Goal: Task Accomplishment & Management: Manage account settings

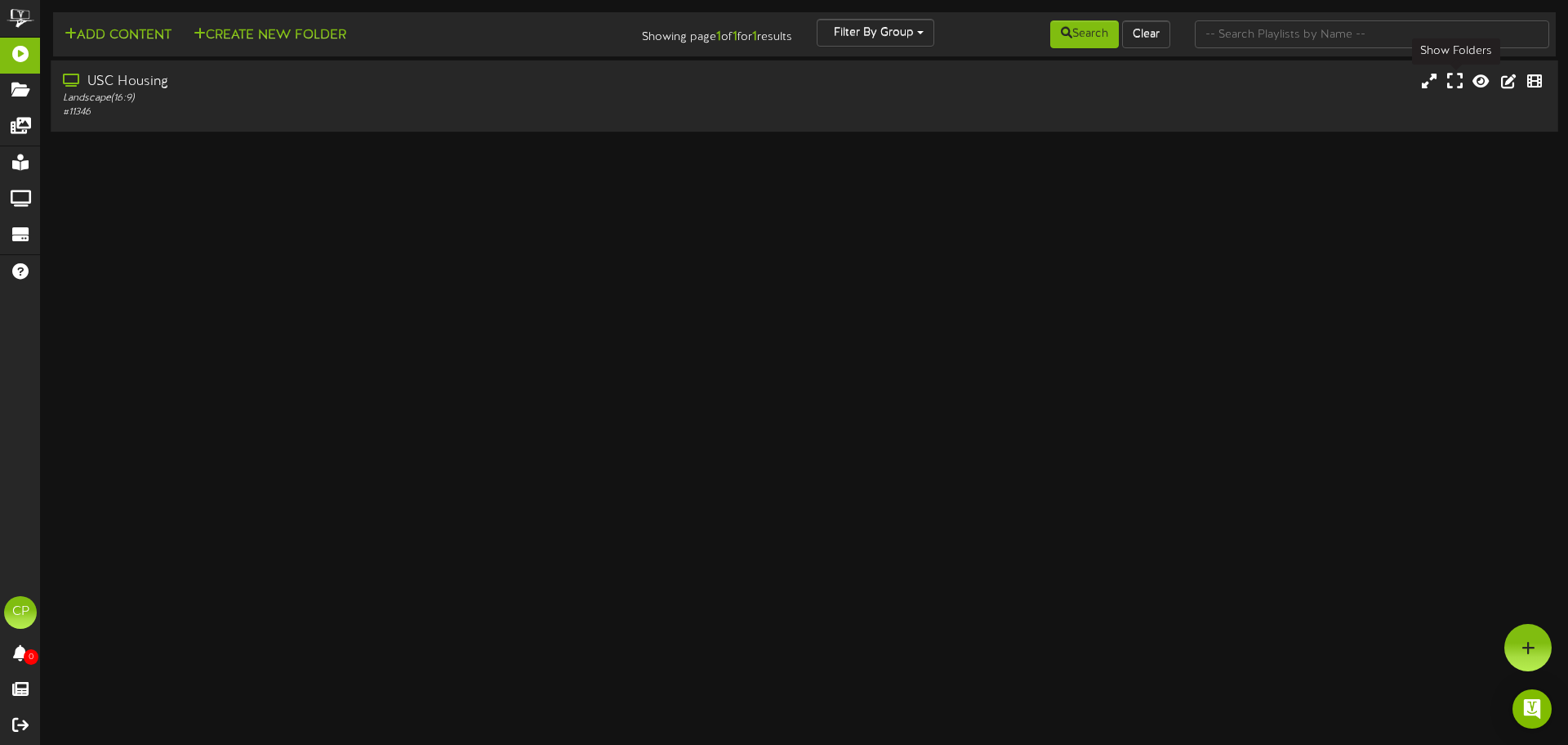
click at [1458, 84] on icon at bounding box center [1455, 81] width 16 height 18
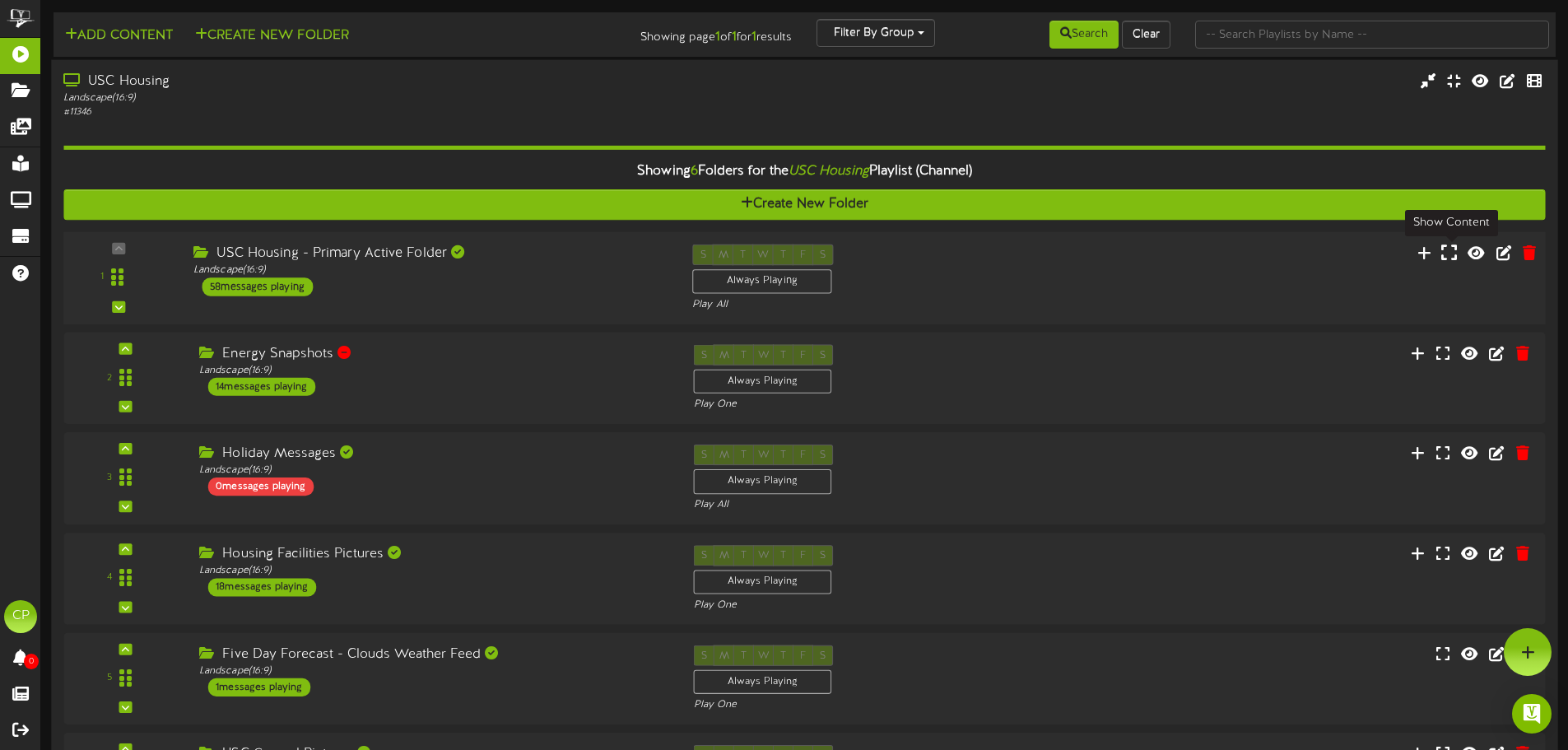
click at [1450, 257] on icon at bounding box center [1449, 252] width 16 height 18
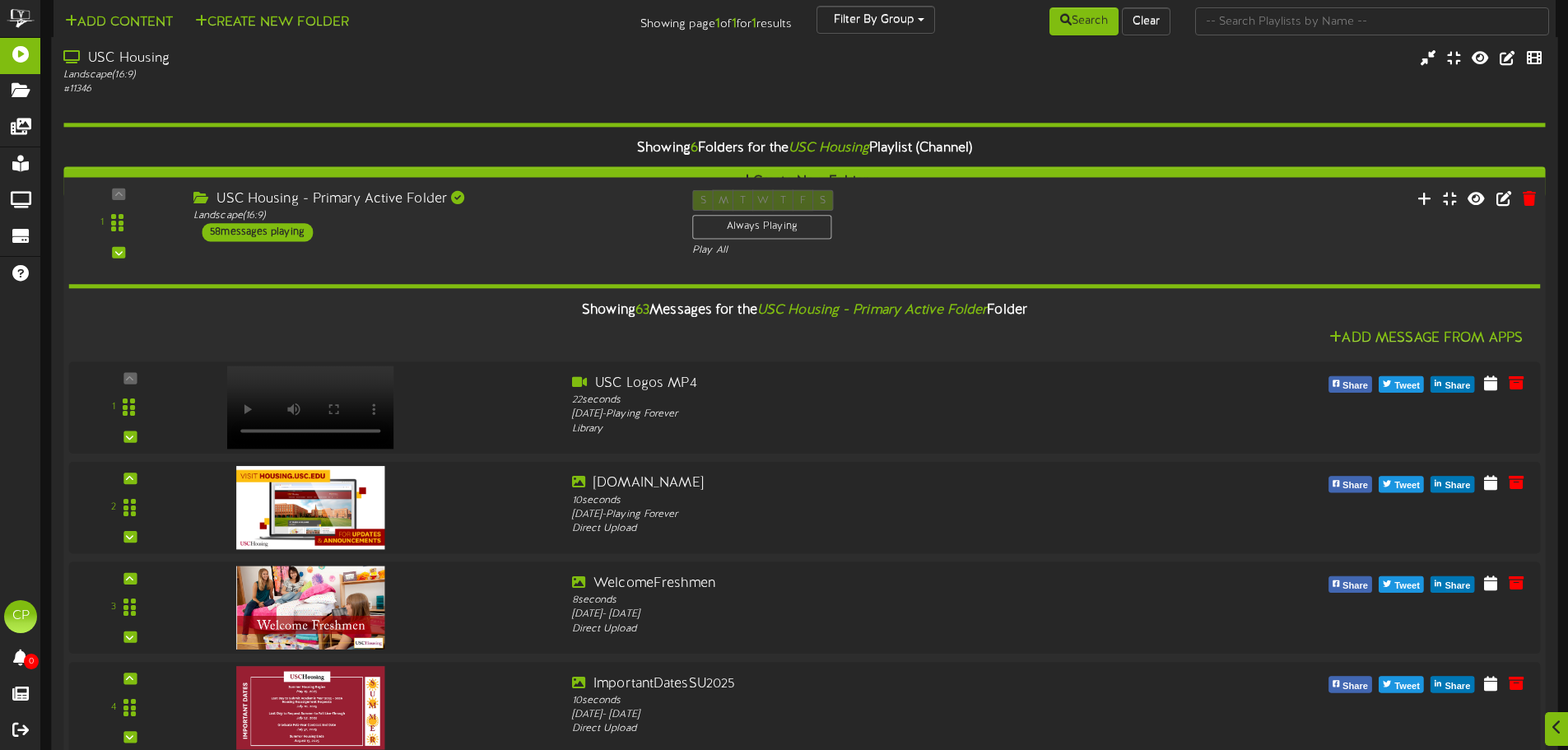
scroll to position [658, 0]
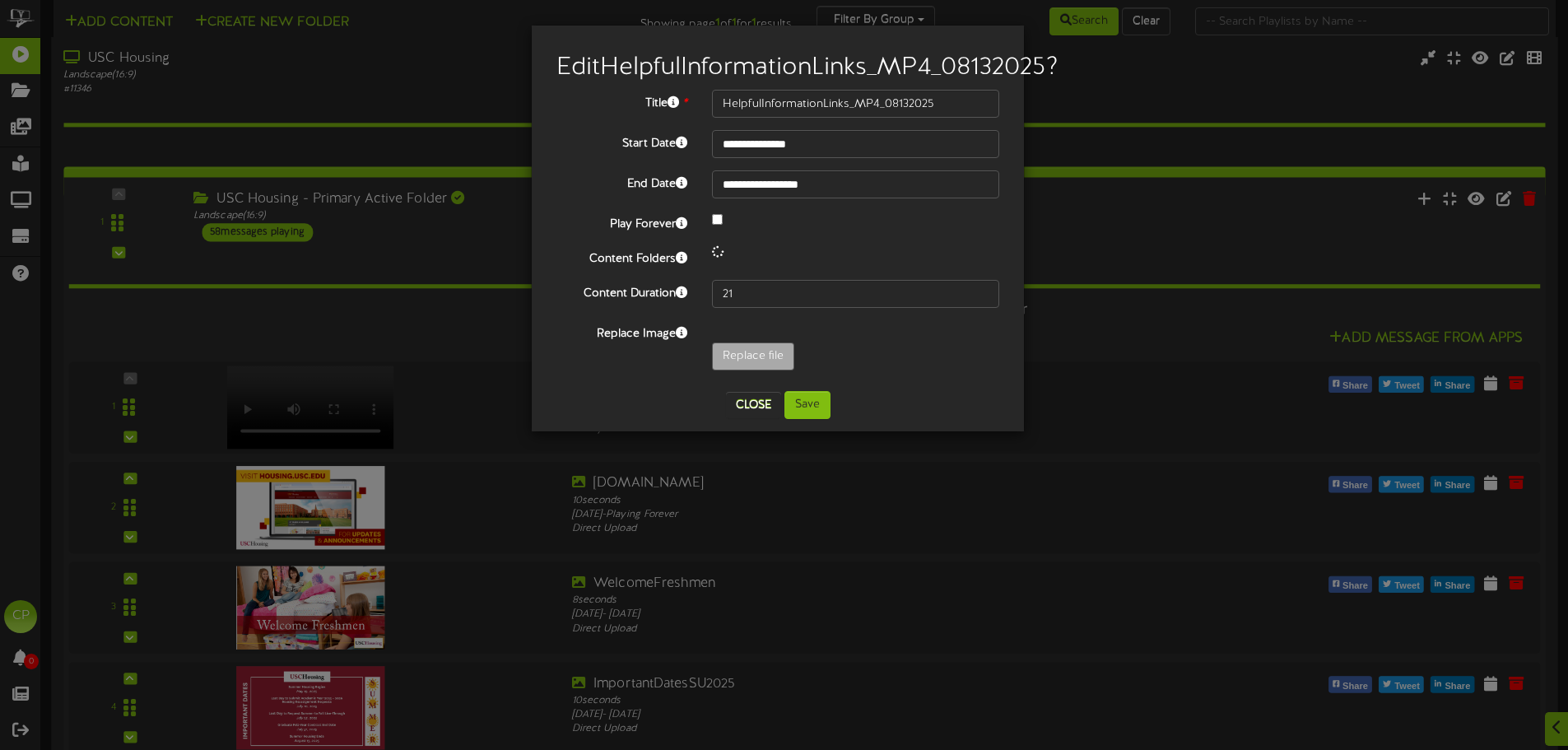
scroll to position [0, 0]
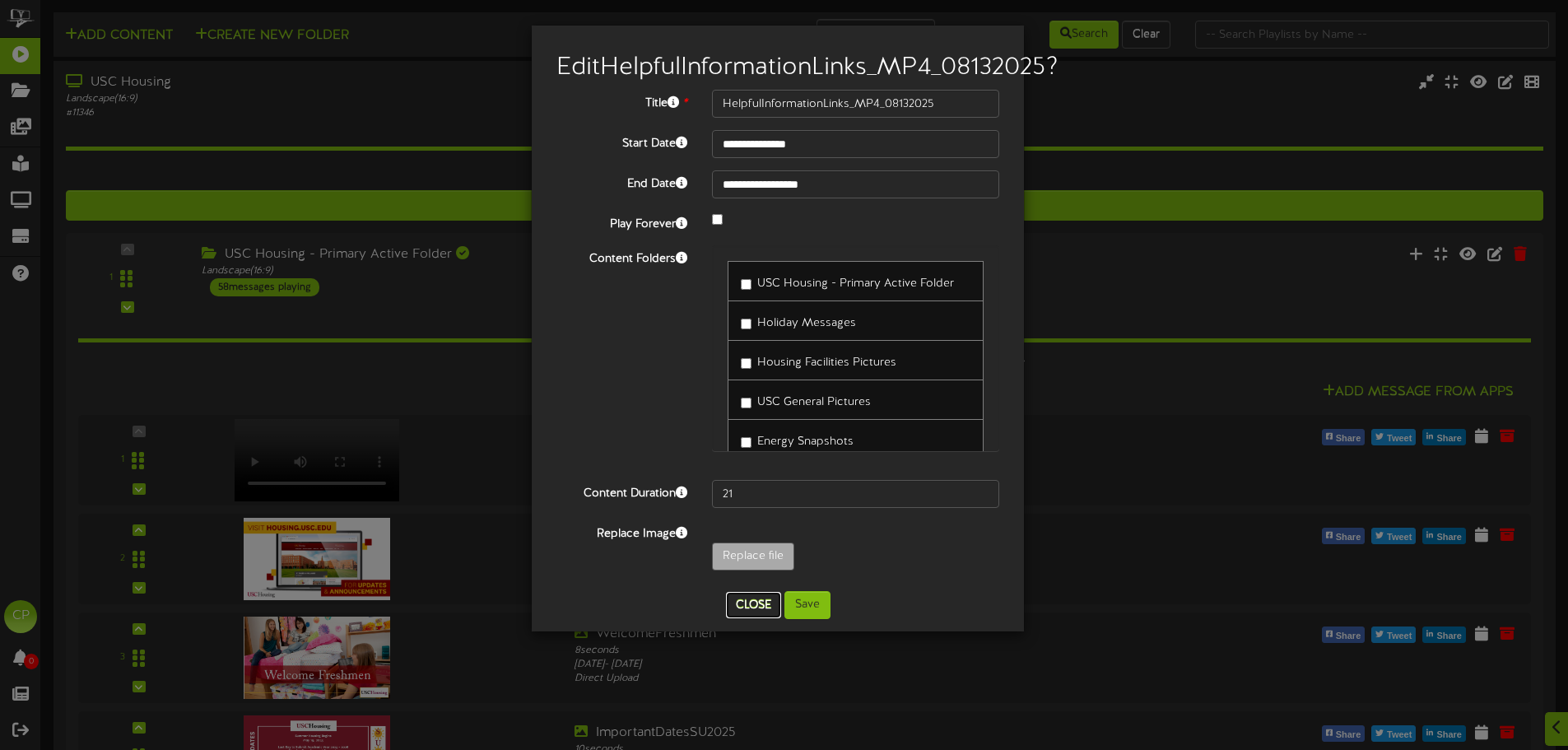
click at [753, 618] on button "Close" at bounding box center [753, 605] width 56 height 27
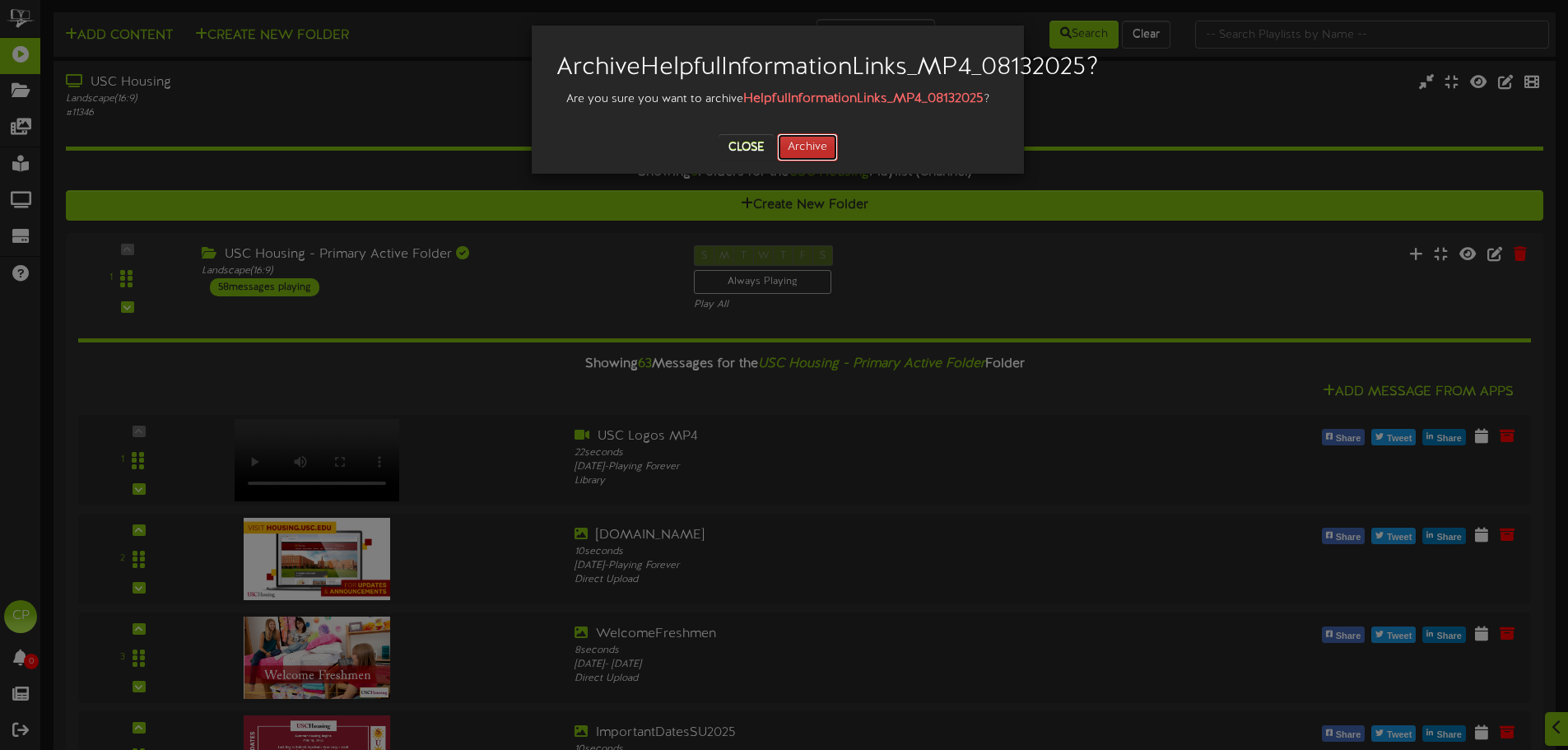
click at [821, 162] on button "Archive" at bounding box center [806, 148] width 60 height 28
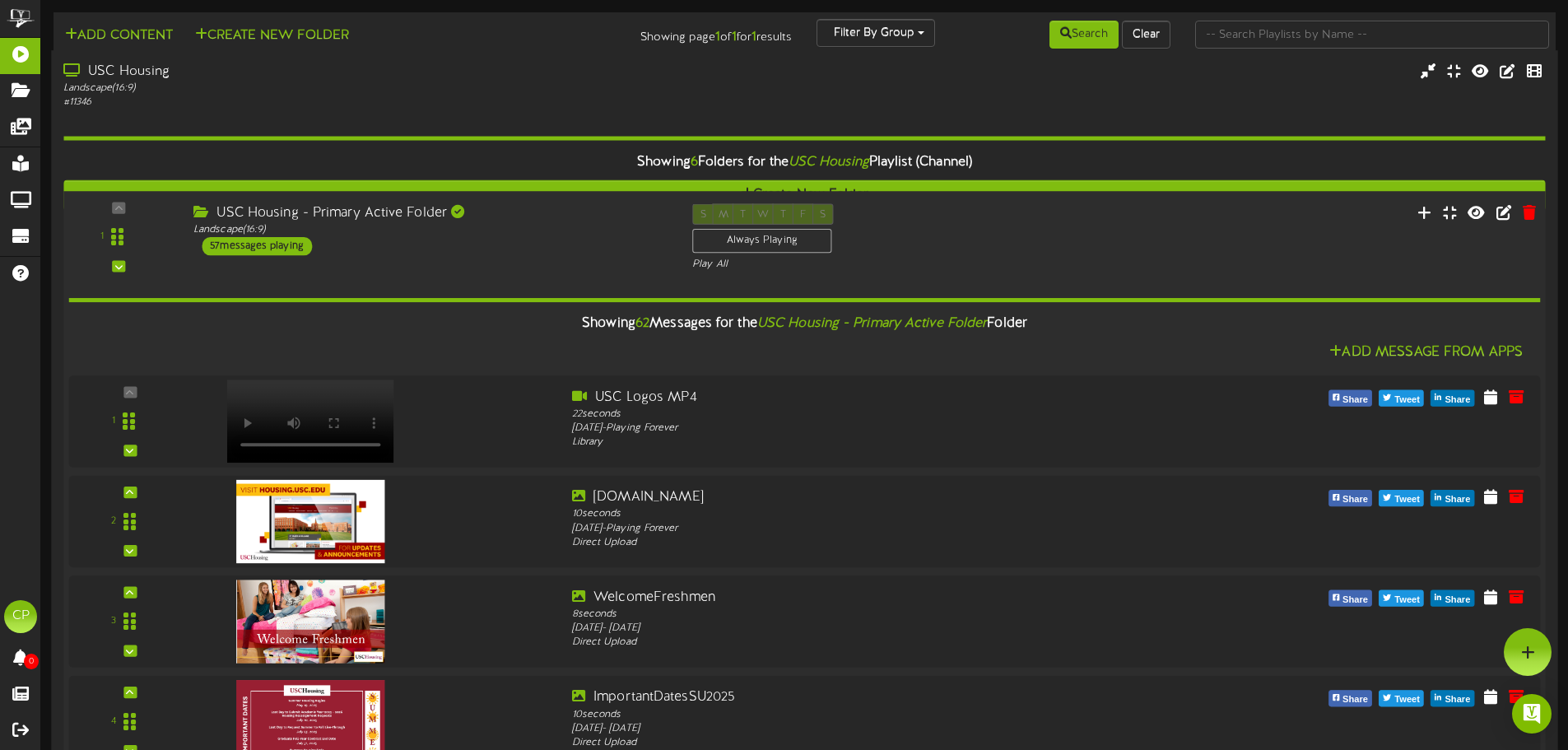
scroll to position [5296, 0]
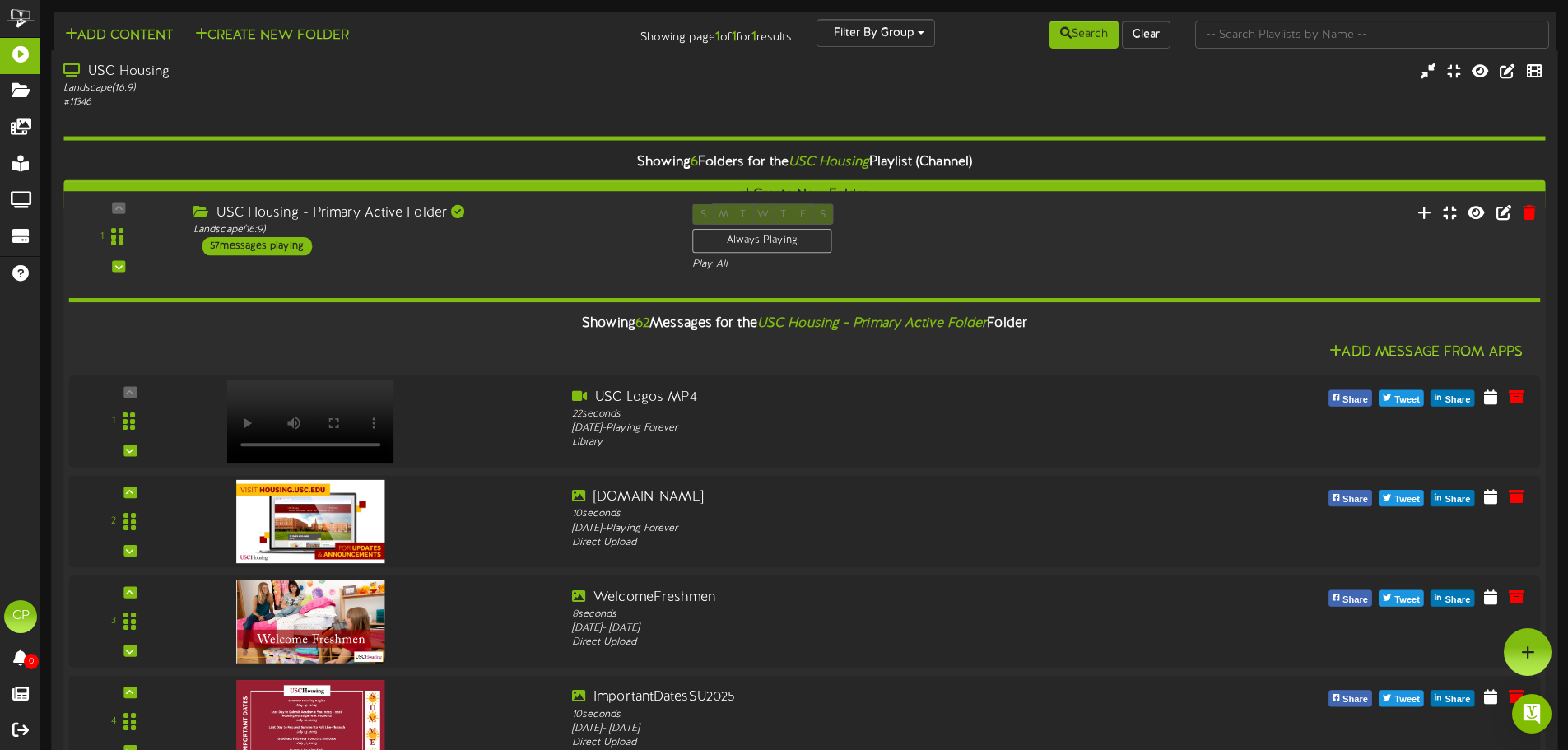
scroll to position [4390, 0]
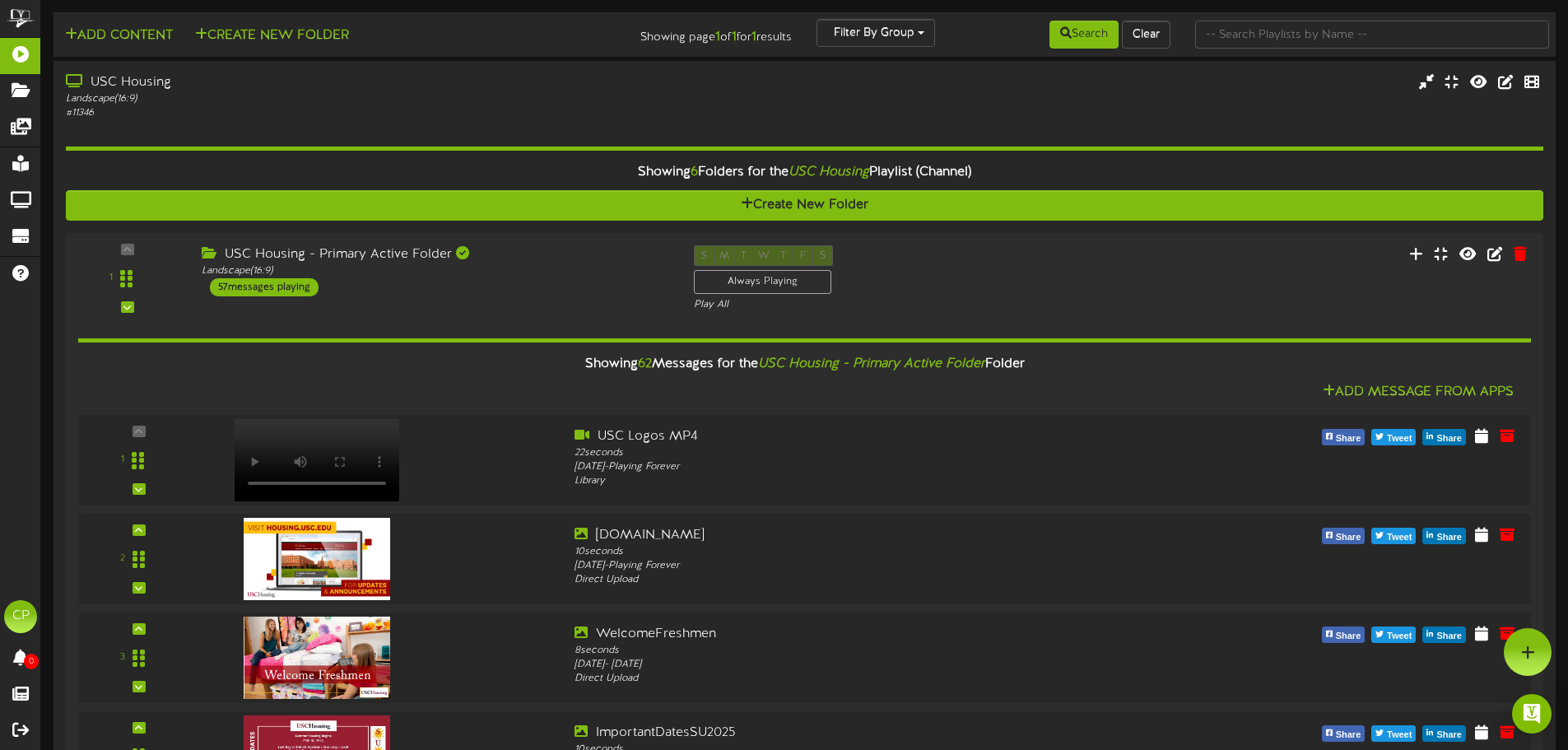
scroll to position [3732, 0]
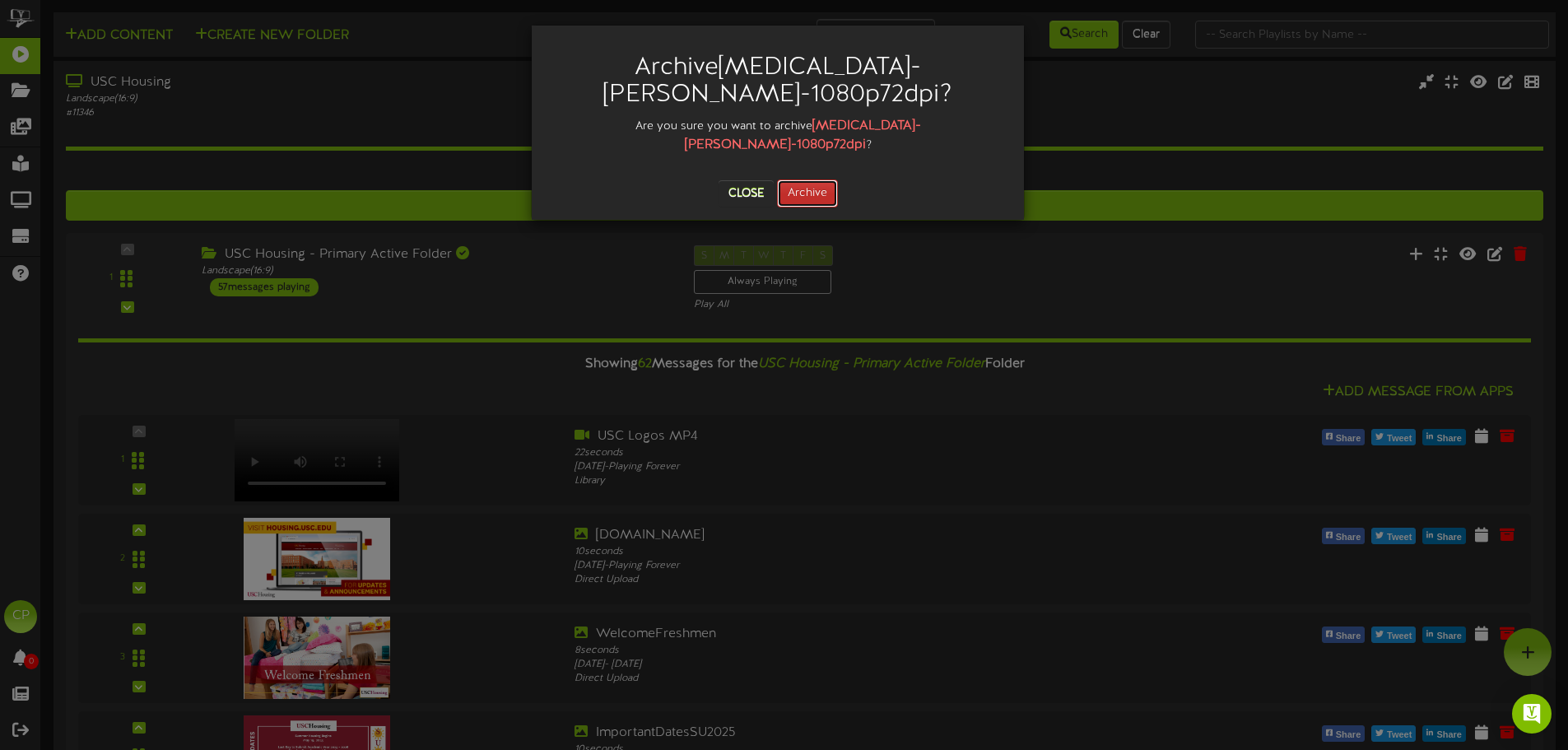
click at [818, 179] on button "Archive" at bounding box center [806, 193] width 60 height 28
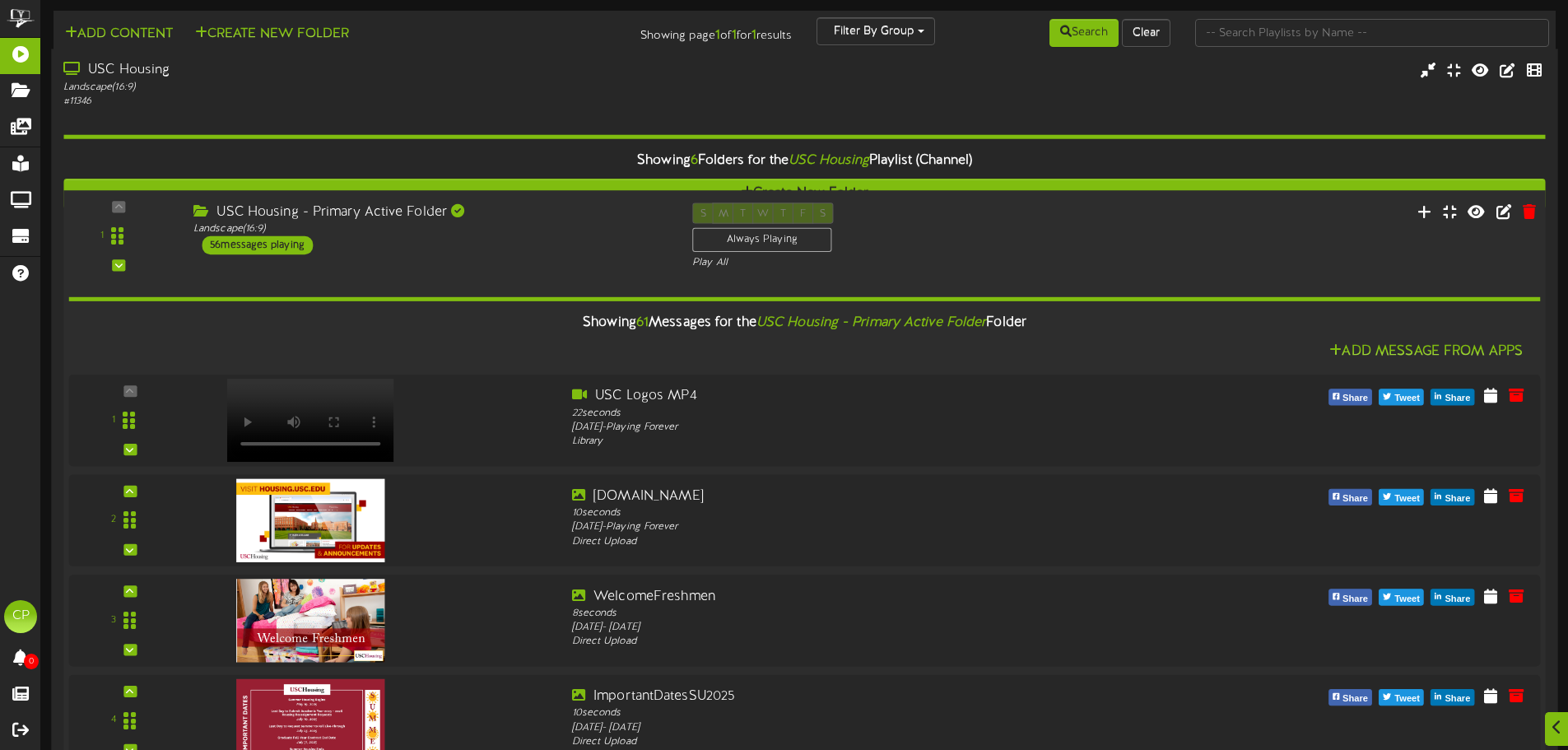
scroll to position [0, 0]
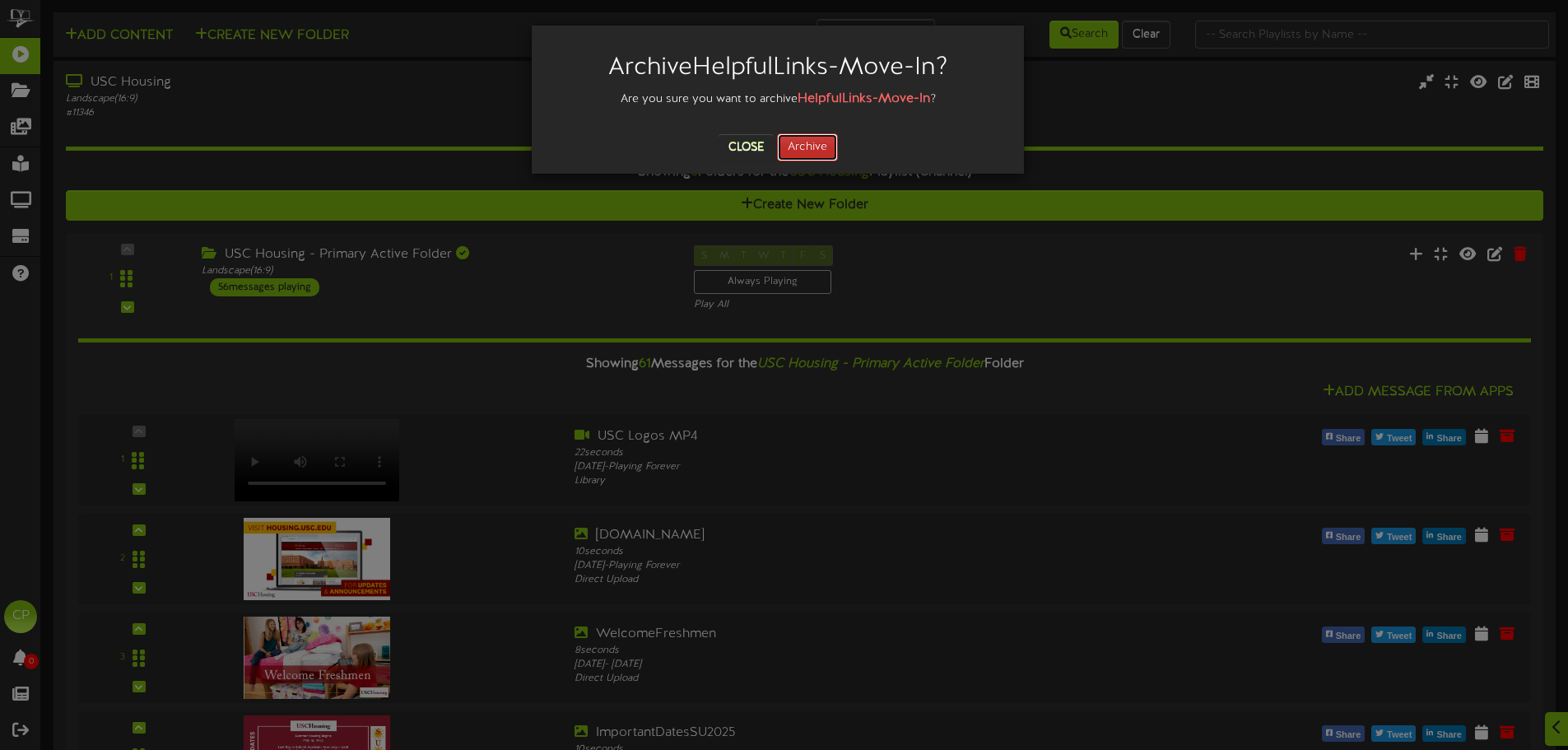
click at [808, 144] on button "Archive" at bounding box center [806, 148] width 60 height 28
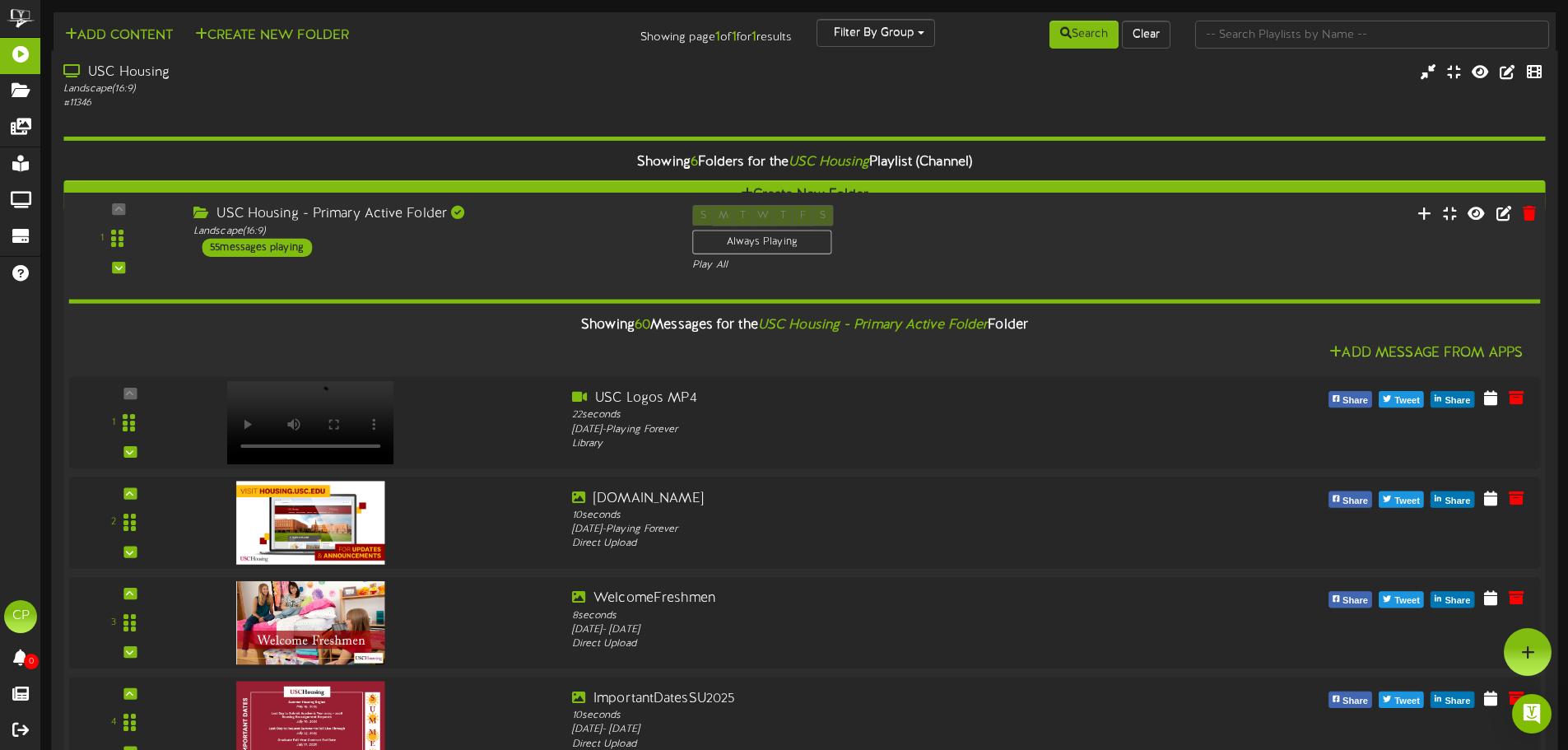
scroll to position [3427, 0]
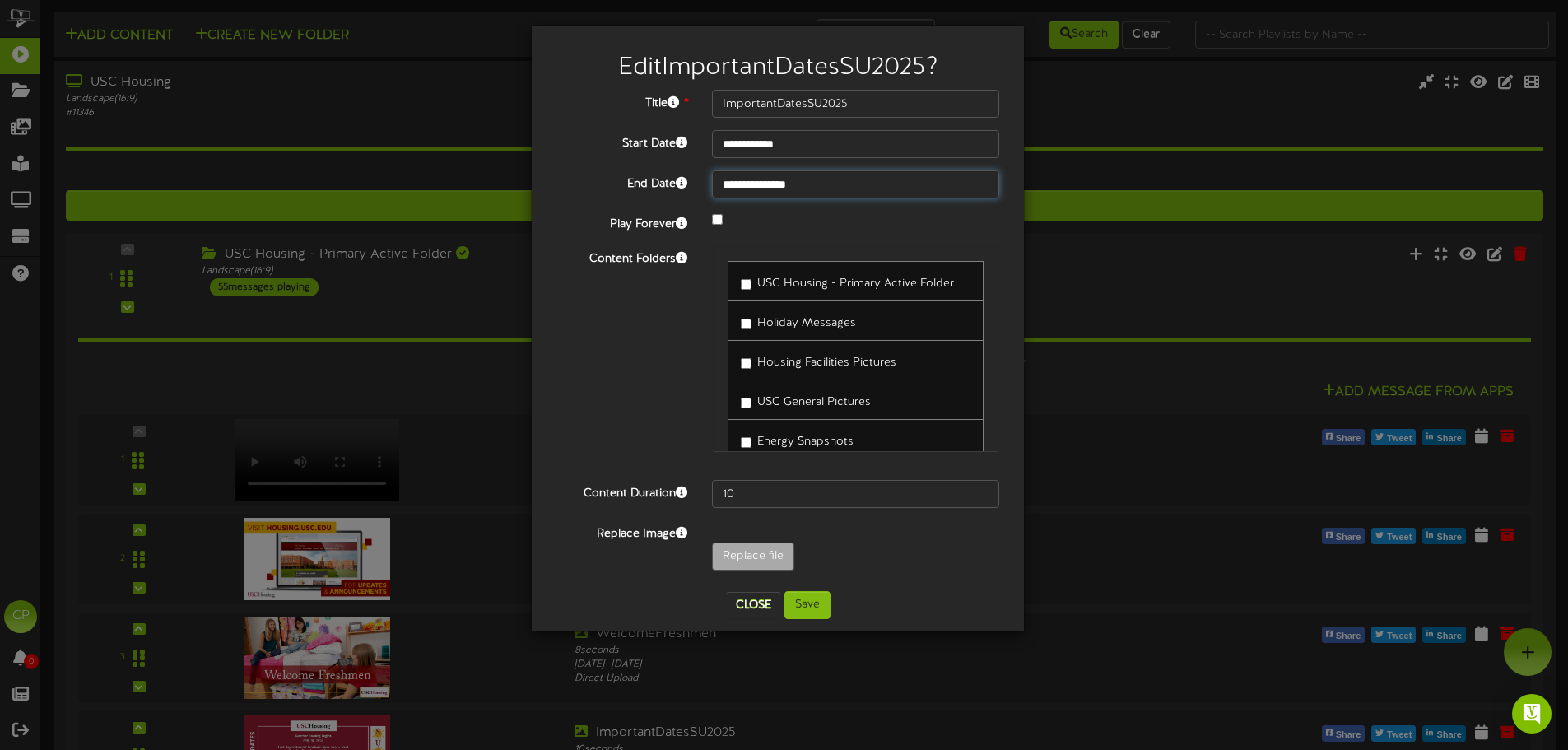
click at [809, 183] on input "**********" at bounding box center [855, 185] width 288 height 28
type input "**********"
click at [810, 610] on button "Save" at bounding box center [807, 605] width 46 height 28
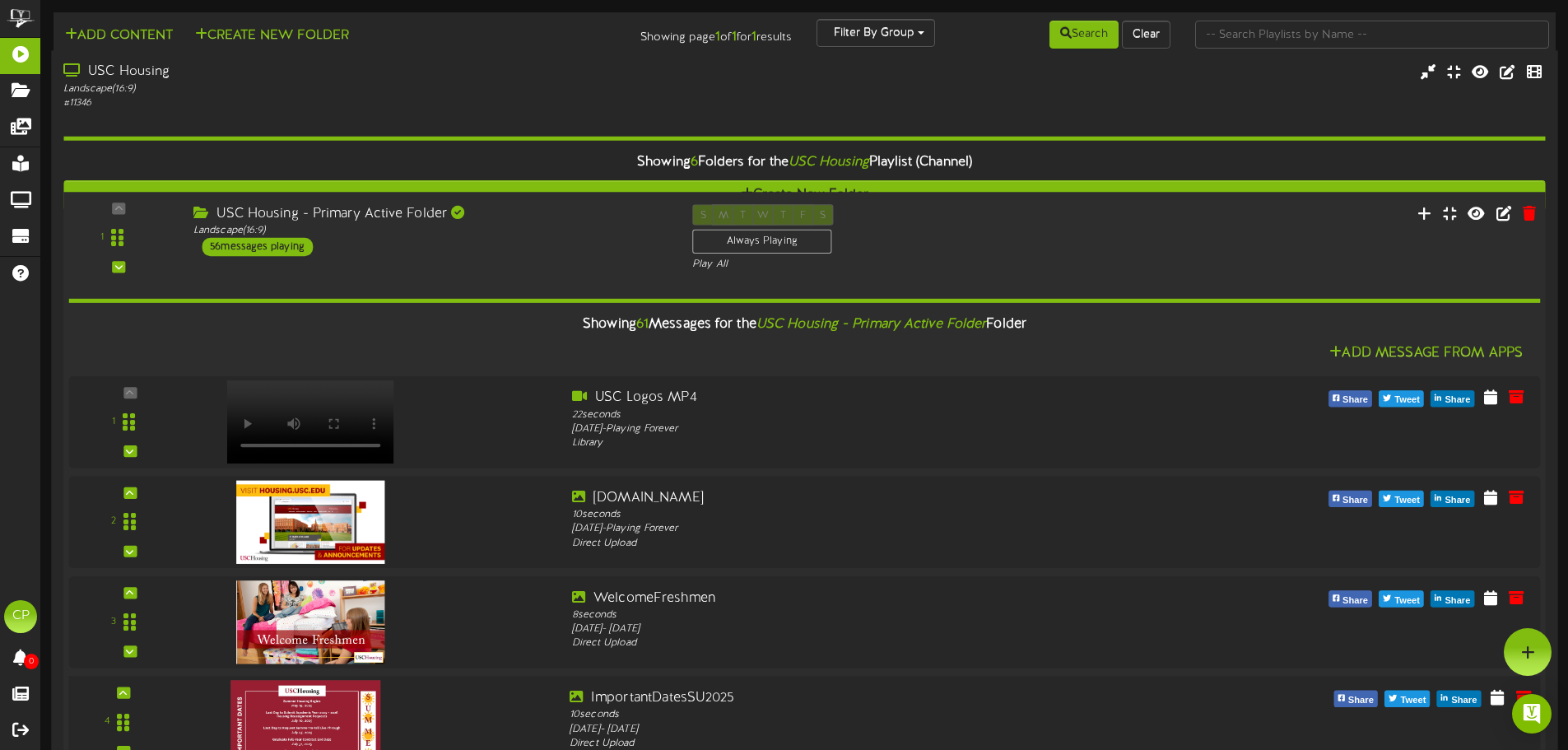
scroll to position [382, 0]
click at [1488, 687] on icon at bounding box center [1497, 696] width 17 height 18
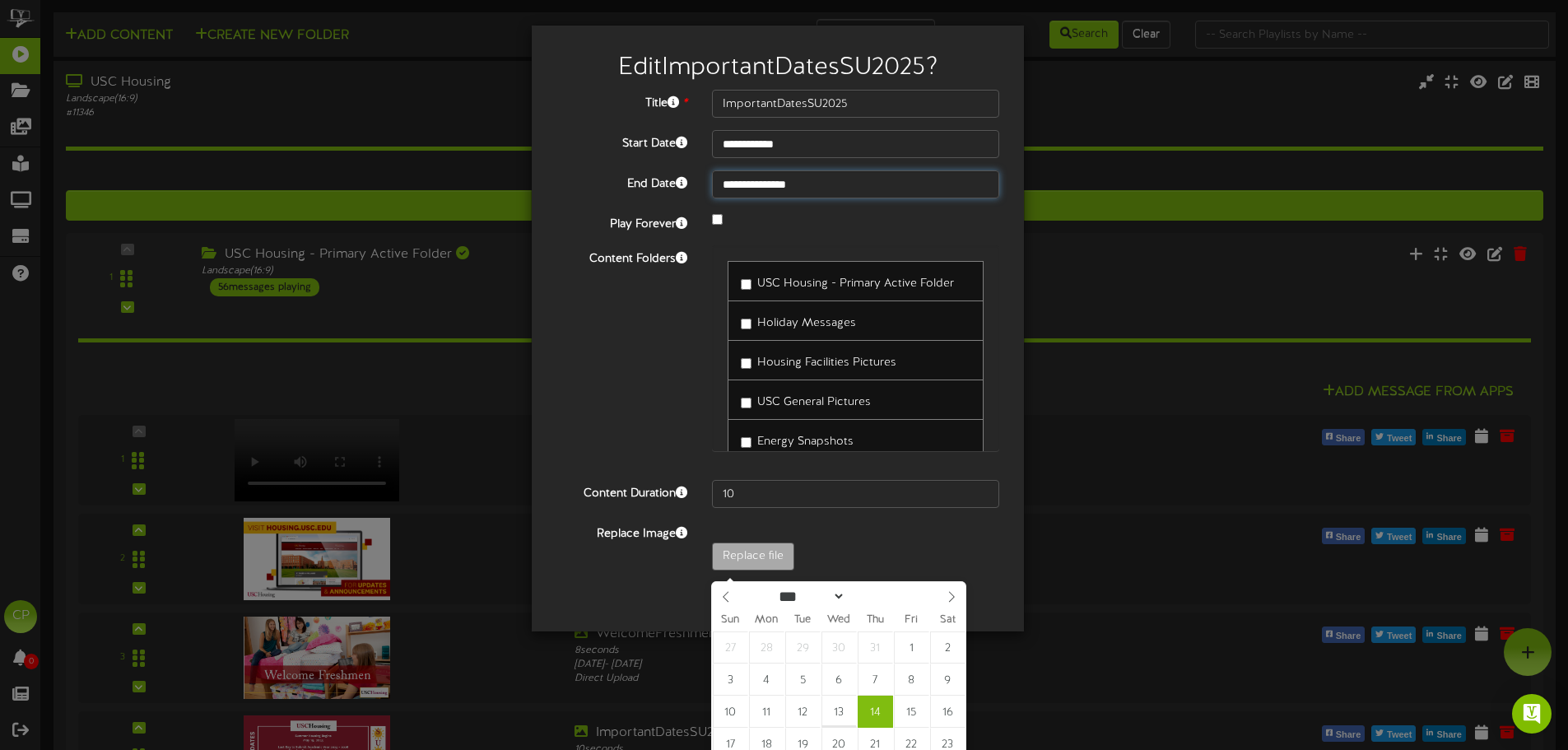
click at [832, 187] on input "**********" at bounding box center [855, 185] width 288 height 28
type input "**********"
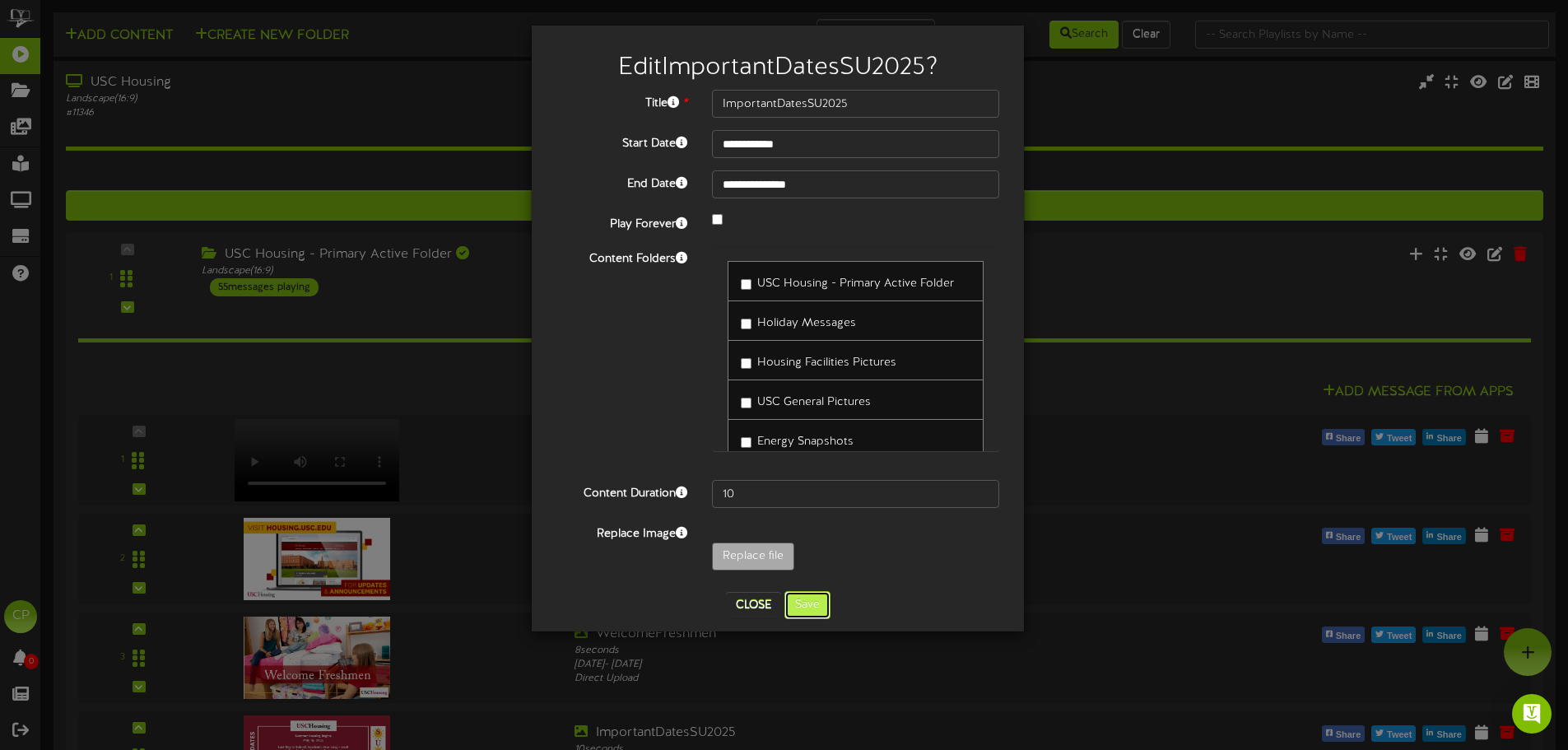
click at [813, 607] on button "Save" at bounding box center [807, 605] width 46 height 28
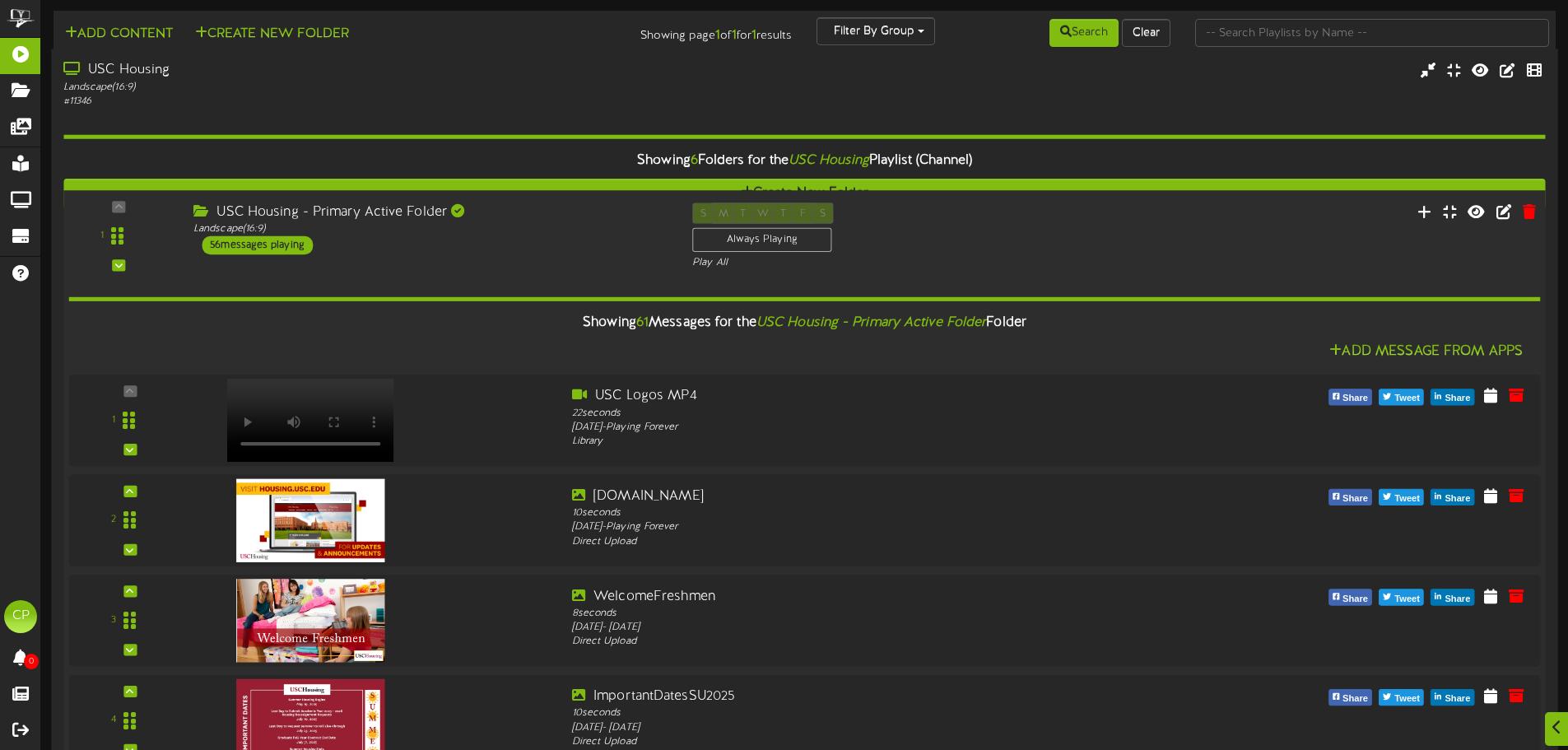
scroll to position [0, 0]
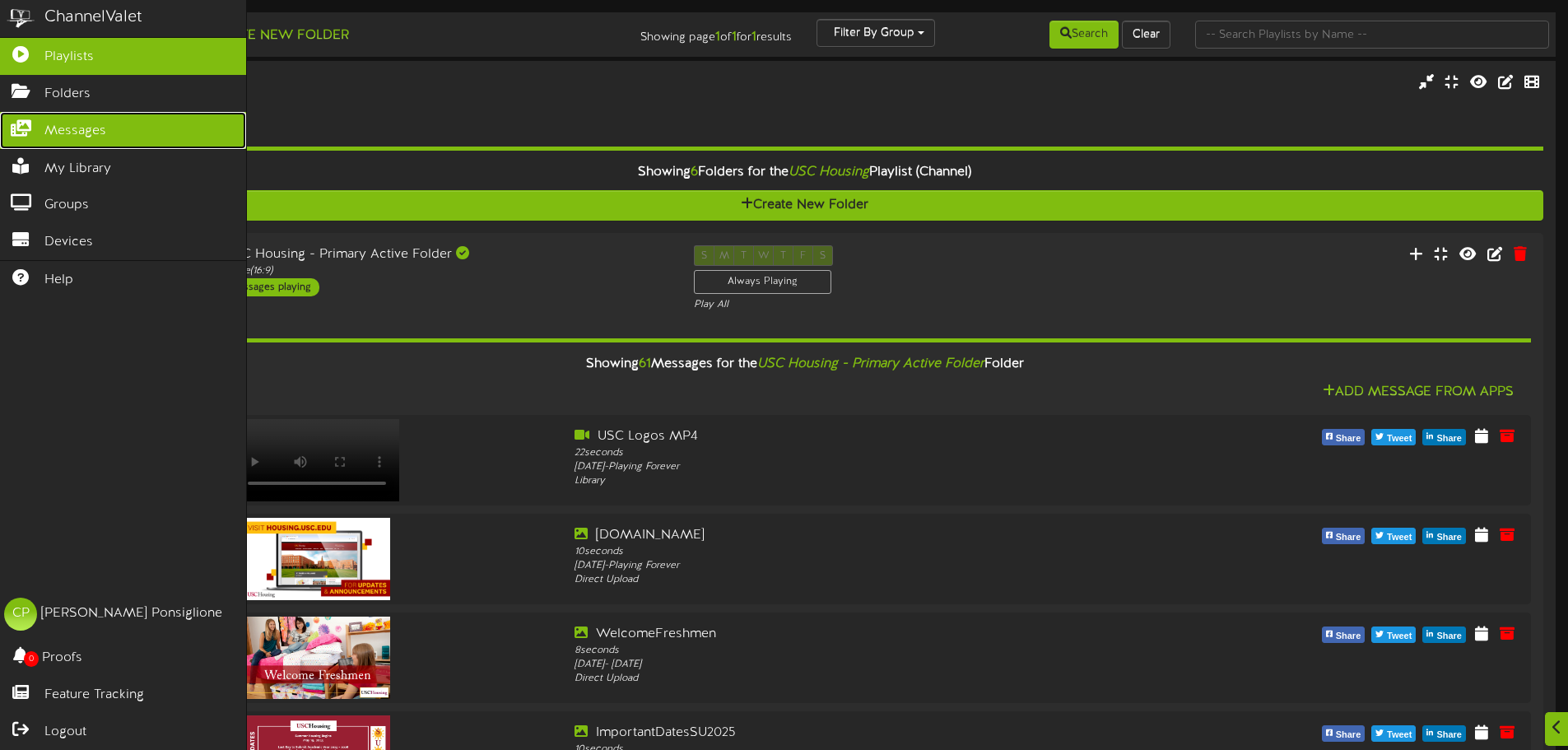
click at [69, 128] on span "Messages" at bounding box center [75, 131] width 61 height 19
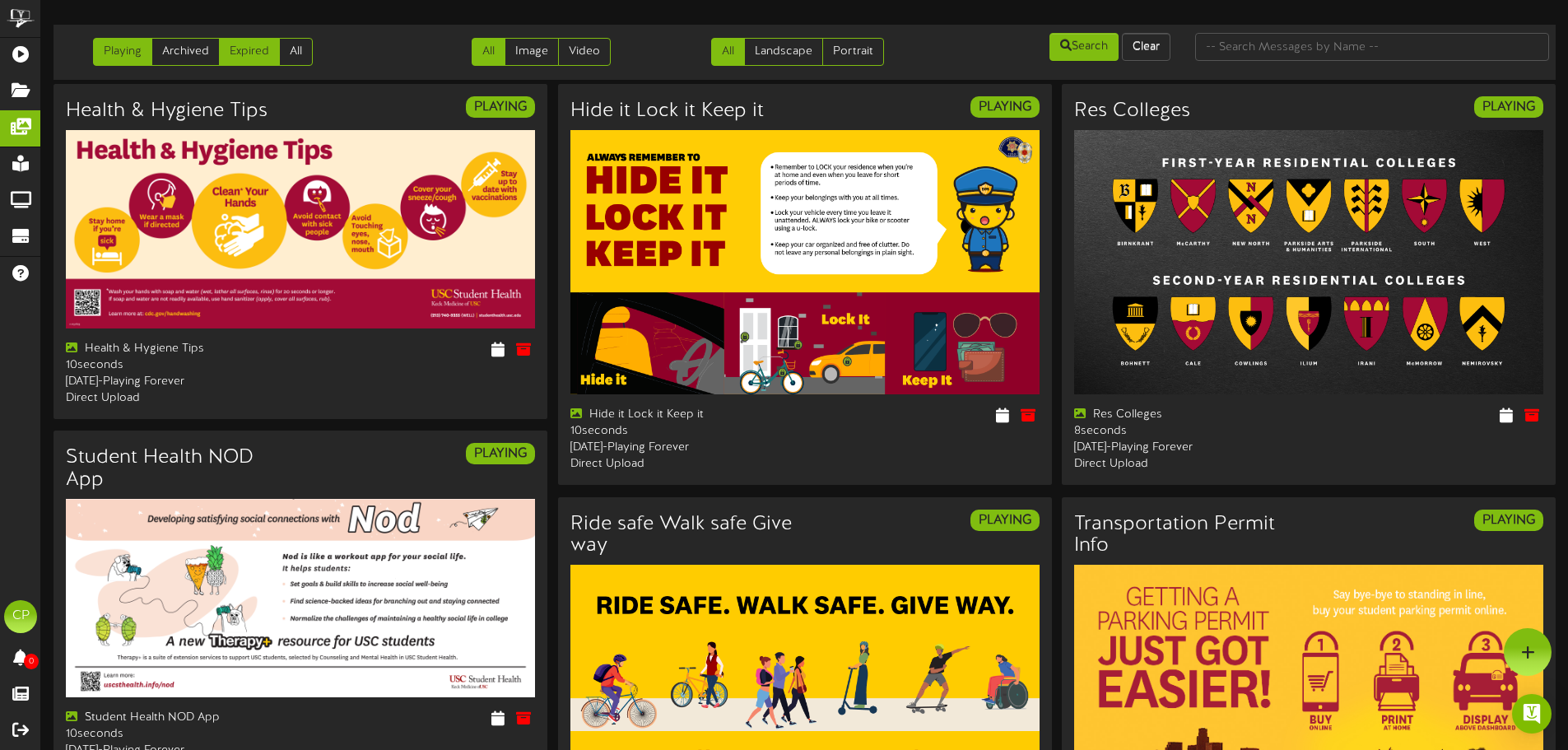
click at [244, 48] on link "Expired" at bounding box center [249, 52] width 60 height 28
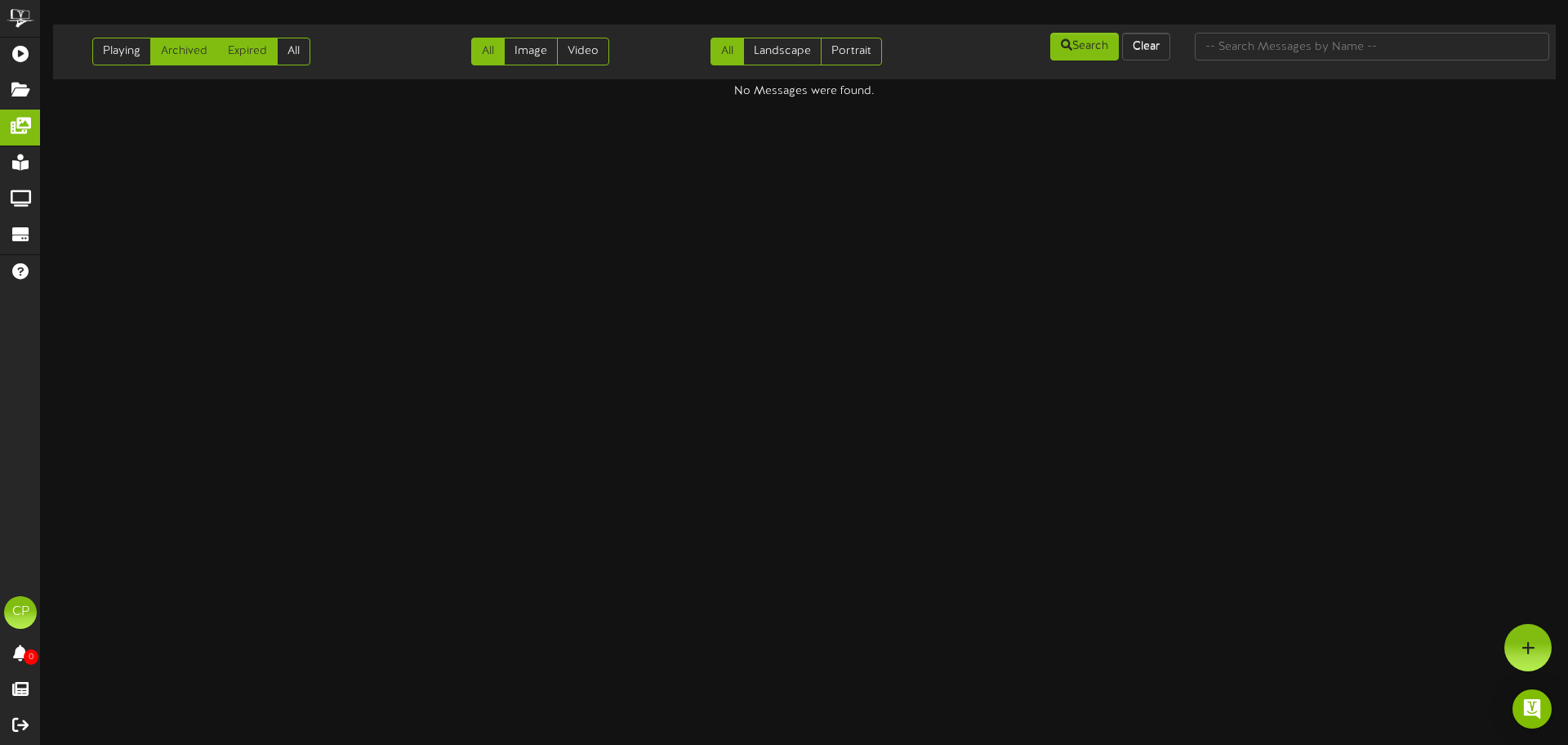
click at [173, 49] on link "Archived" at bounding box center [184, 52] width 67 height 28
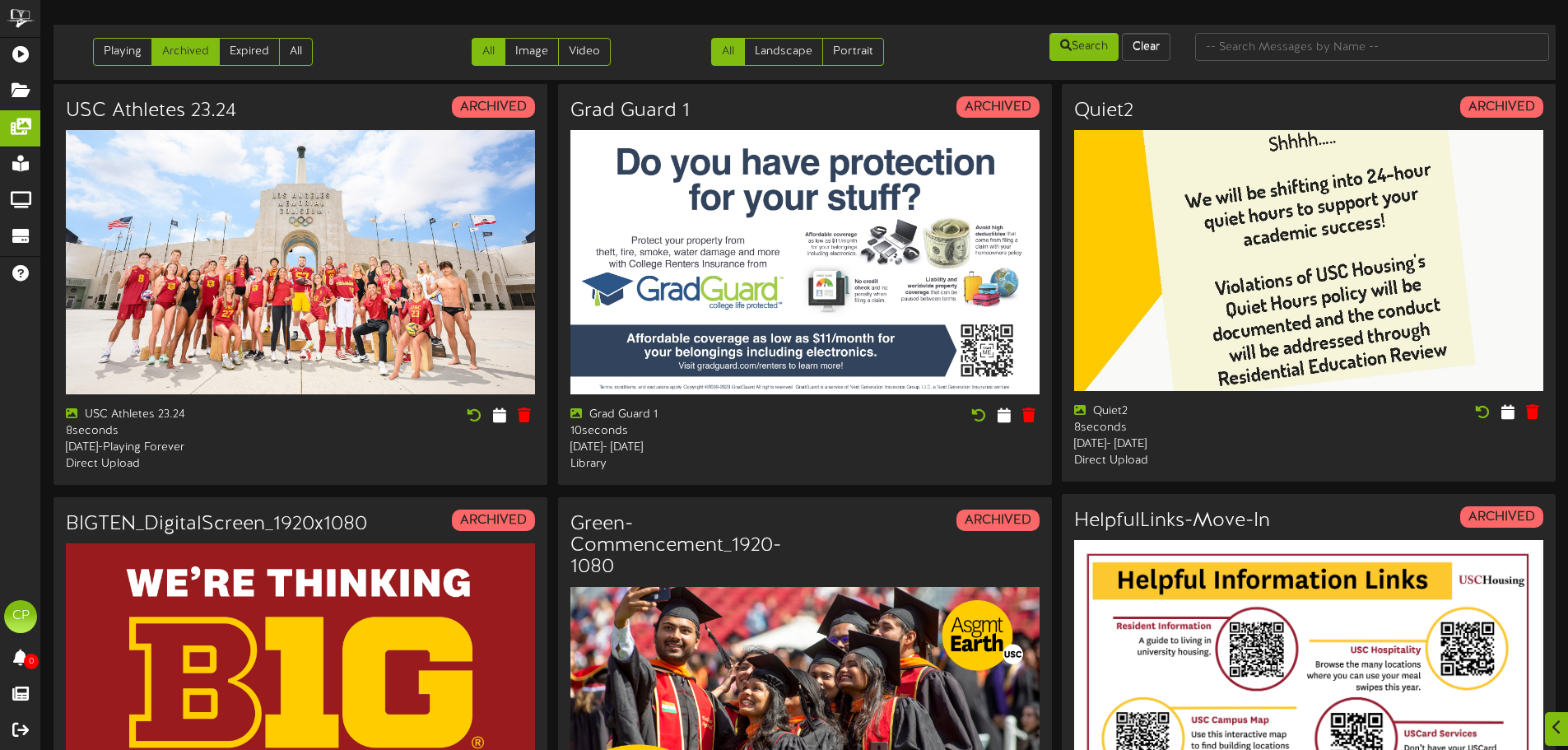
scroll to position [658, 0]
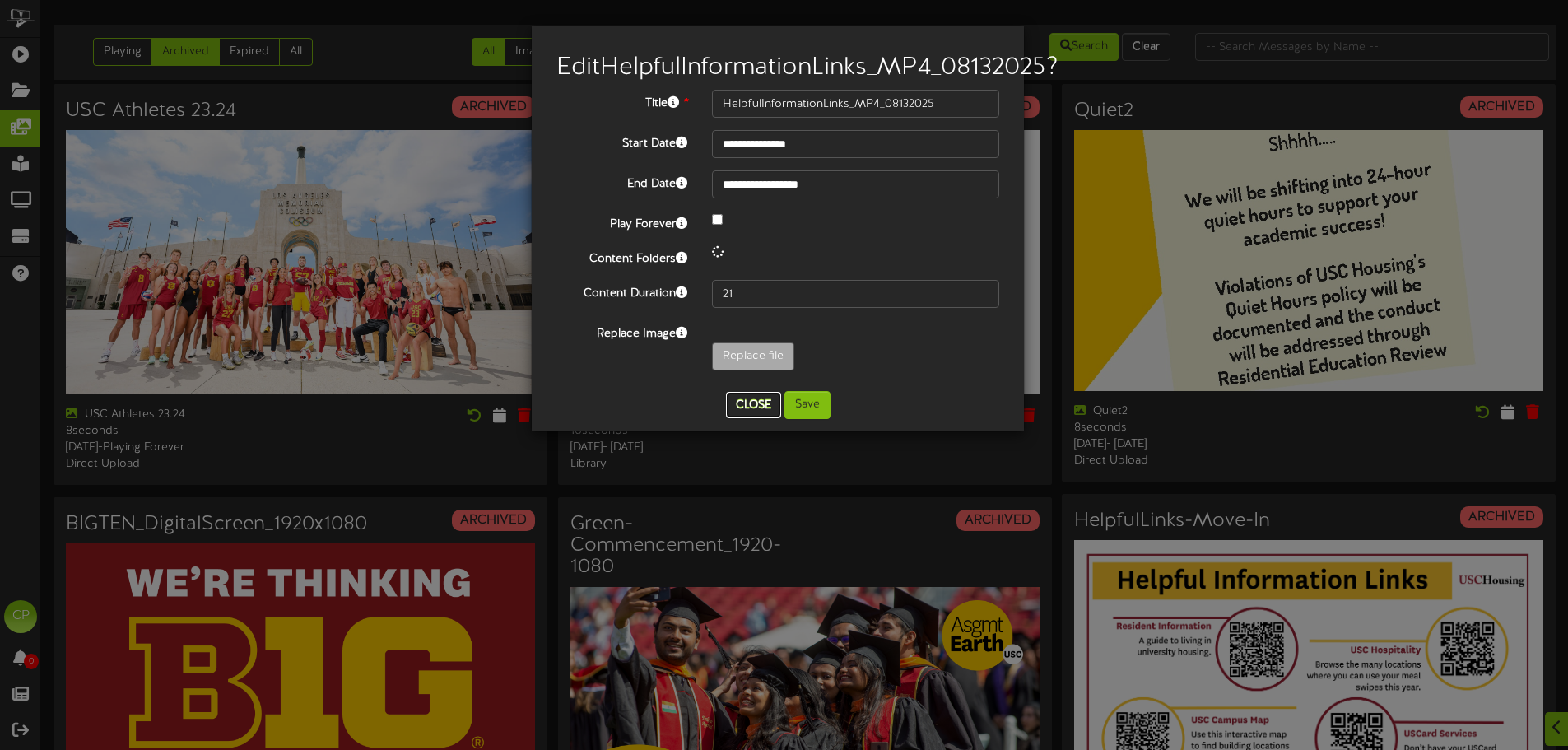
click at [753, 418] on button "Close" at bounding box center [753, 405] width 56 height 27
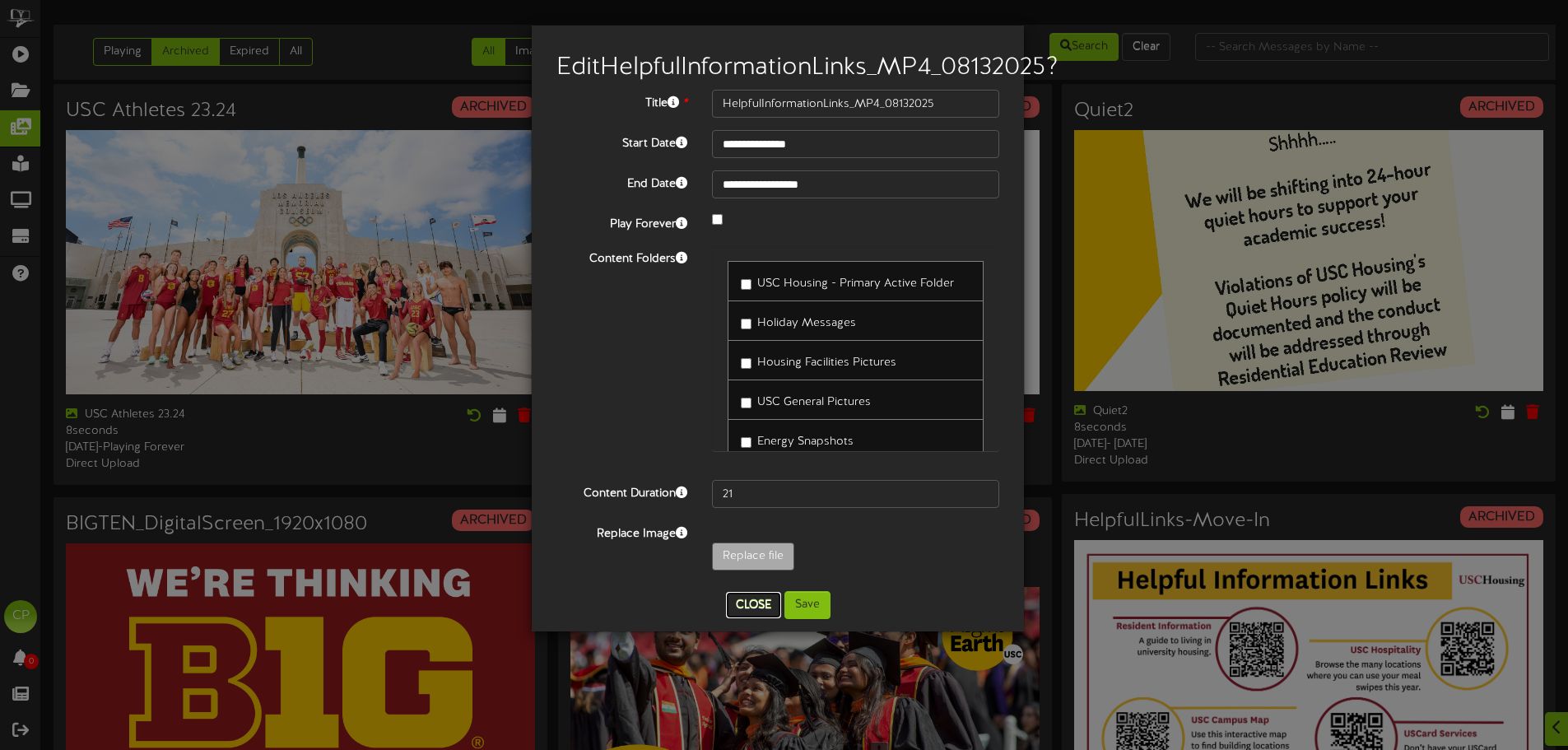
click at [765, 618] on button "Close" at bounding box center [753, 605] width 56 height 27
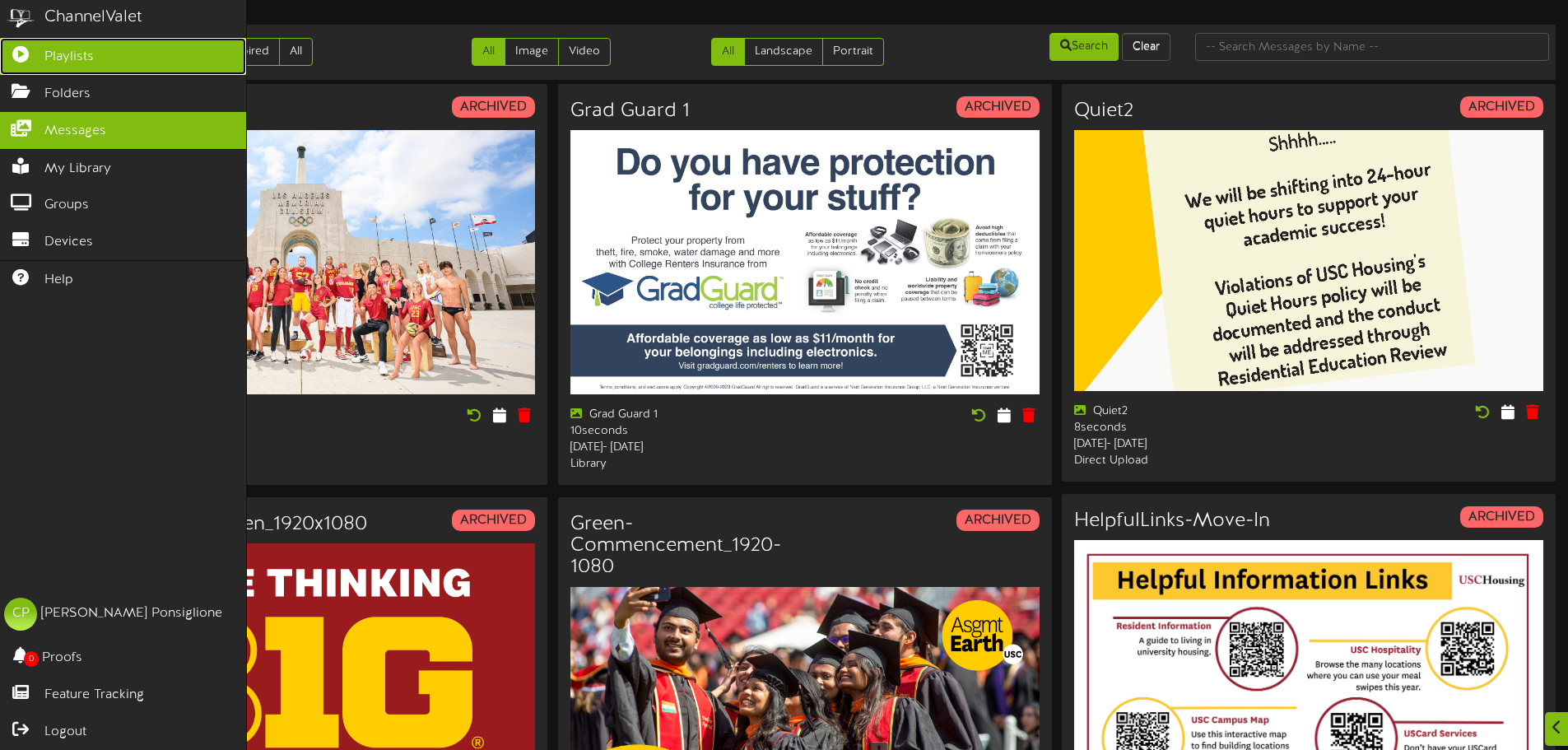
click at [66, 56] on span "Playlists" at bounding box center [70, 57] width 50 height 19
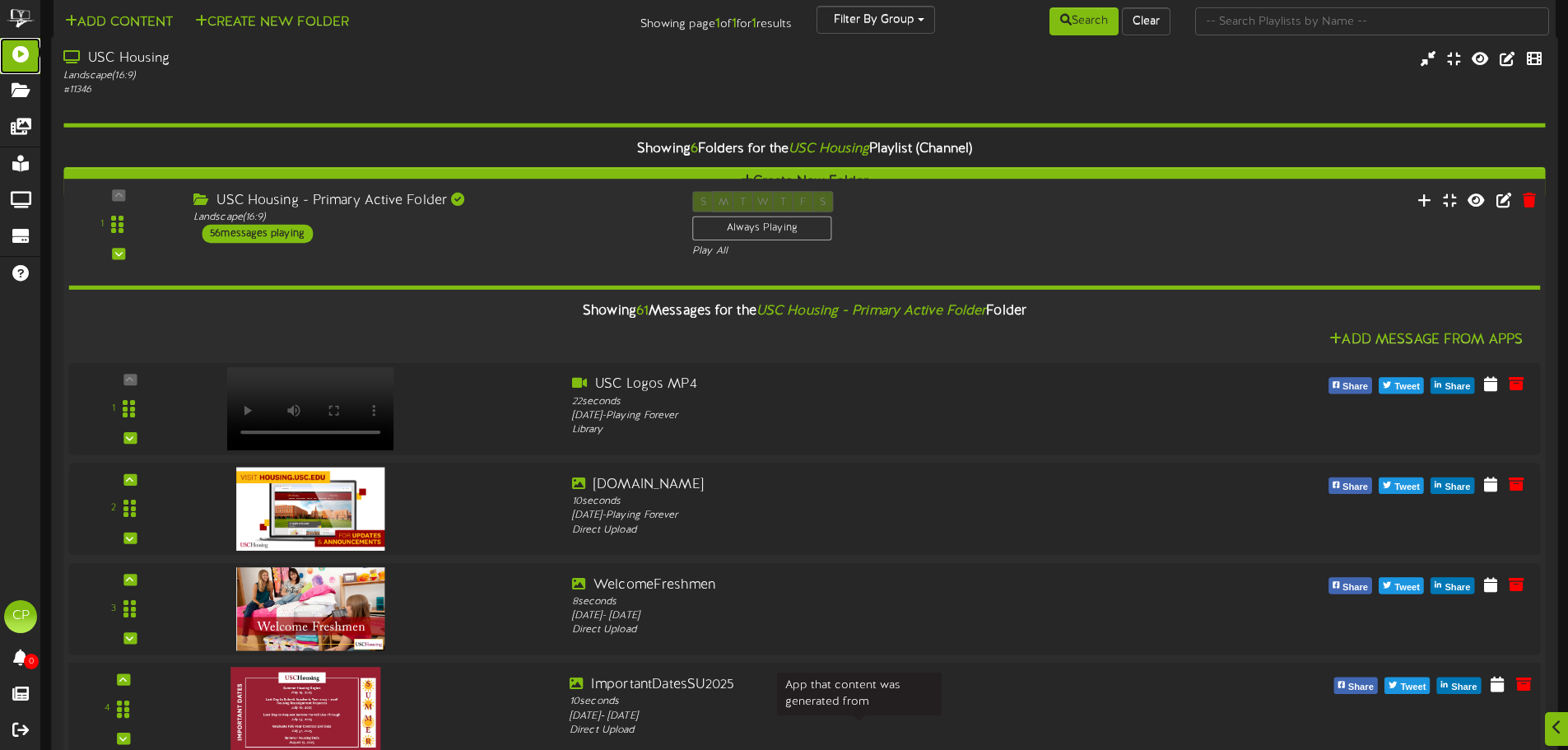
scroll to position [247, 0]
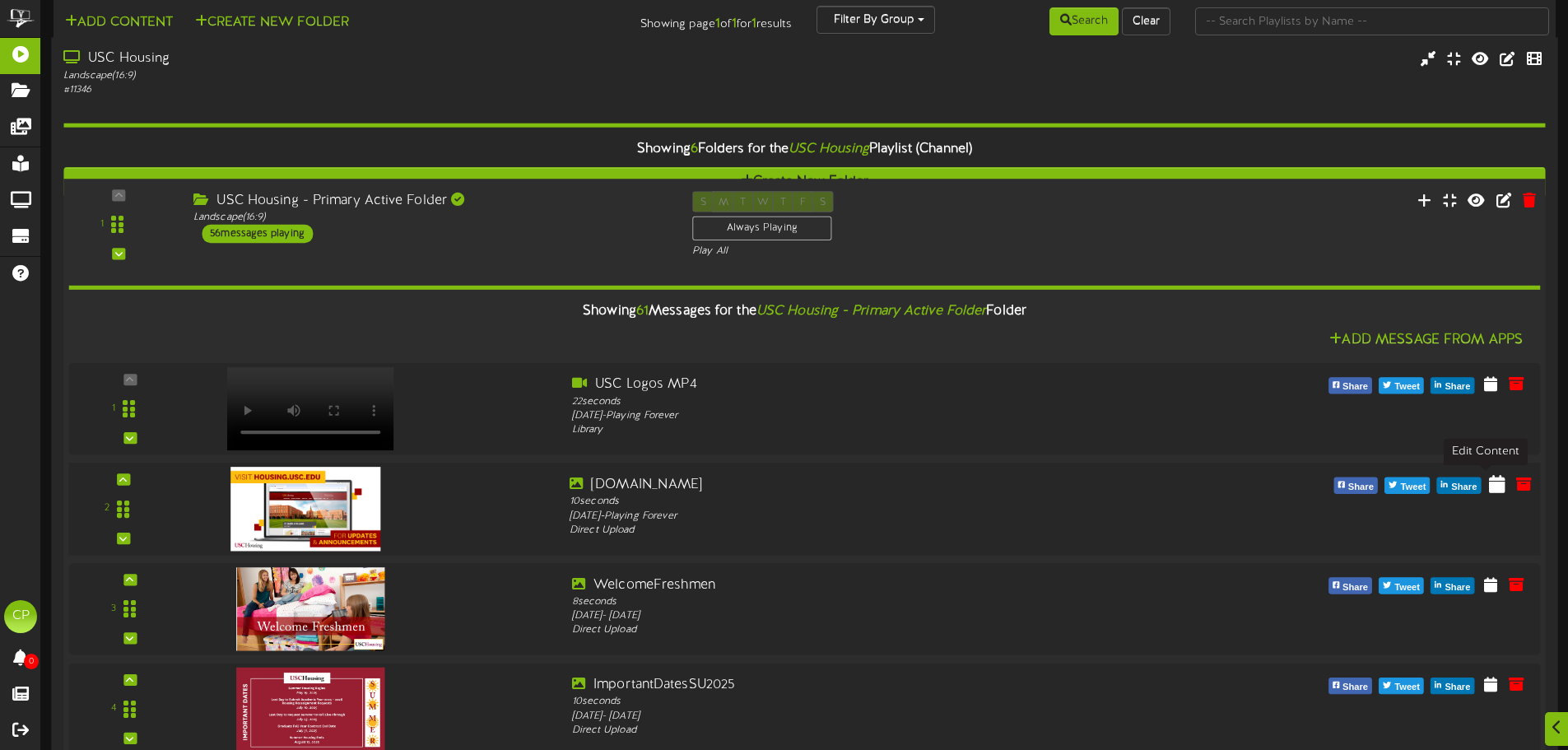
click at [1488, 474] on icon at bounding box center [1497, 483] width 17 height 18
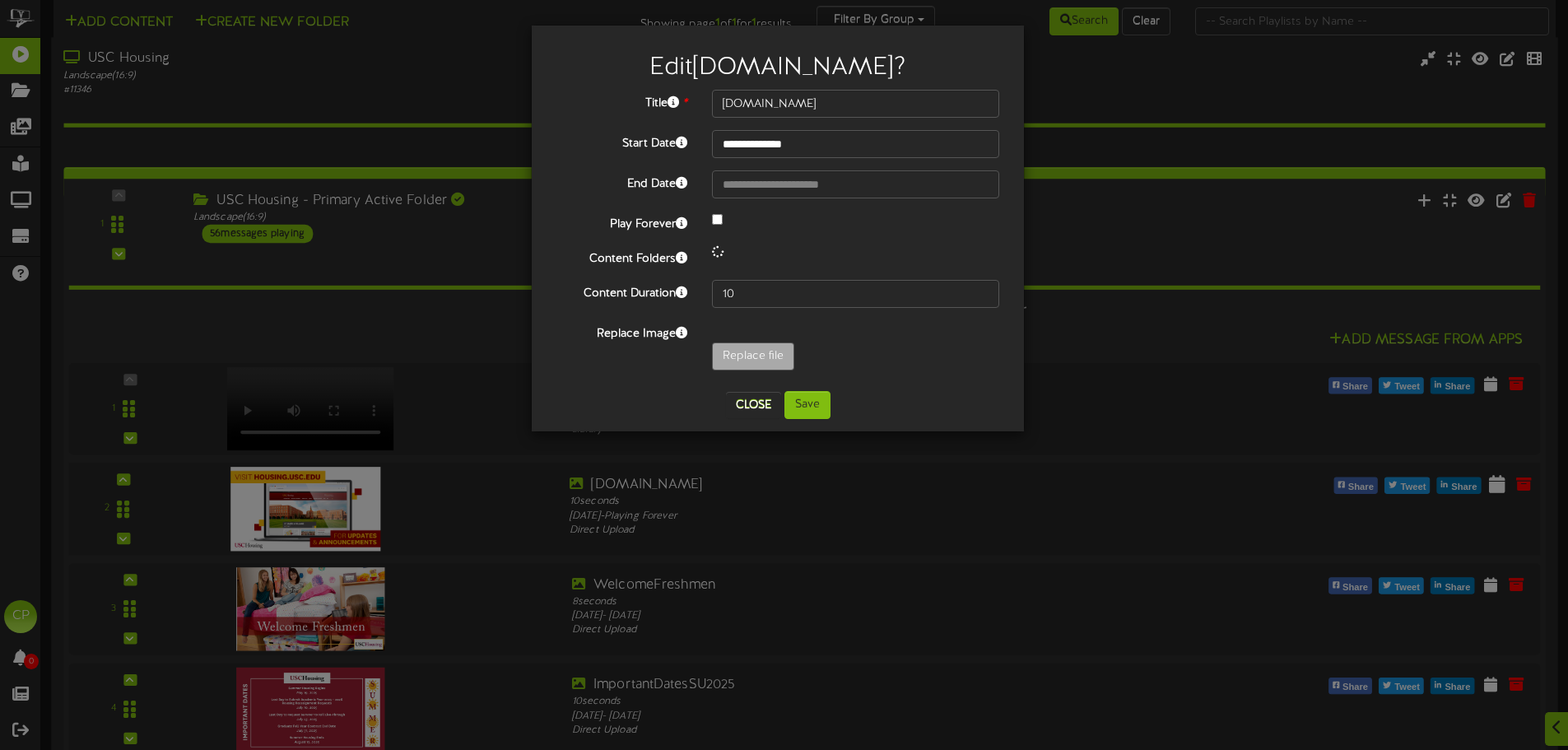
scroll to position [0, 0]
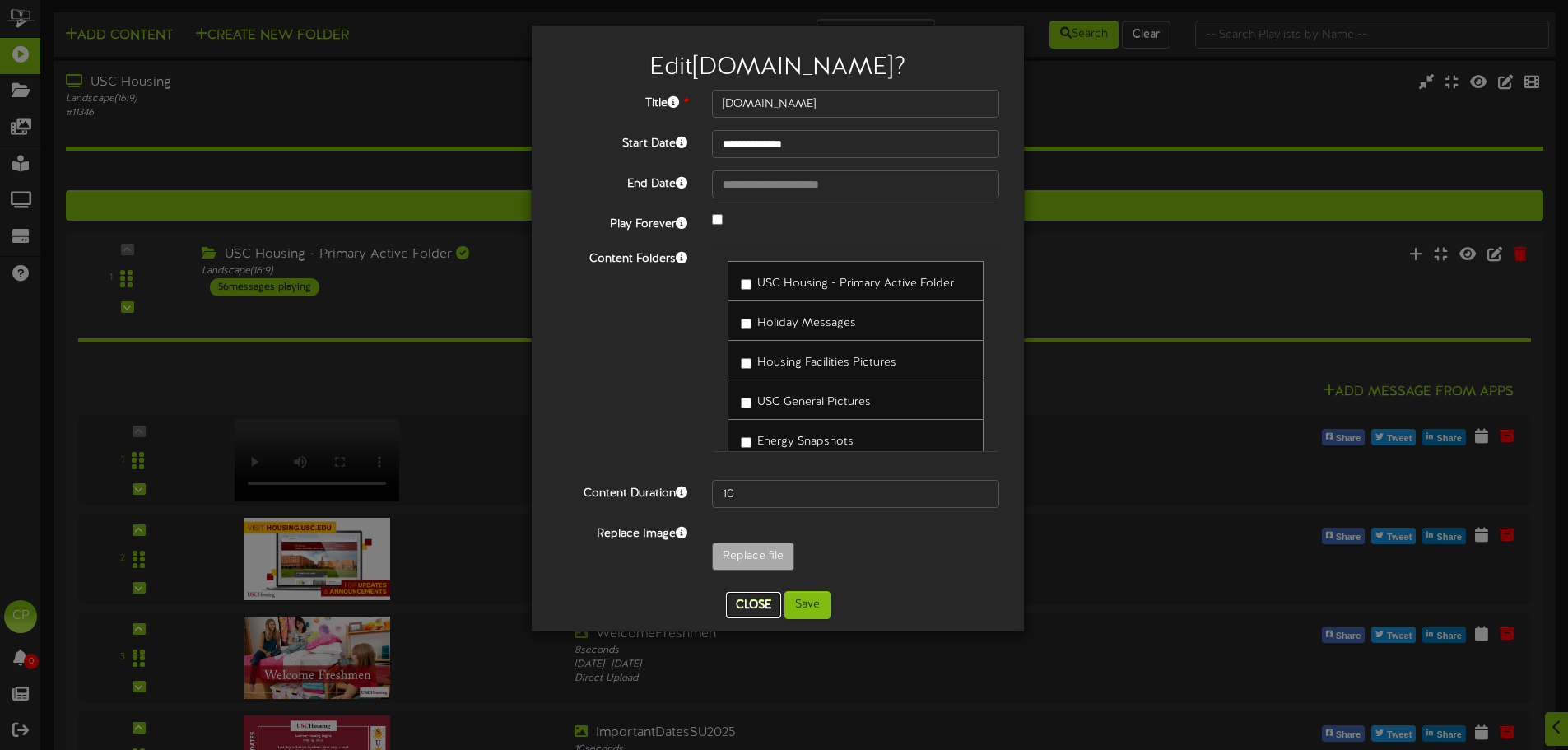
click at [759, 600] on button "Close" at bounding box center [753, 605] width 56 height 27
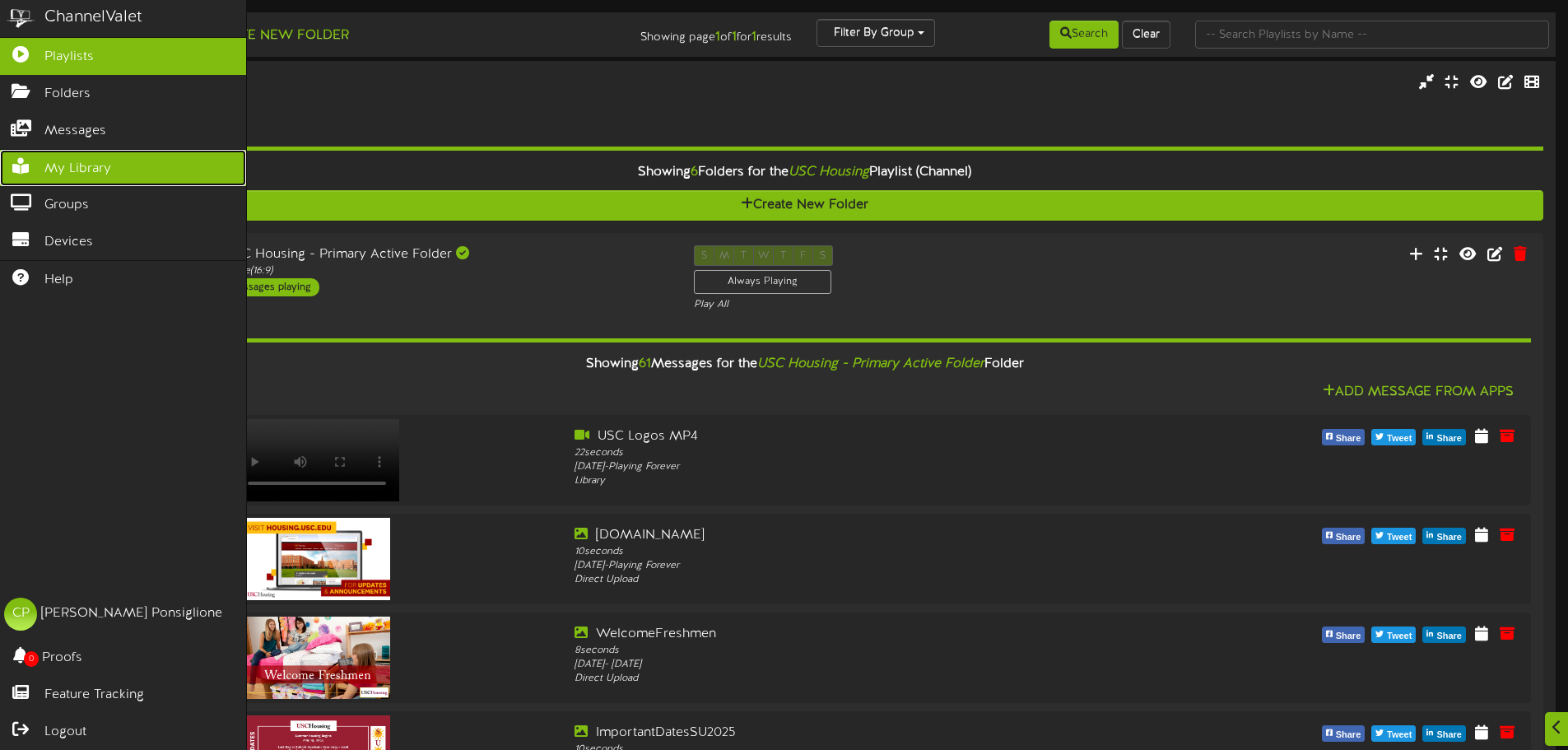
click at [96, 171] on span "My Library" at bounding box center [78, 169] width 66 height 19
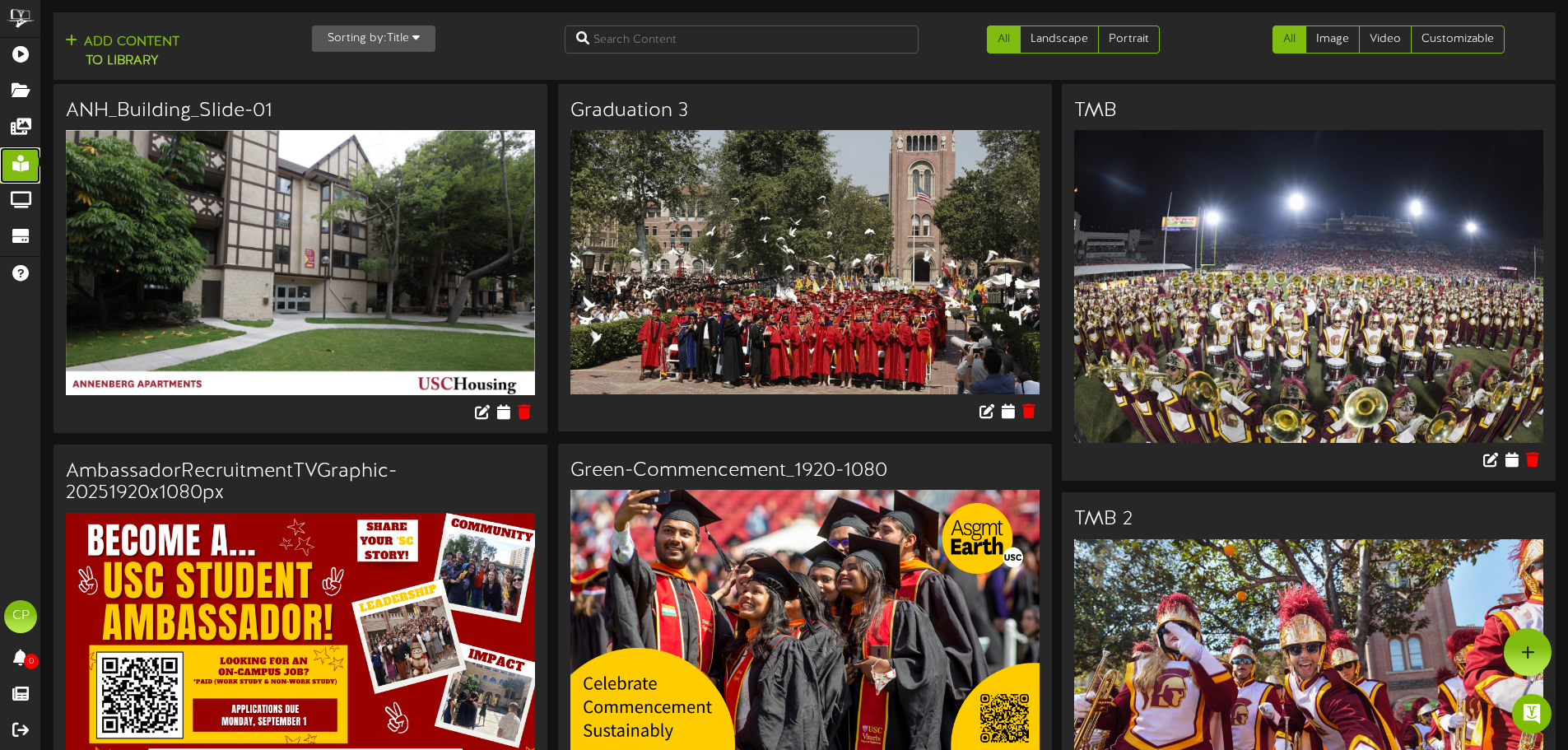
scroll to position [2978, 0]
click at [1523, 655] on icon at bounding box center [1527, 651] width 14 height 15
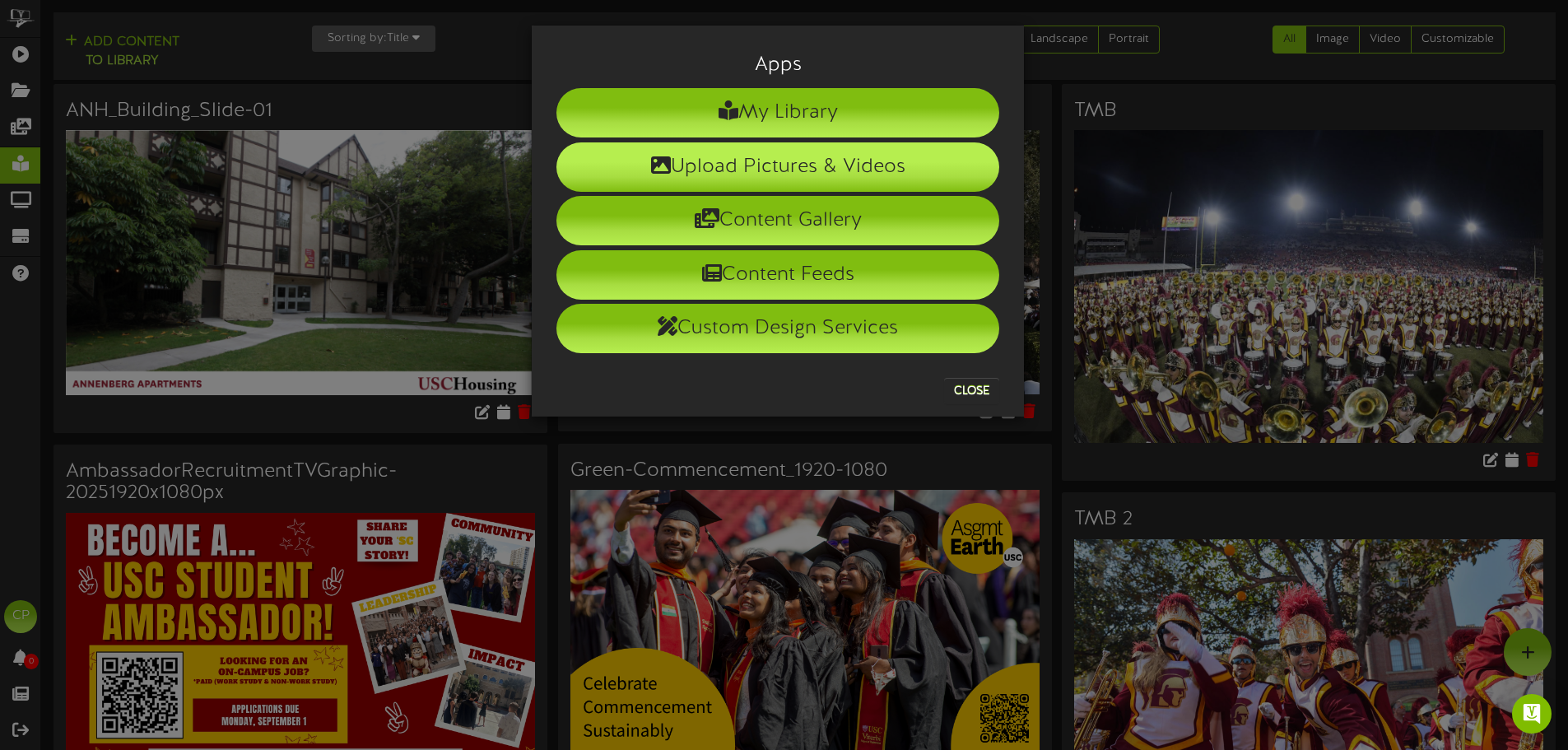
click at [758, 162] on li "Upload Pictures & Videos" at bounding box center [777, 167] width 443 height 50
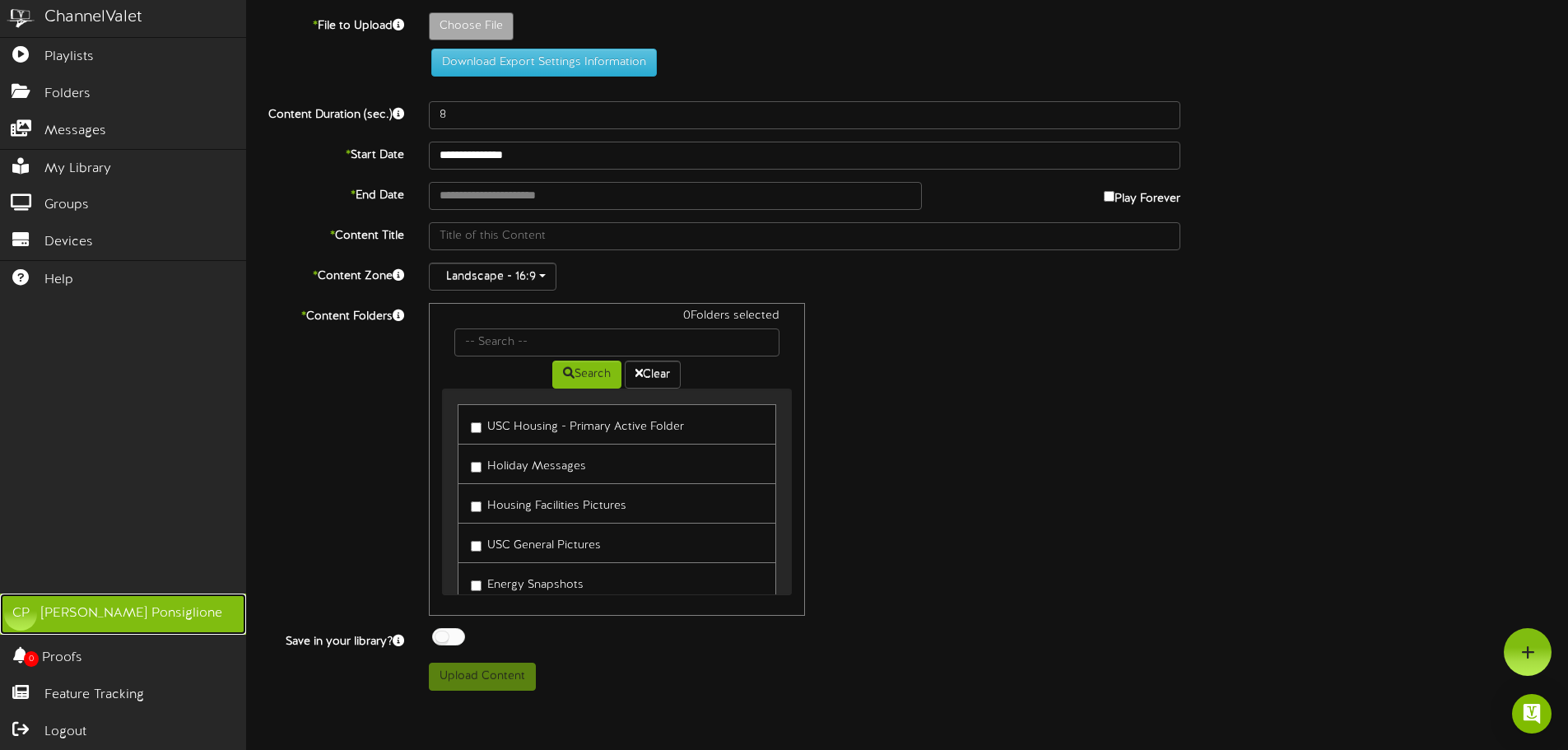
scroll to position [247, 0]
click at [57, 631] on link "CP [PERSON_NAME]" at bounding box center [123, 614] width 246 height 41
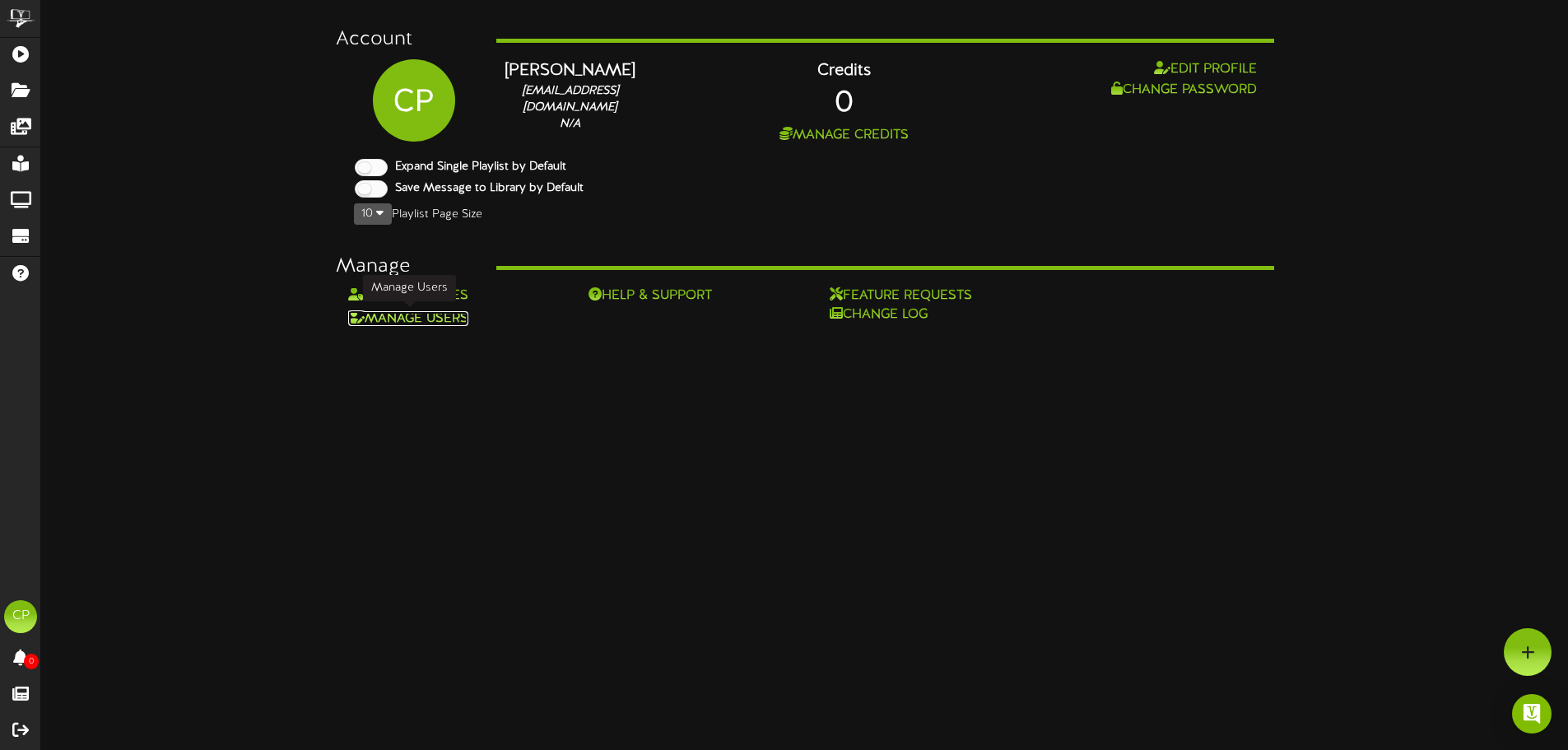
click at [430, 322] on link "Manage Users" at bounding box center [408, 318] width 120 height 15
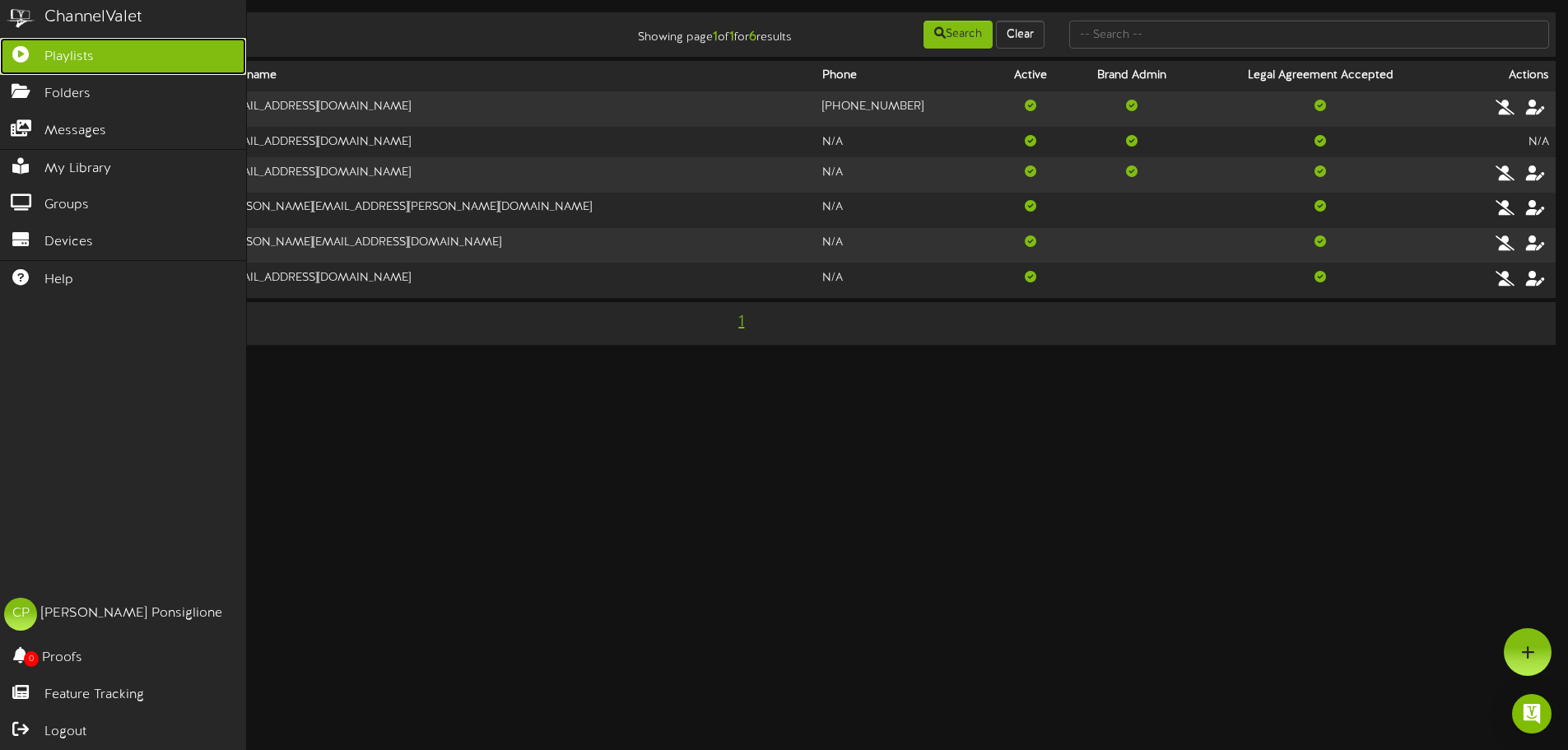
click at [67, 55] on span "Playlists" at bounding box center [70, 57] width 50 height 19
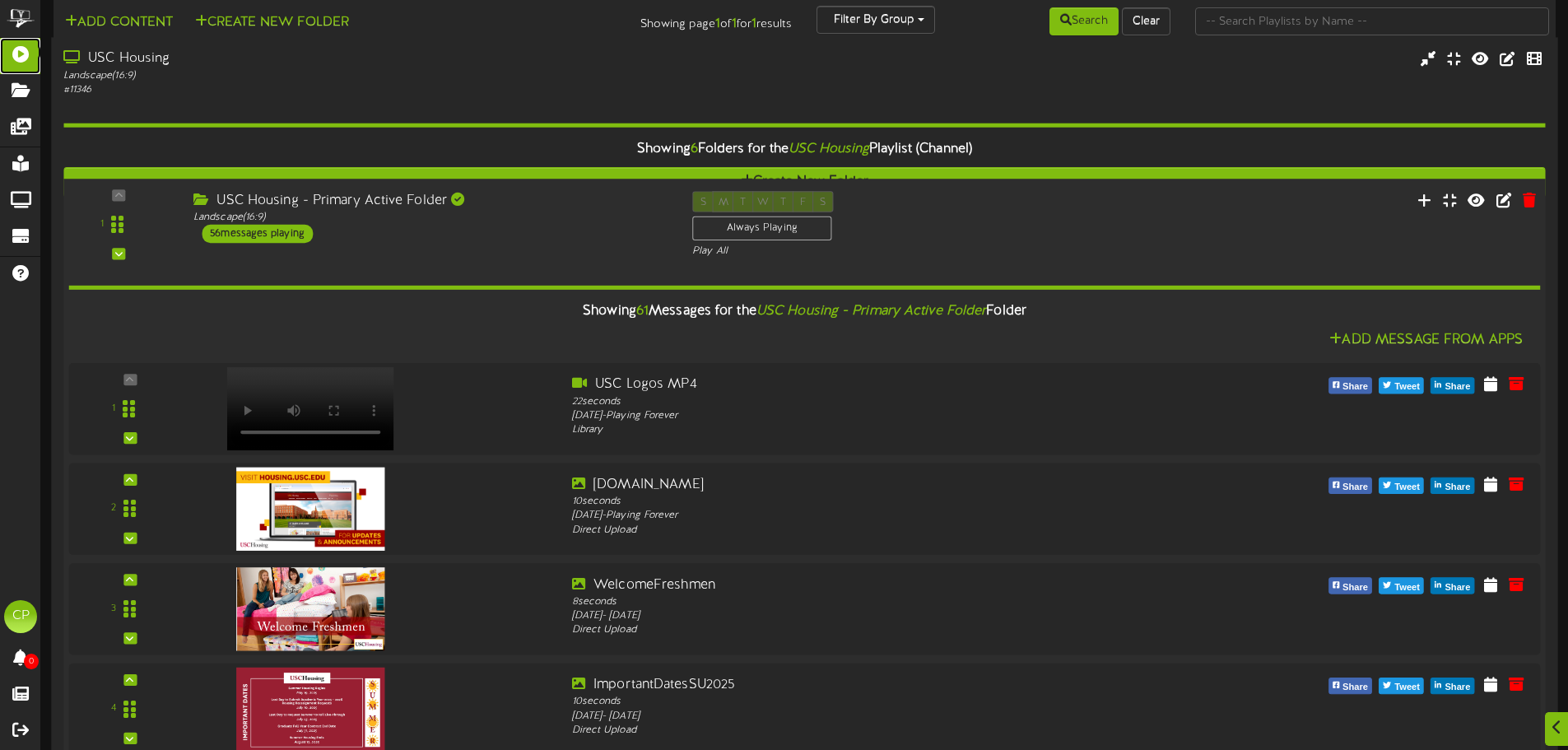
scroll to position [741, 0]
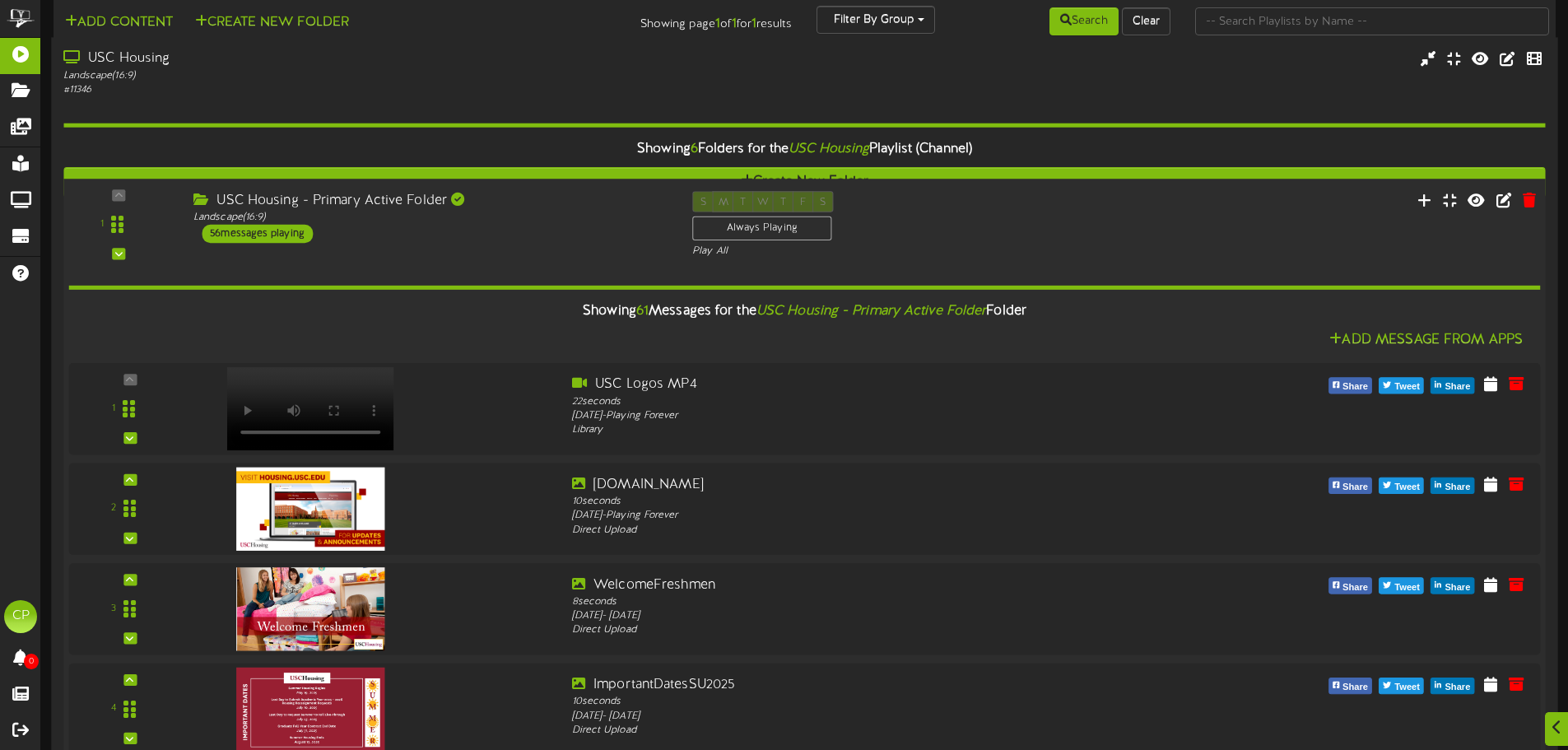
scroll to position [2633, 0]
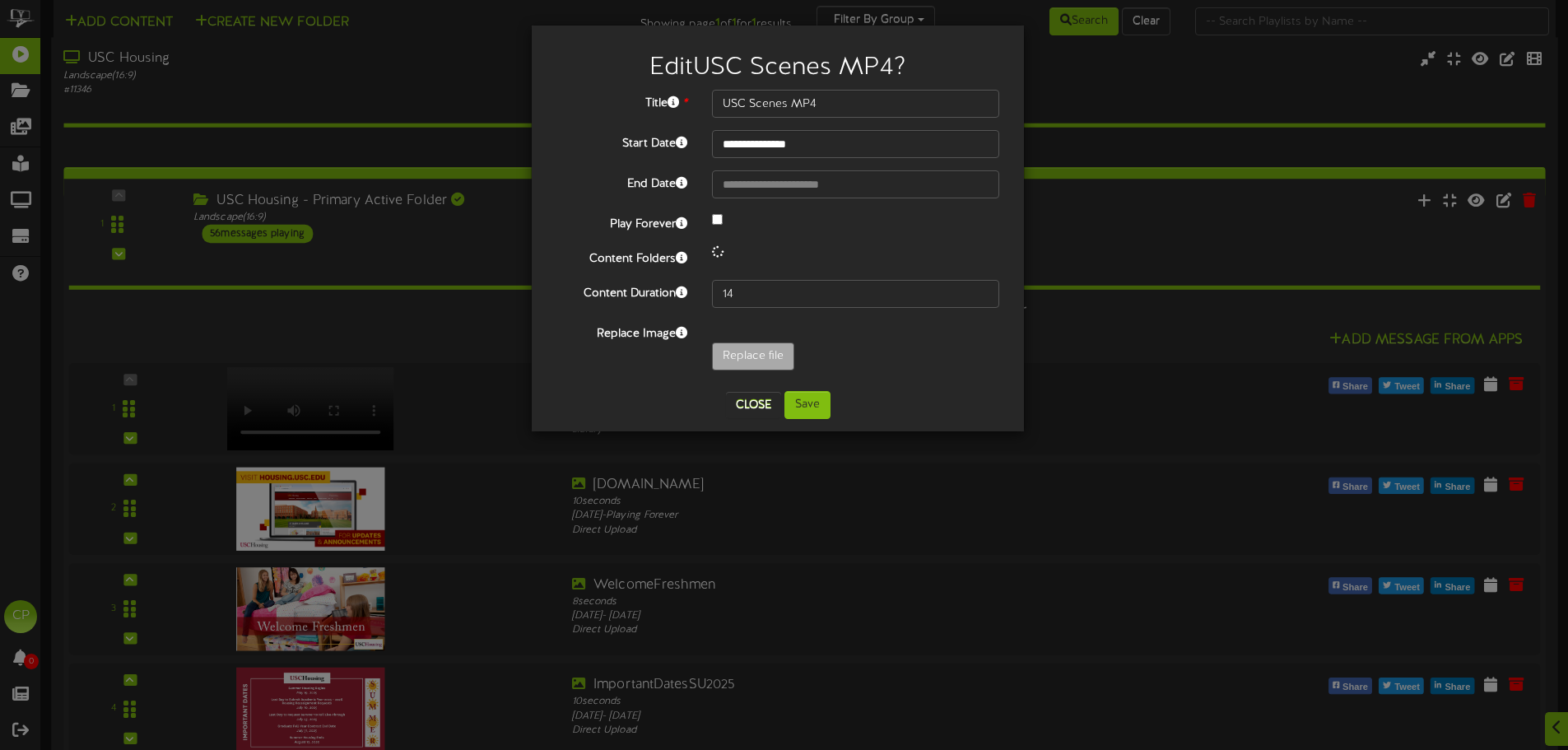
scroll to position [0, 0]
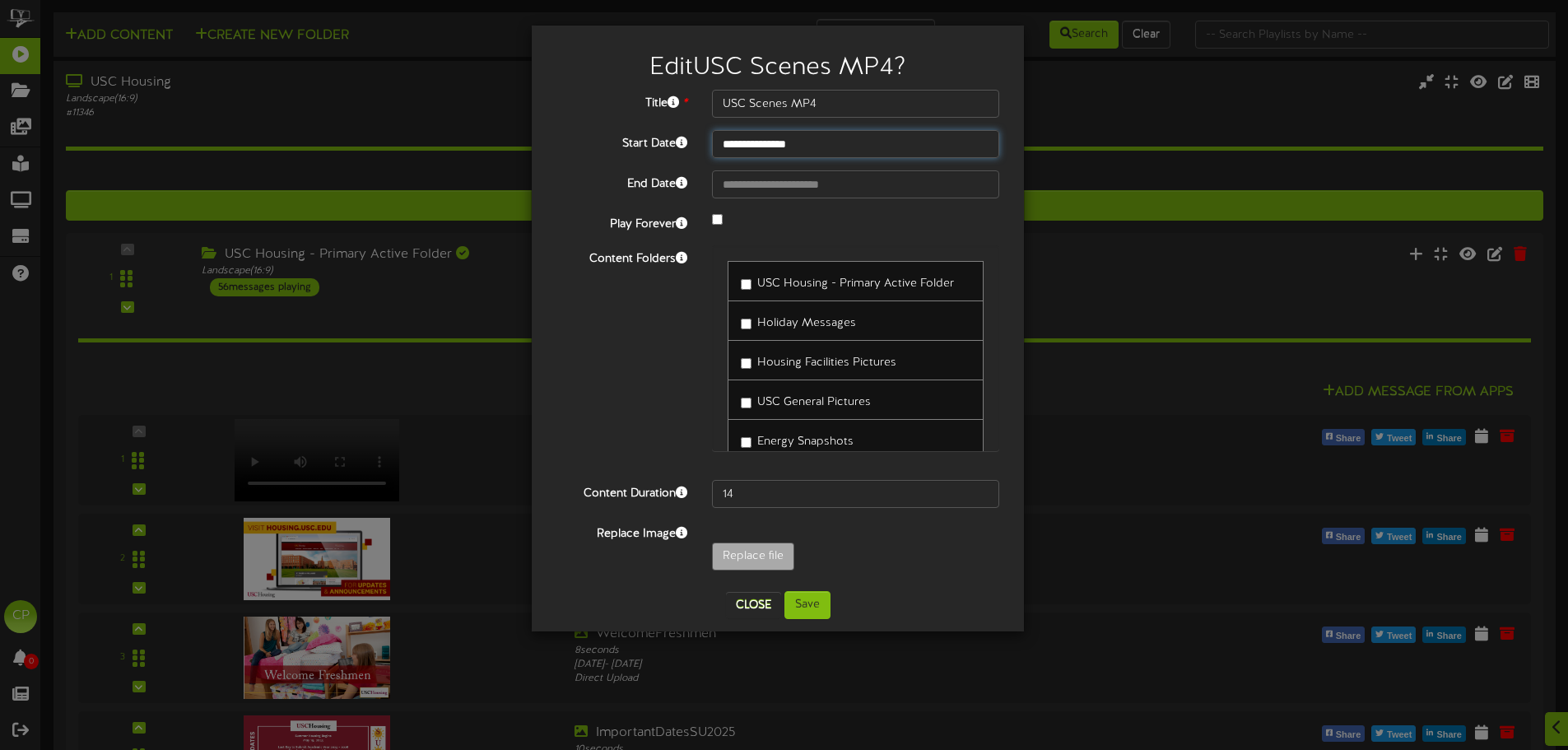
click at [833, 142] on input "**********" at bounding box center [855, 144] width 288 height 28
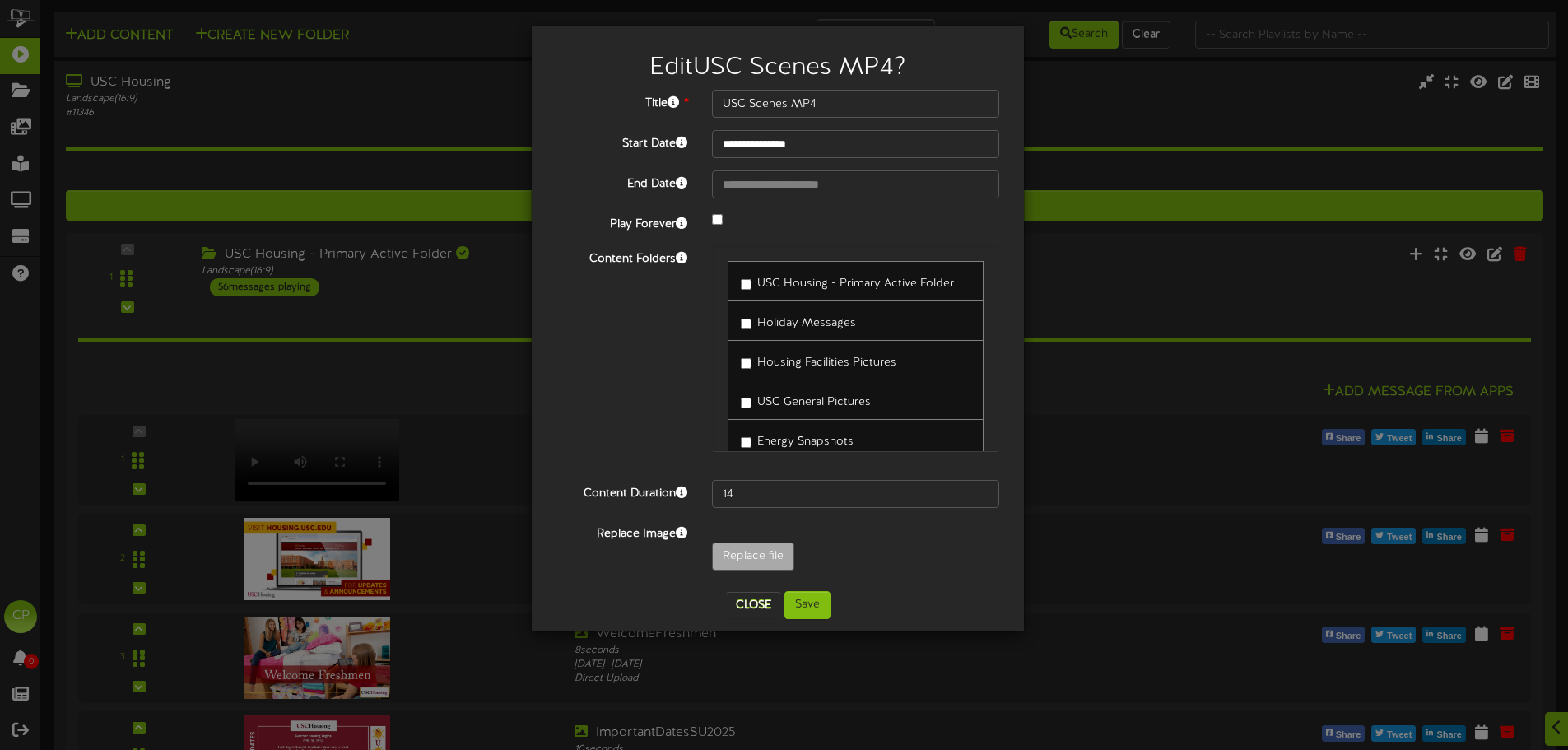
select select "*"
type input "**********"
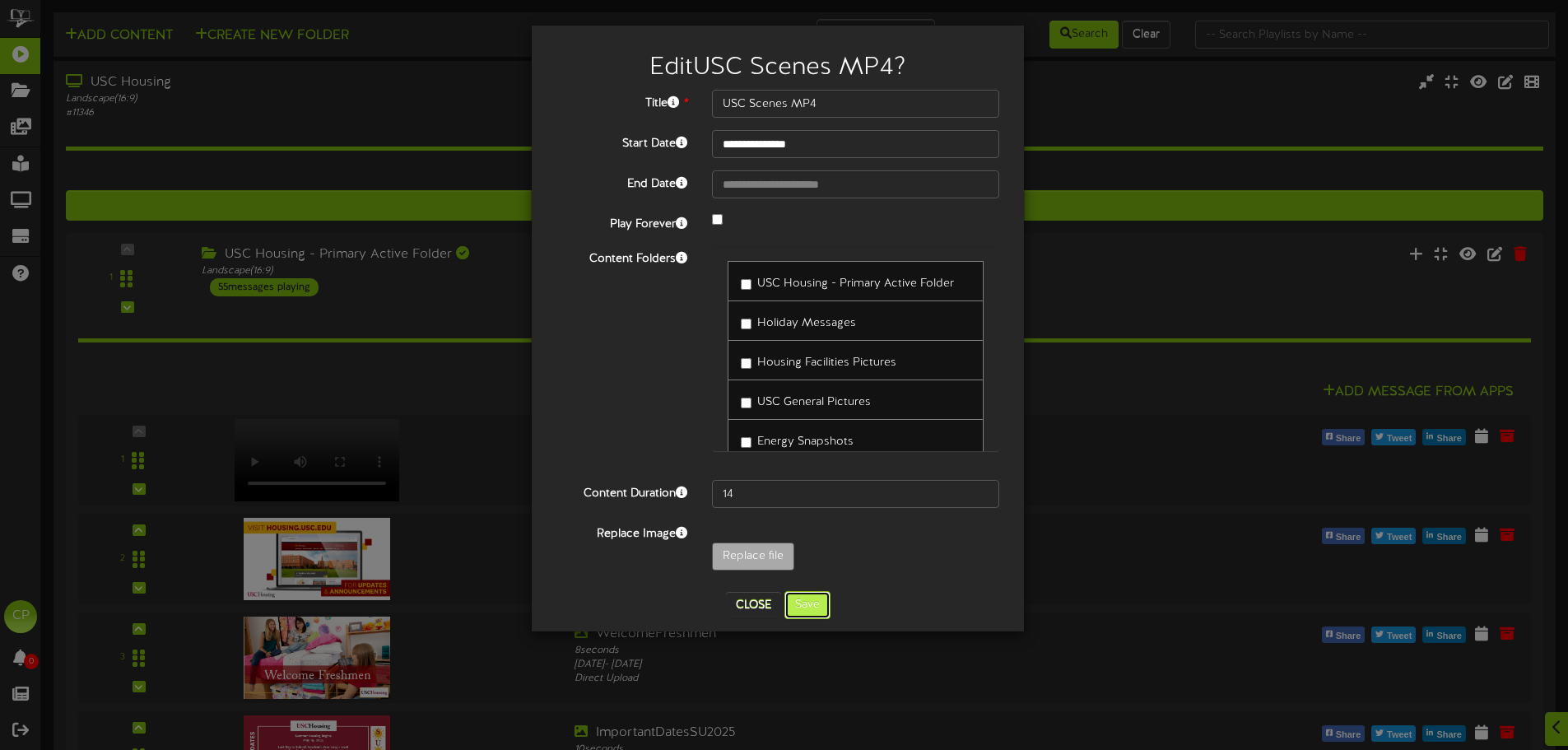
click at [806, 605] on button "Save" at bounding box center [807, 605] width 46 height 28
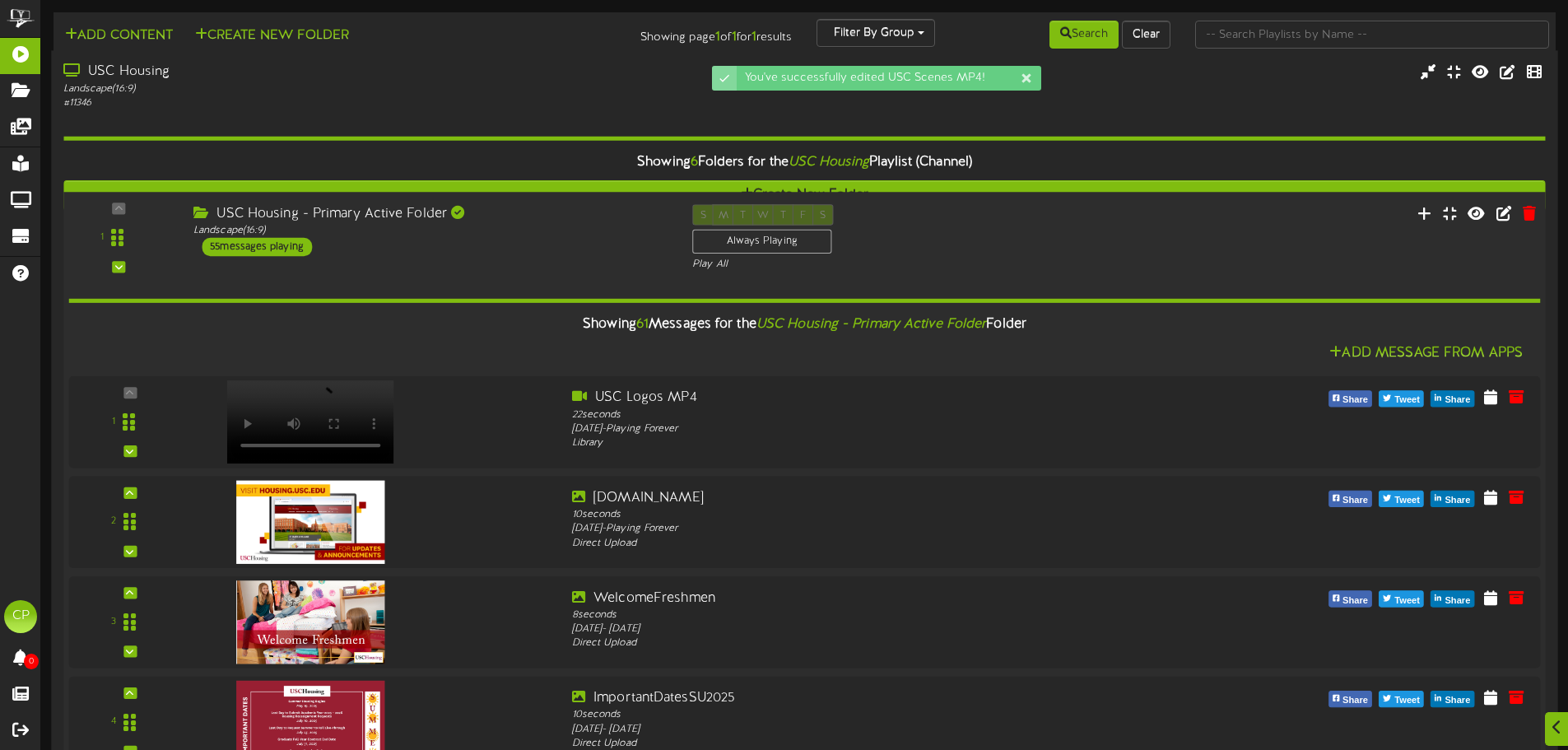
scroll to position [2963, 0]
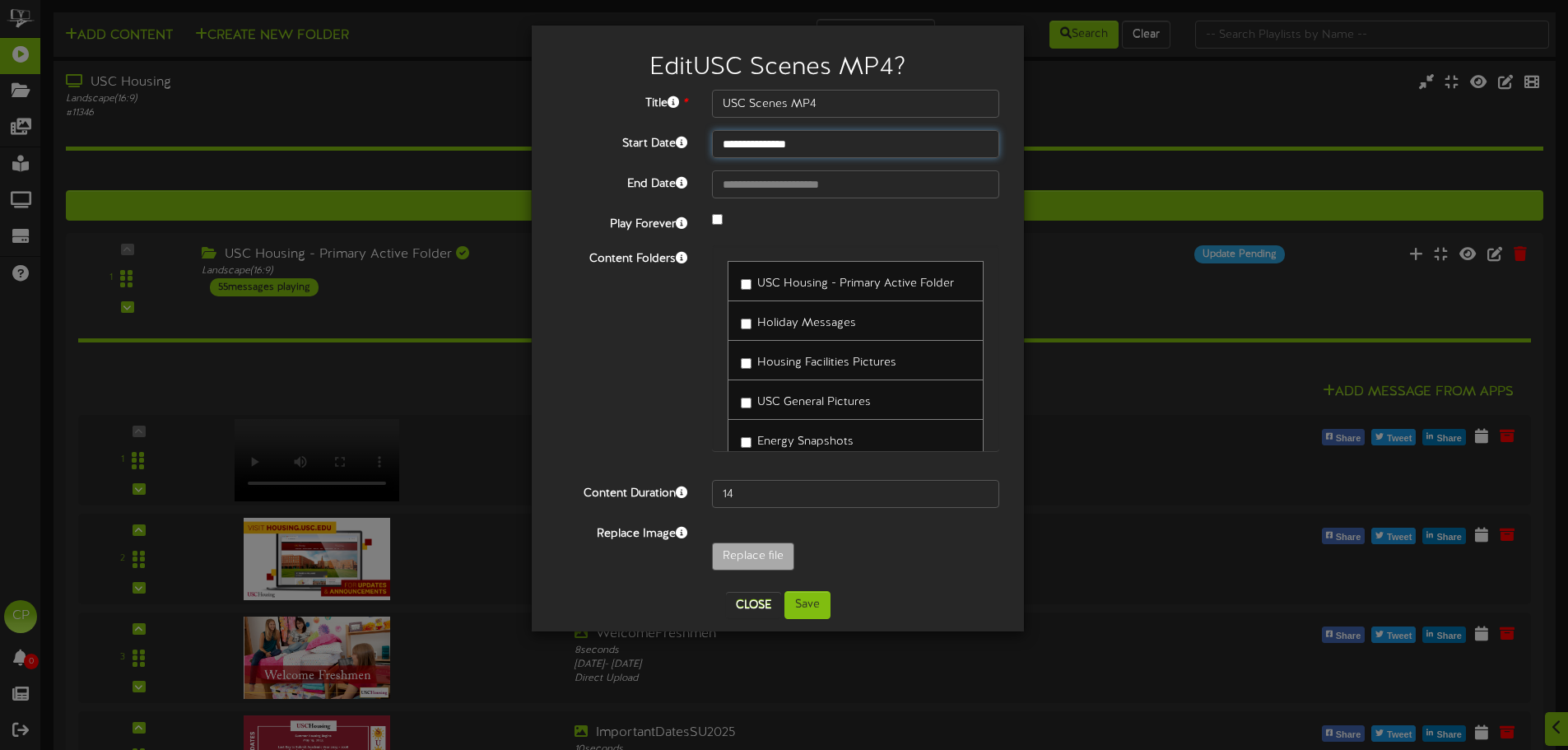
click at [820, 147] on input "**********" at bounding box center [855, 144] width 288 height 28
select select "*"
type input "**********"
click at [804, 605] on button "Save" at bounding box center [807, 605] width 46 height 28
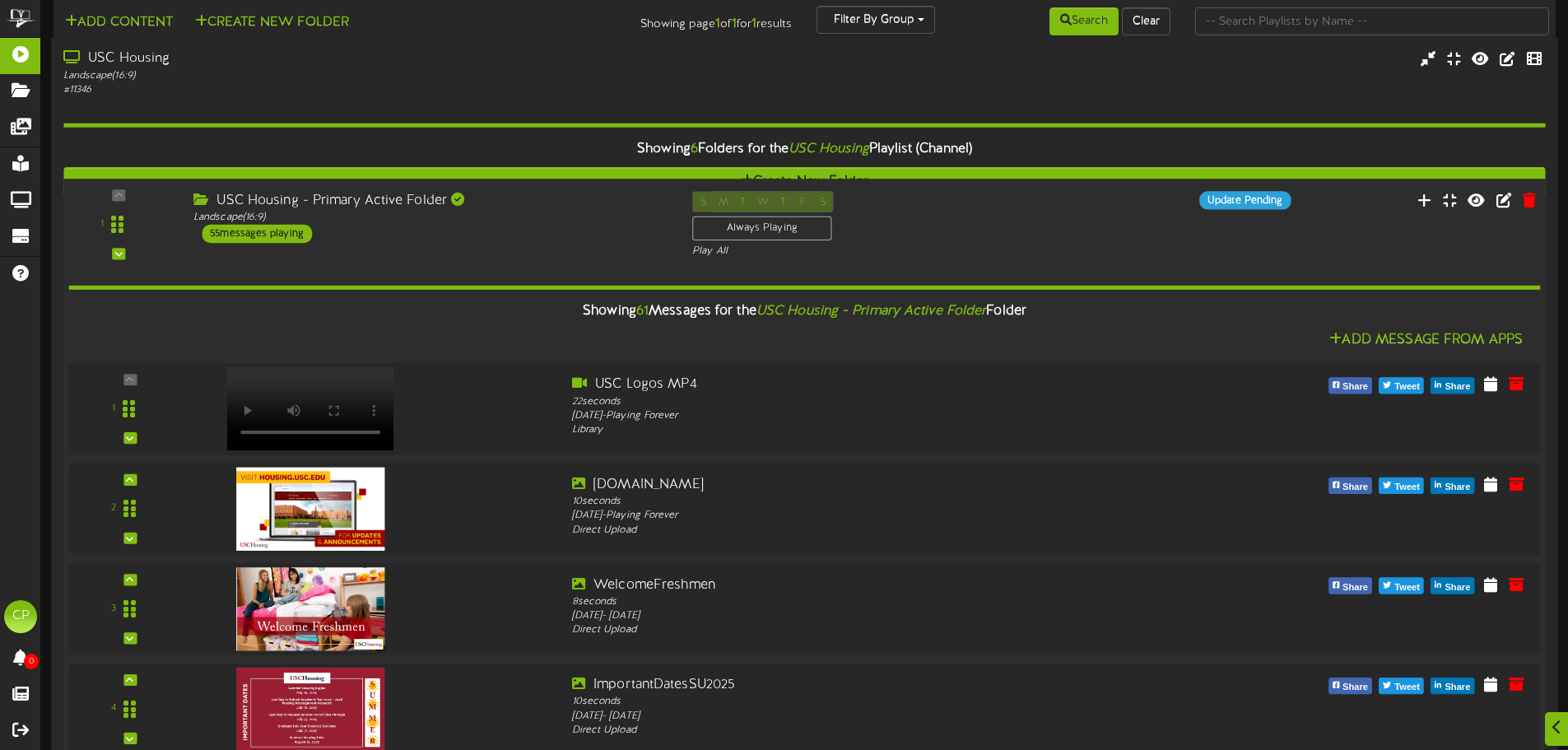
scroll to position [4691, 0]
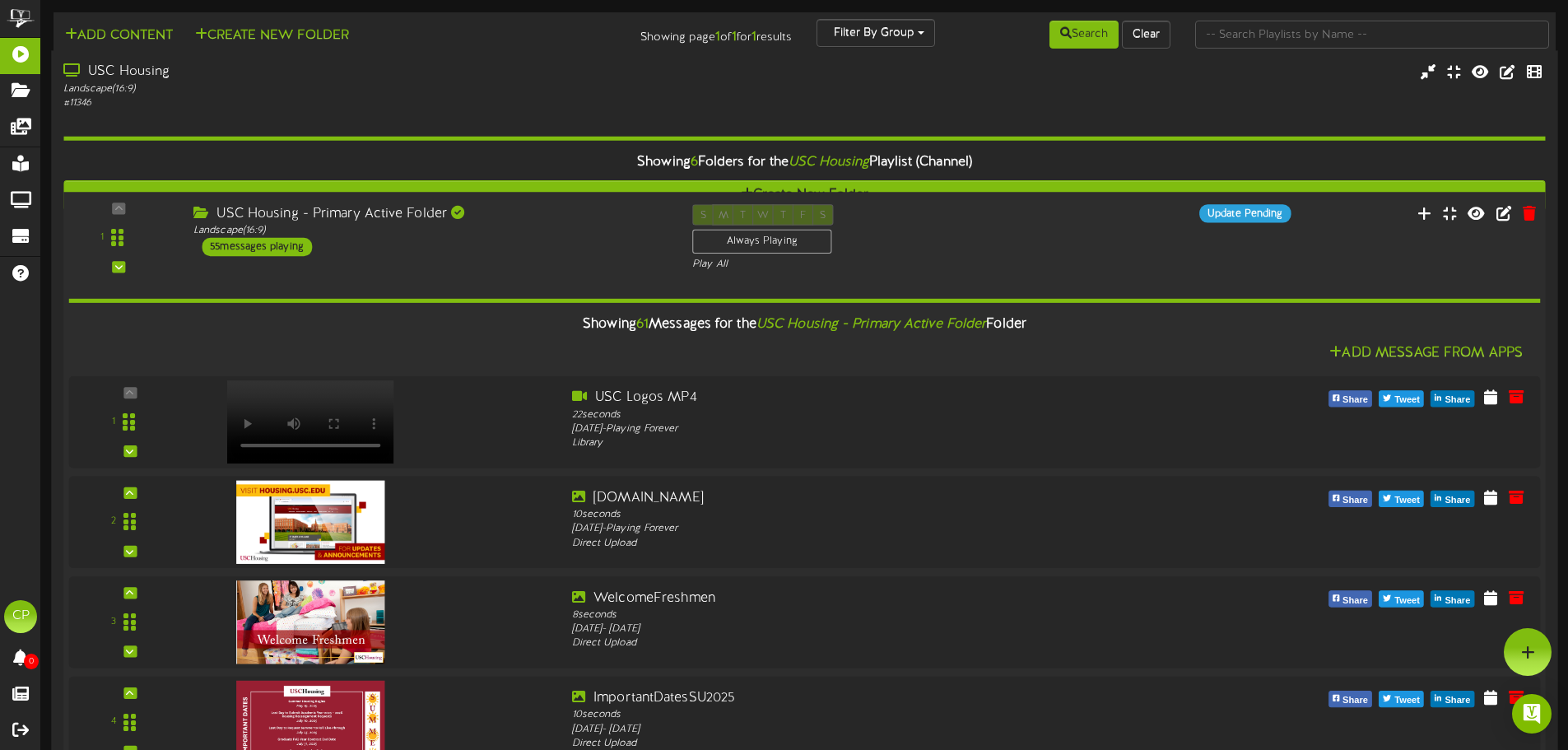
scroll to position [4362, 0]
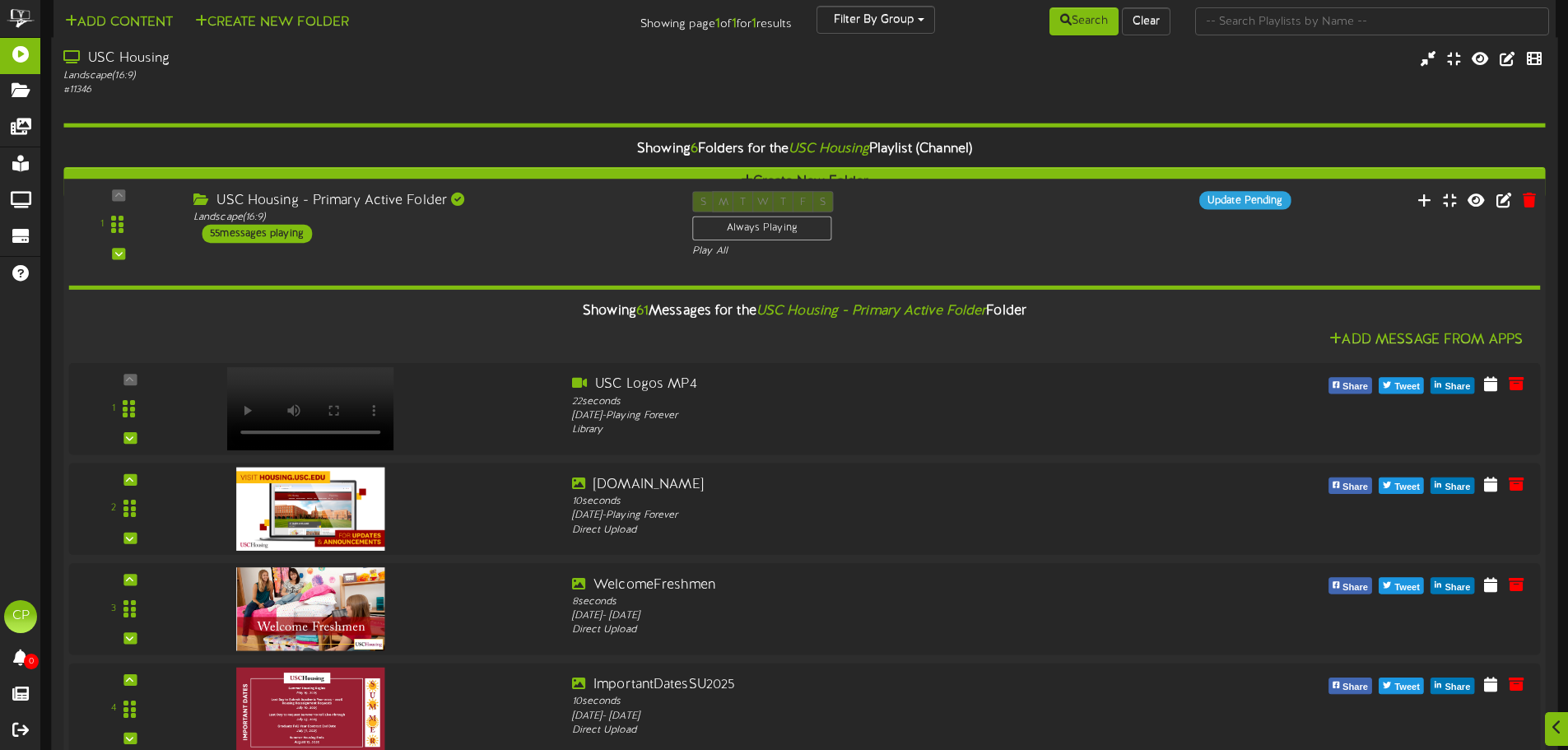
scroll to position [3621, 0]
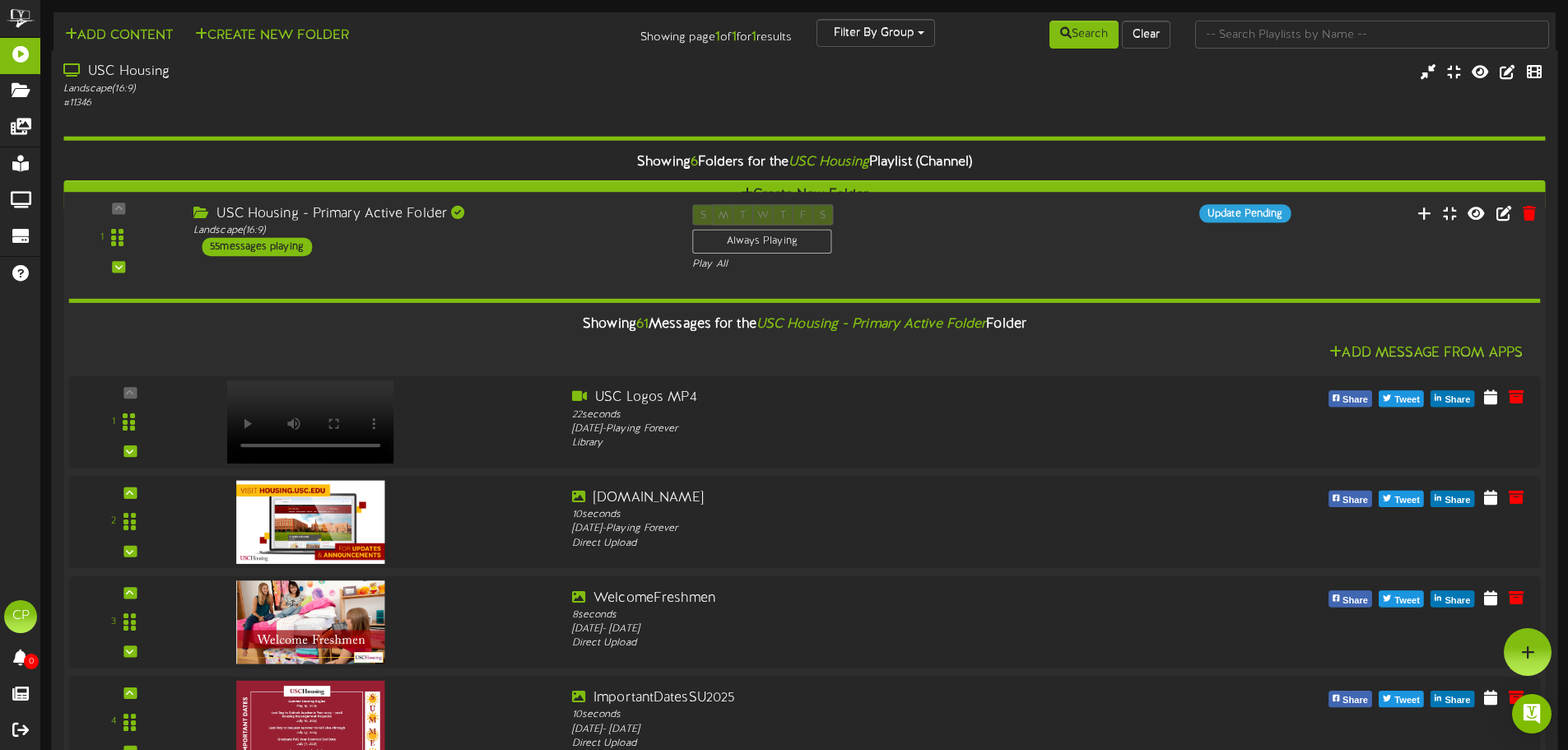
scroll to position [3374, 0]
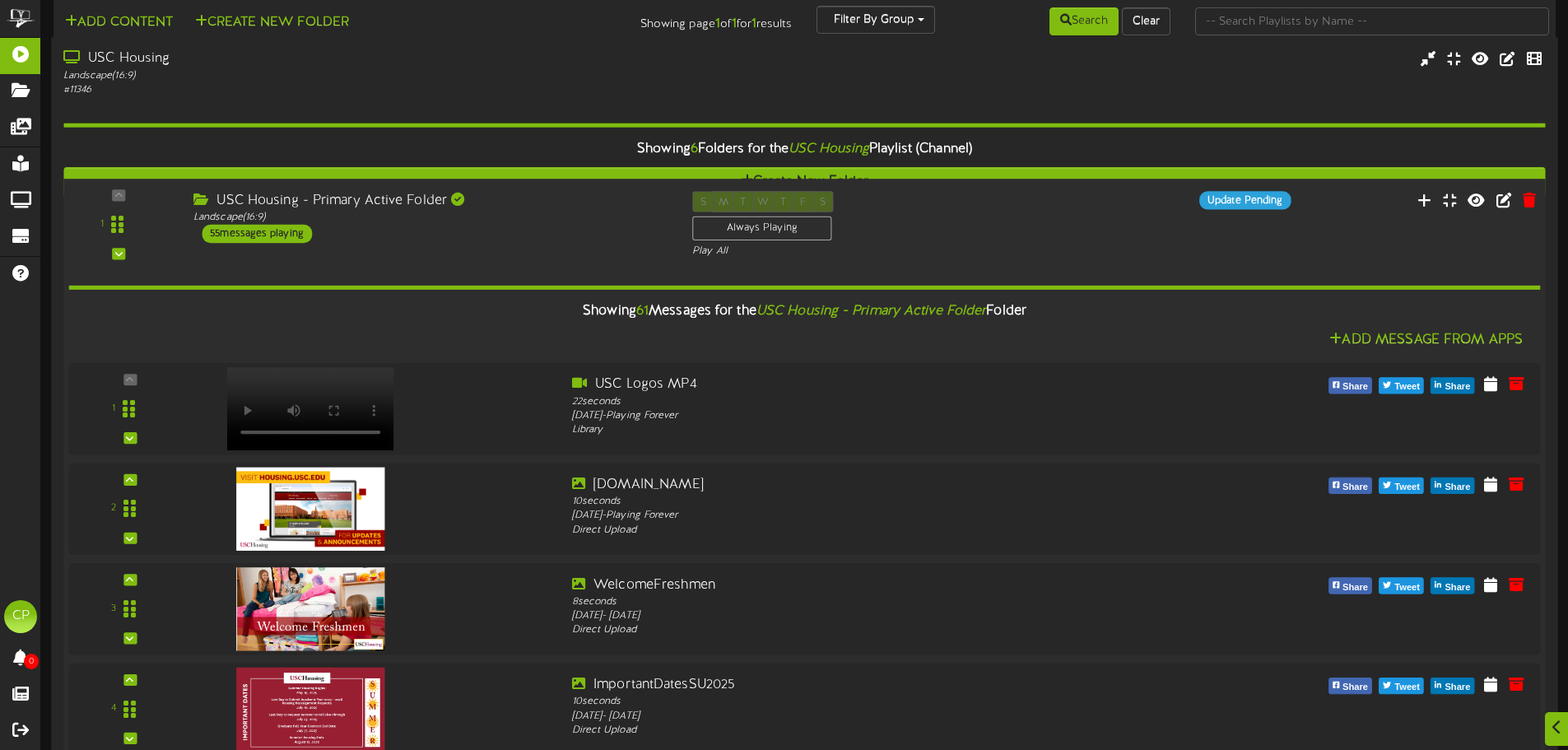
scroll to position [3127, 0]
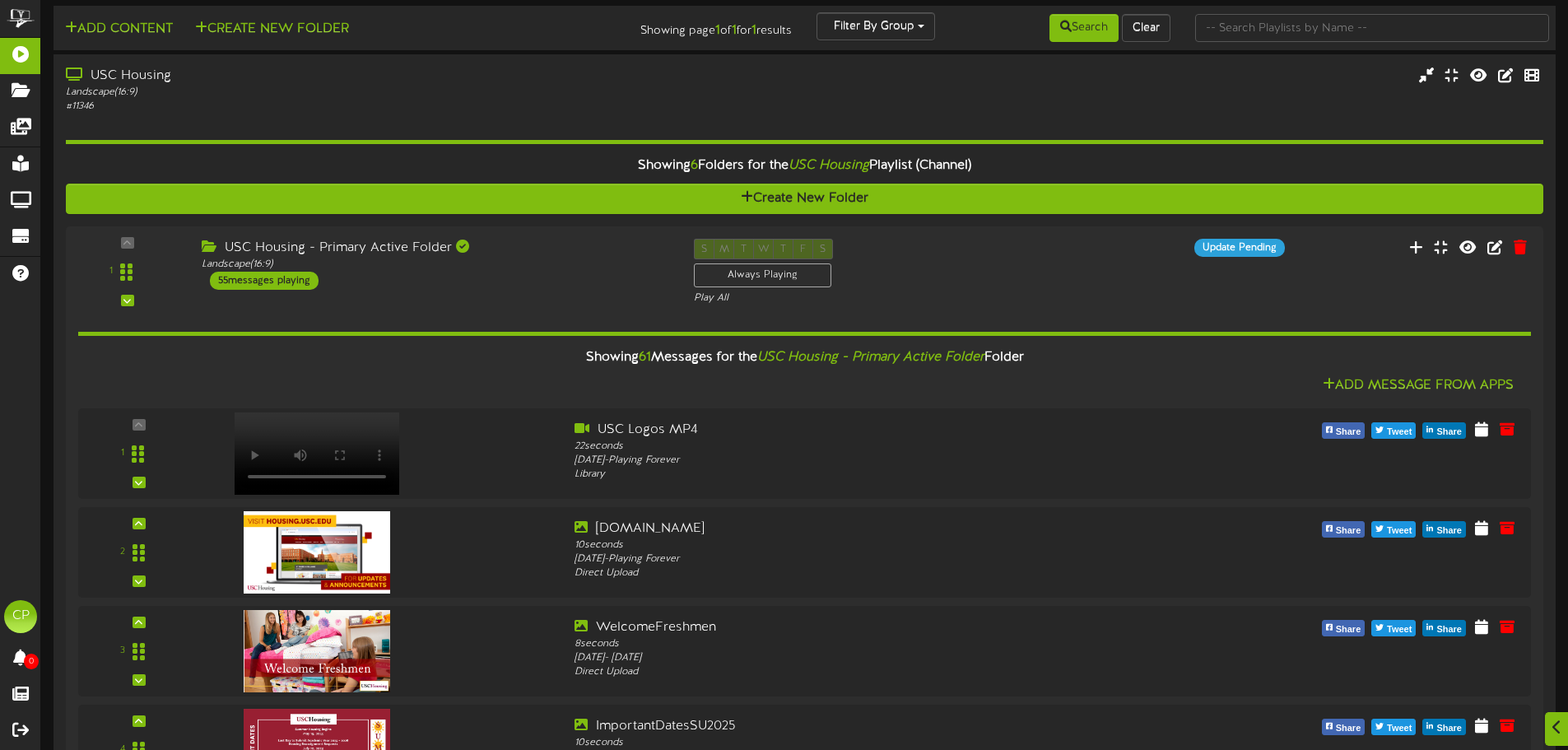
scroll to position [0, 0]
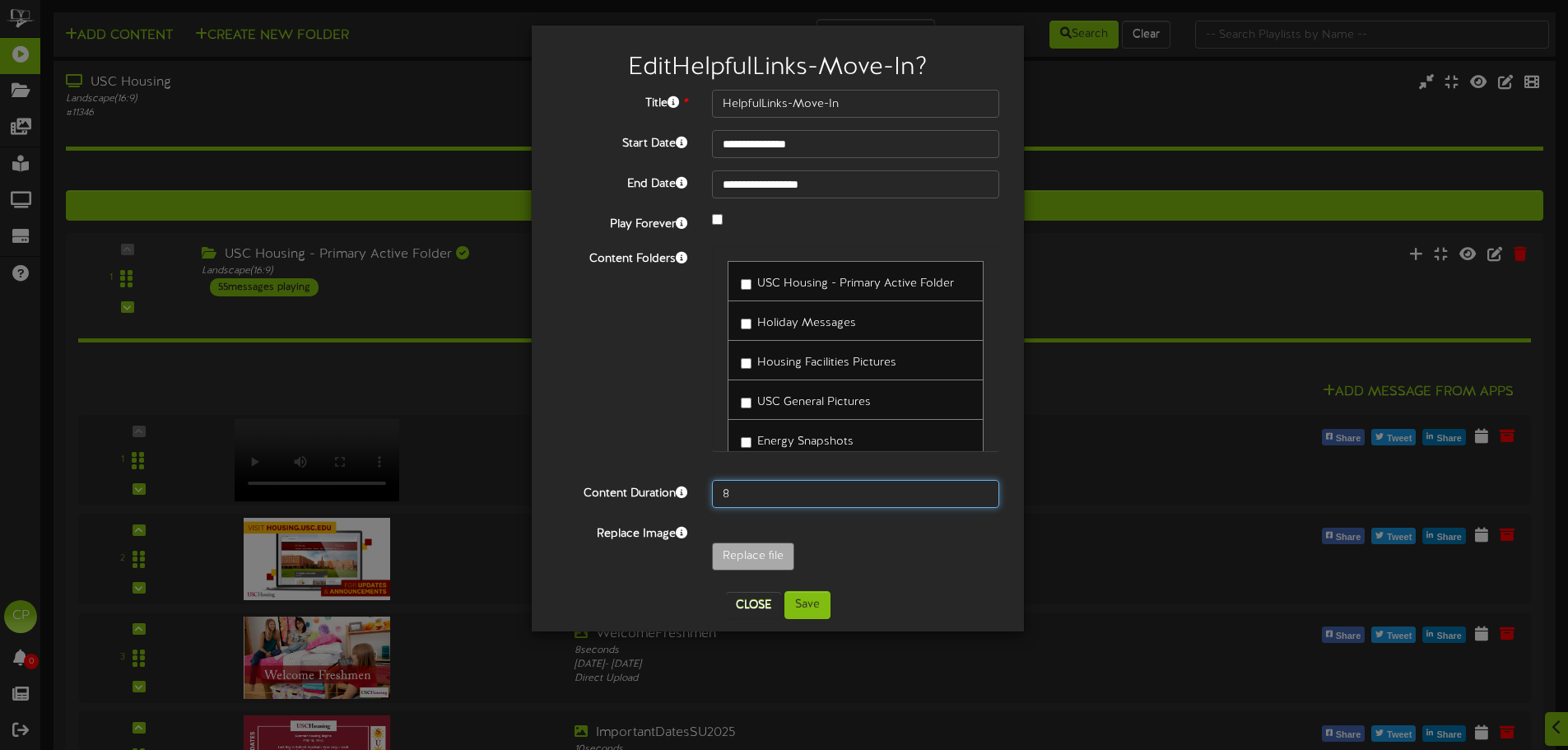
click at [784, 495] on input "8" at bounding box center [855, 494] width 288 height 28
type input "10"
click at [801, 608] on button "Save" at bounding box center [807, 605] width 46 height 28
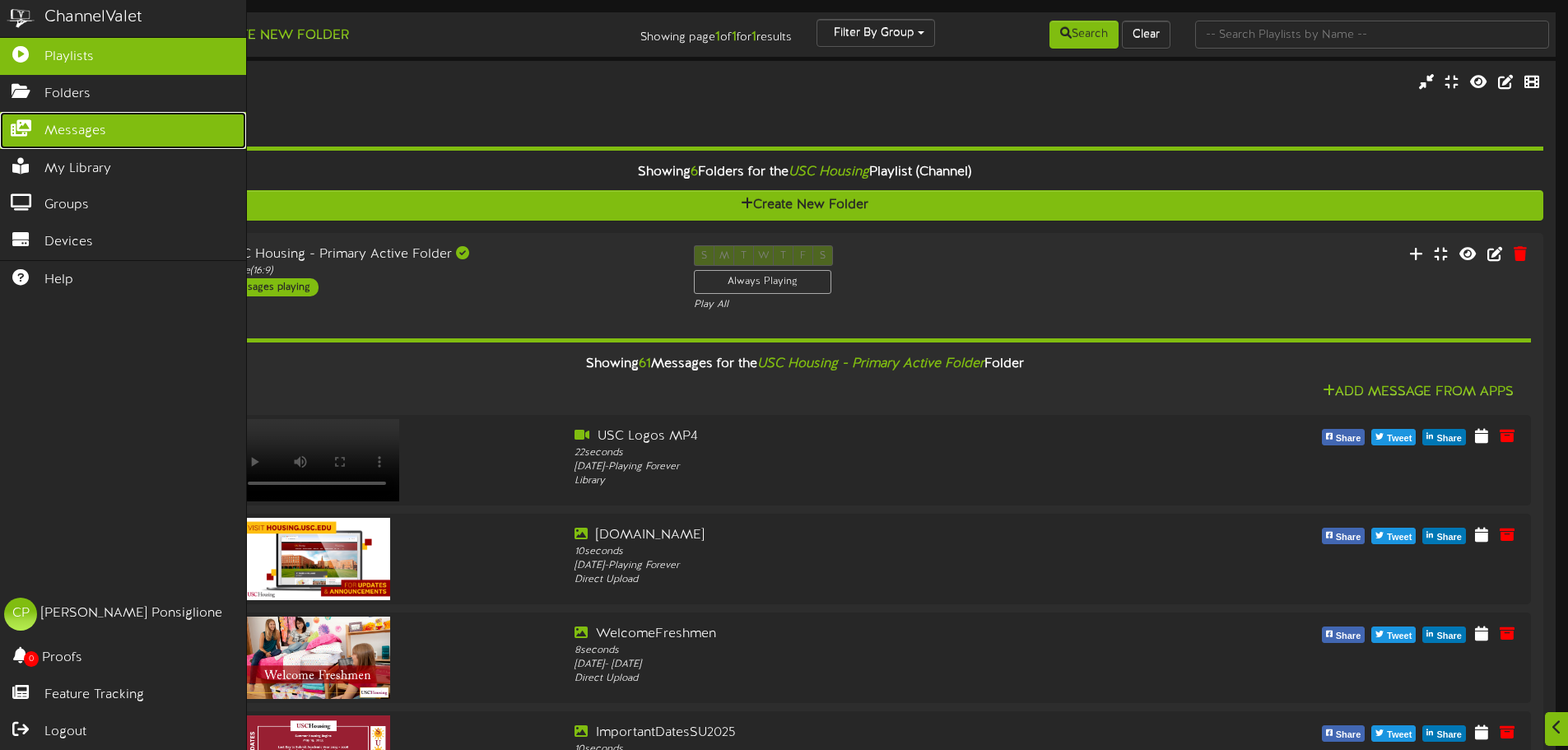
click at [75, 129] on span "Messages" at bounding box center [75, 131] width 61 height 19
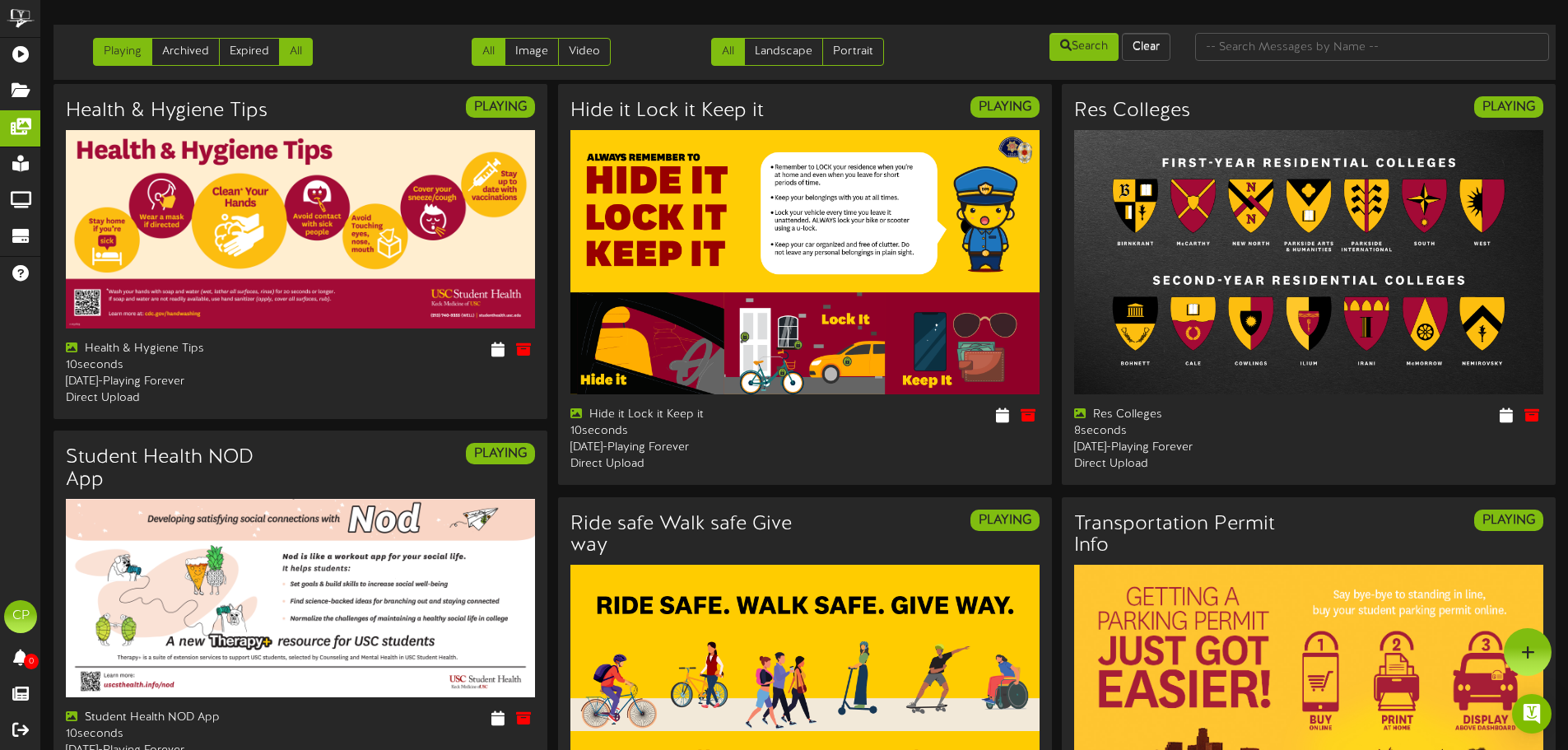
click at [296, 51] on link "All" at bounding box center [296, 52] width 34 height 28
click at [239, 51] on link "Expired" at bounding box center [249, 52] width 60 height 28
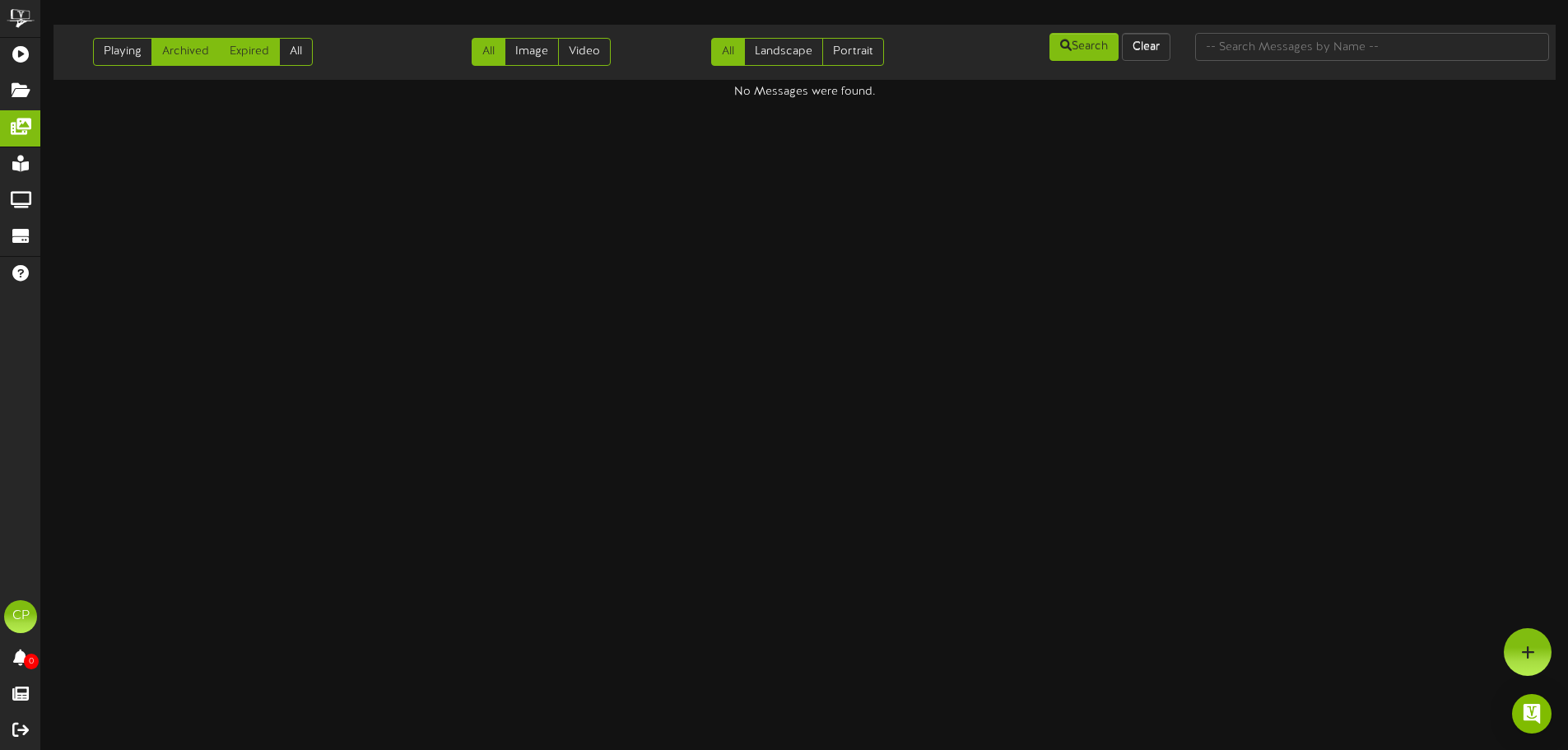
click at [185, 50] on link "Archived" at bounding box center [186, 52] width 68 height 28
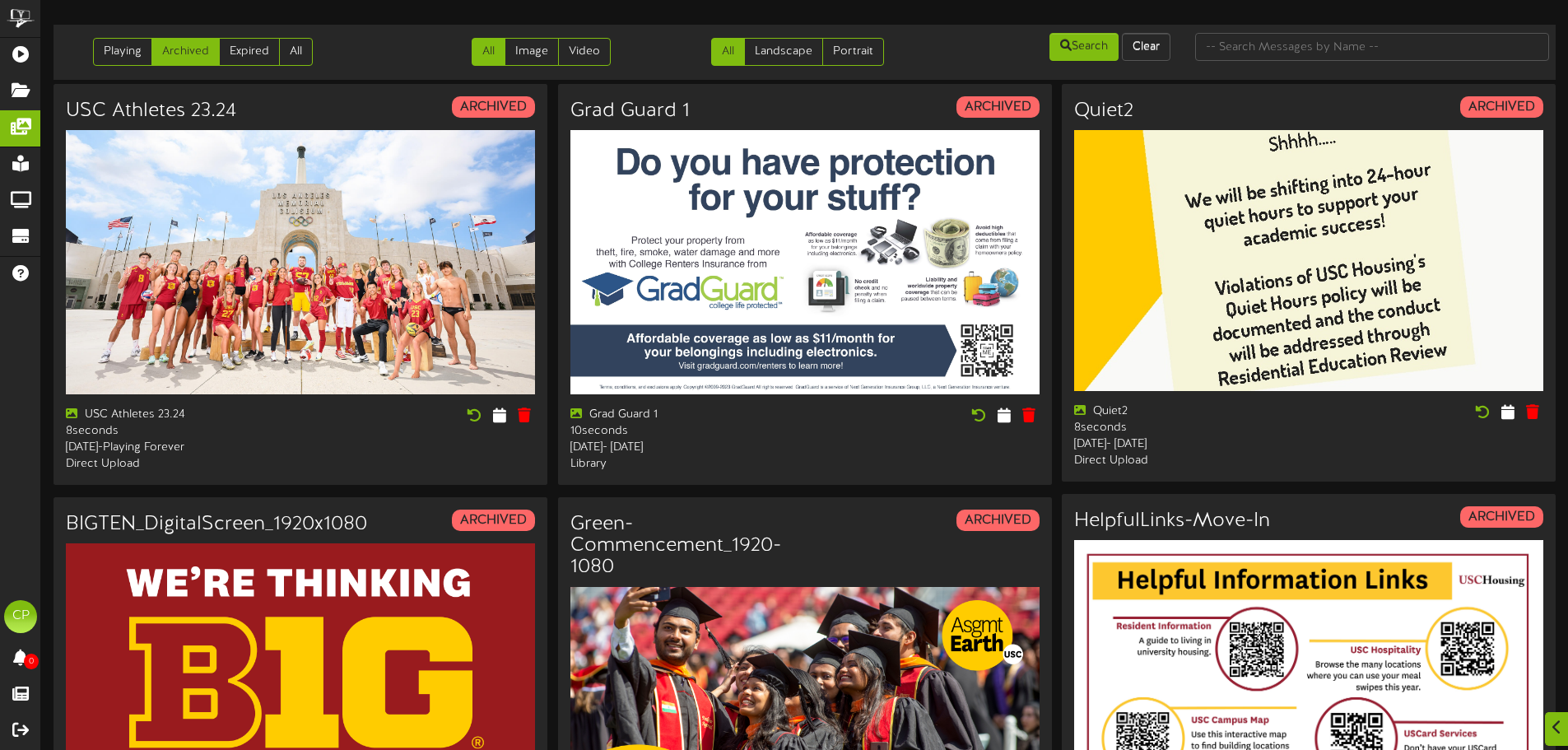
scroll to position [741, 0]
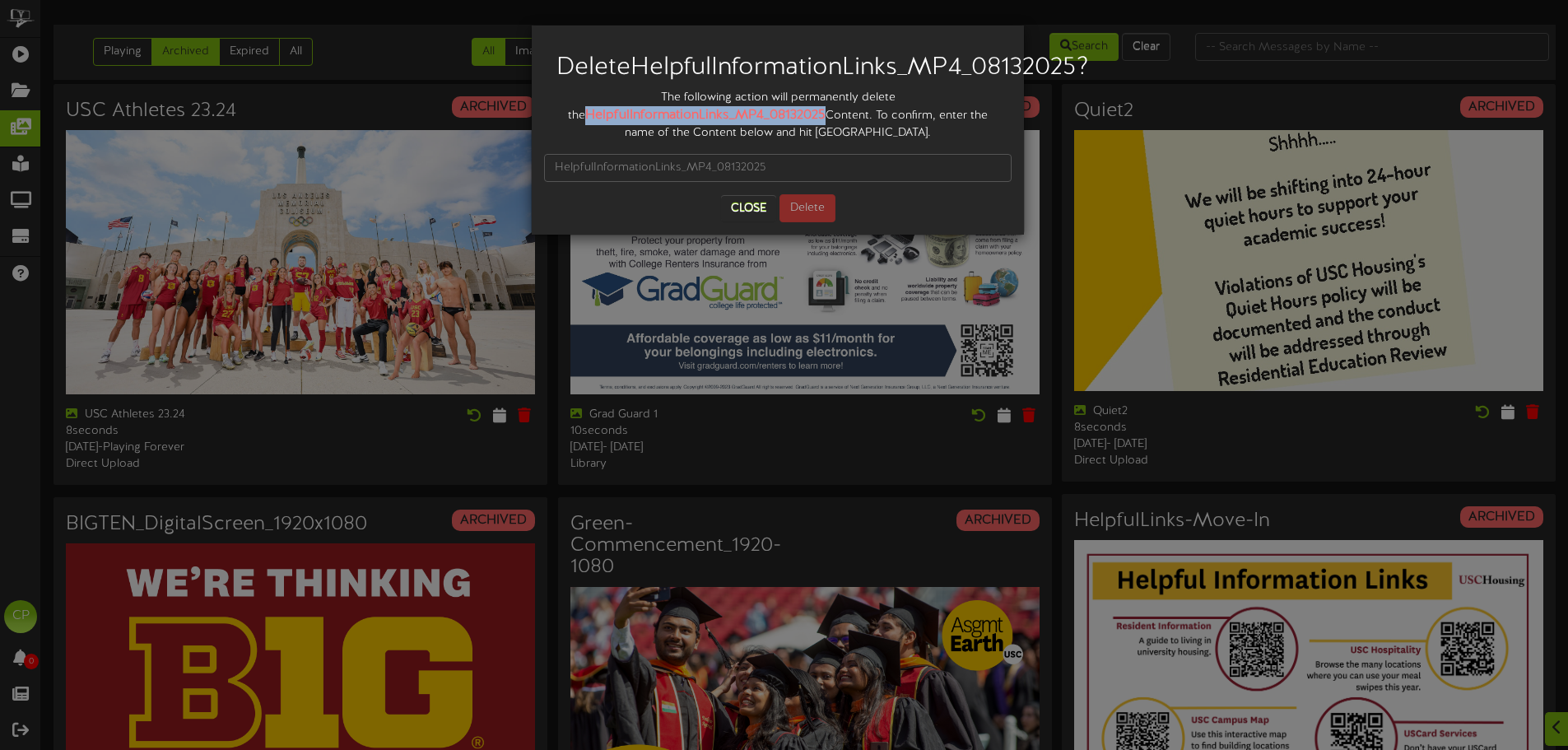
drag, startPoint x: 797, startPoint y: 143, endPoint x: 563, endPoint y: 143, distance: 234.0
click at [585, 123] on strong "HelpfulInformationLinks_MP4_08132025" at bounding box center [705, 115] width 240 height 15
copy strong "HelpfulInformationLinks_MP4_08132025"
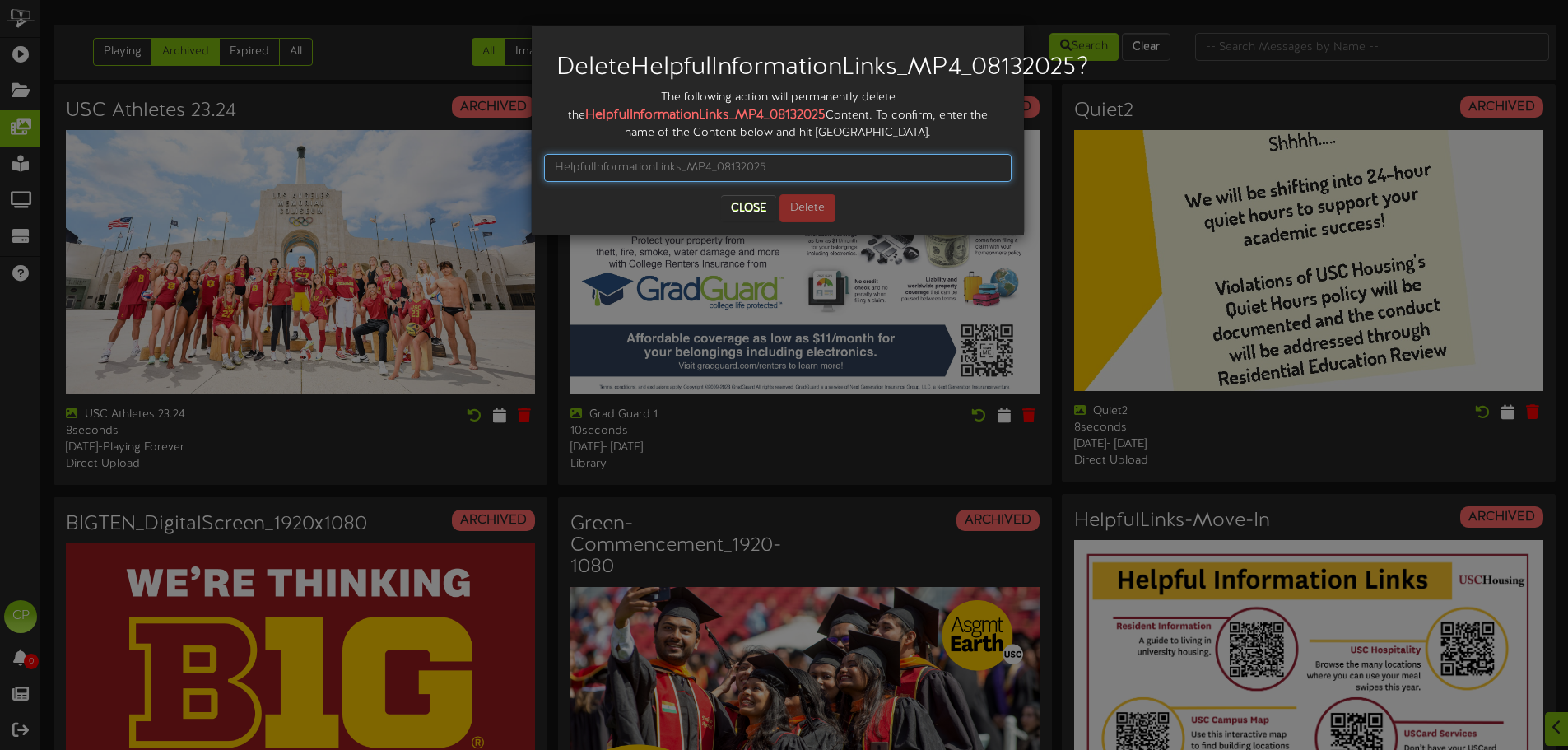
click at [572, 181] on input "text" at bounding box center [777, 168] width 467 height 28
paste input "HelpfulInformationLinks_MP4_08132025"
type input "HelpfulInformationLinks_MP4_08132025"
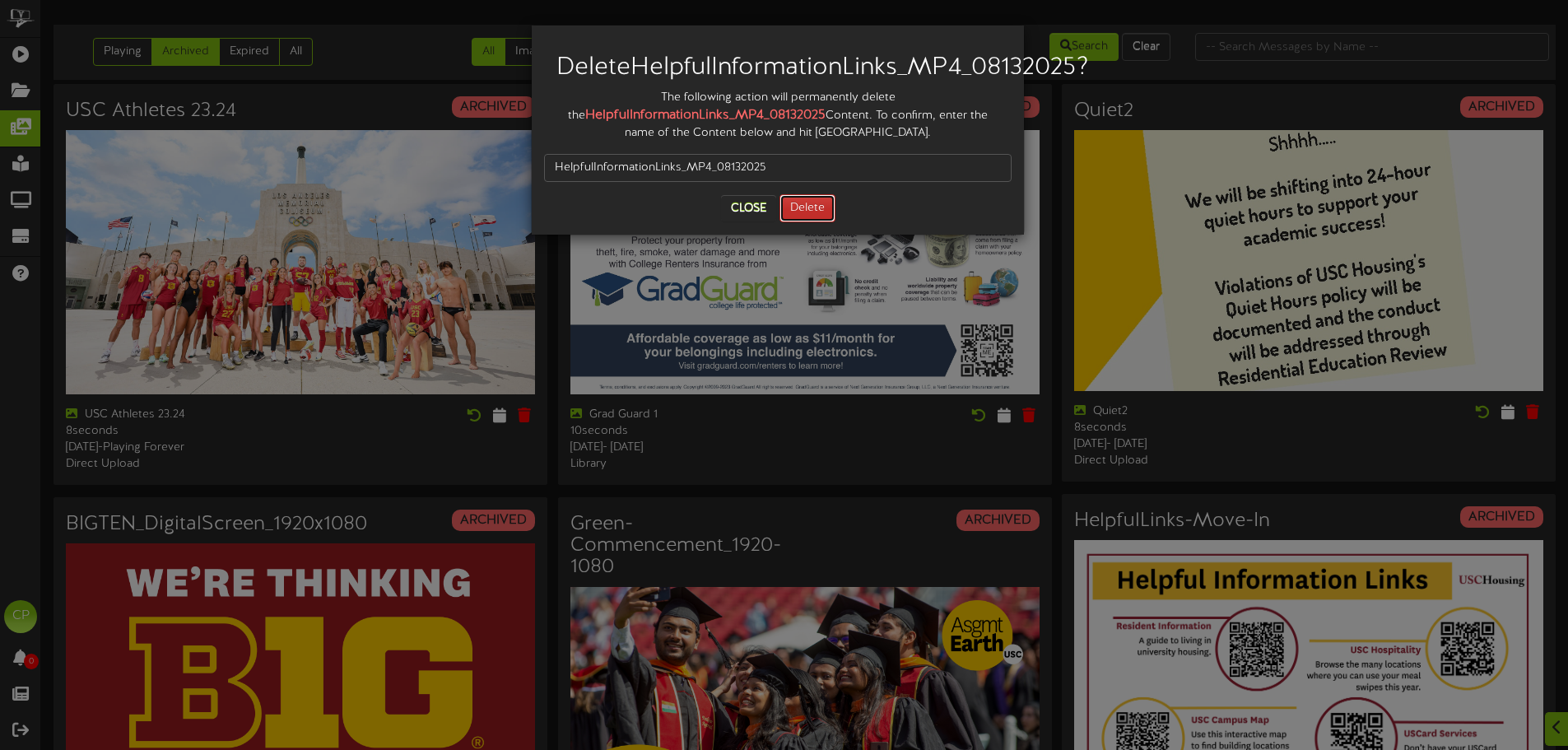
click at [800, 222] on button "Delete" at bounding box center [807, 208] width 56 height 28
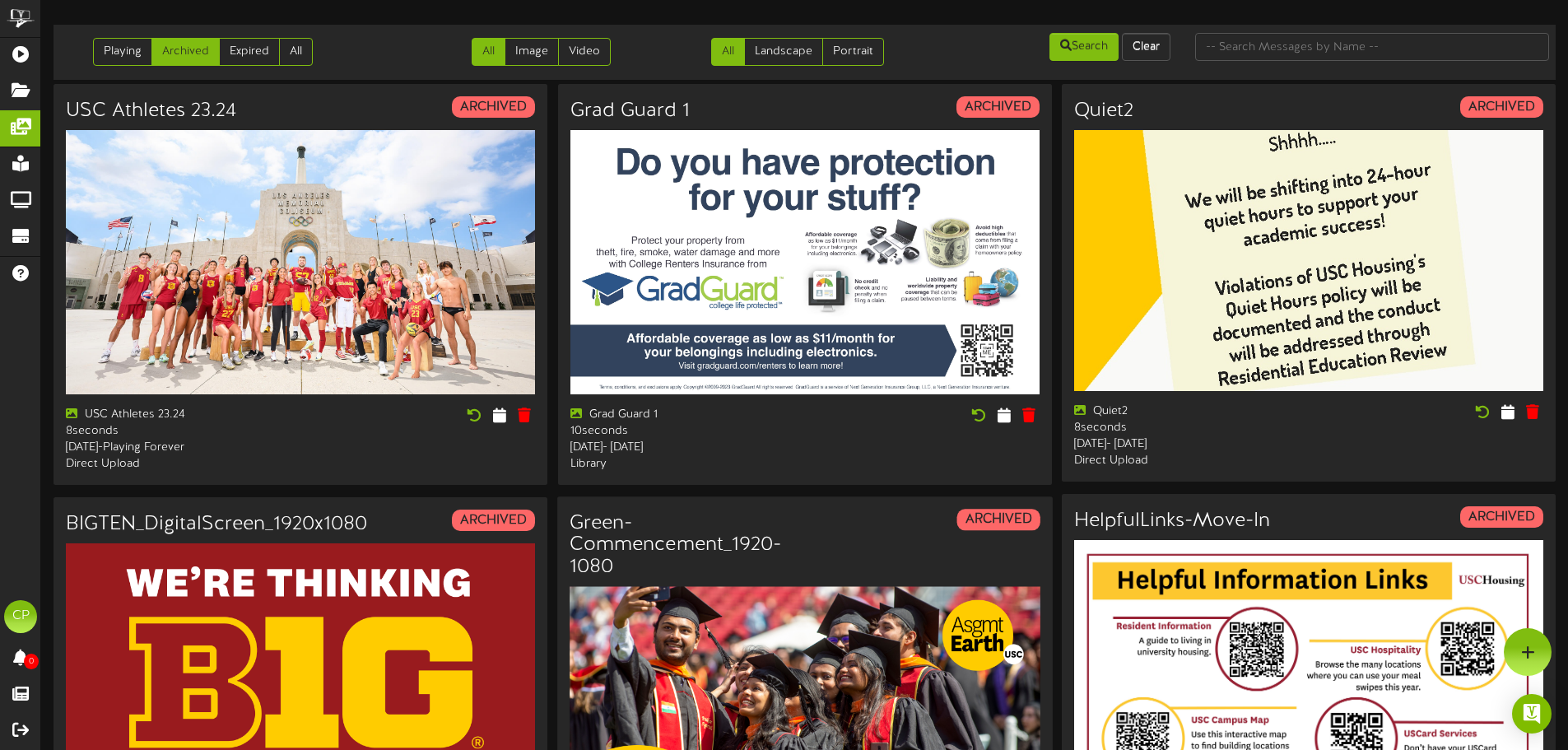
scroll to position [0, 0]
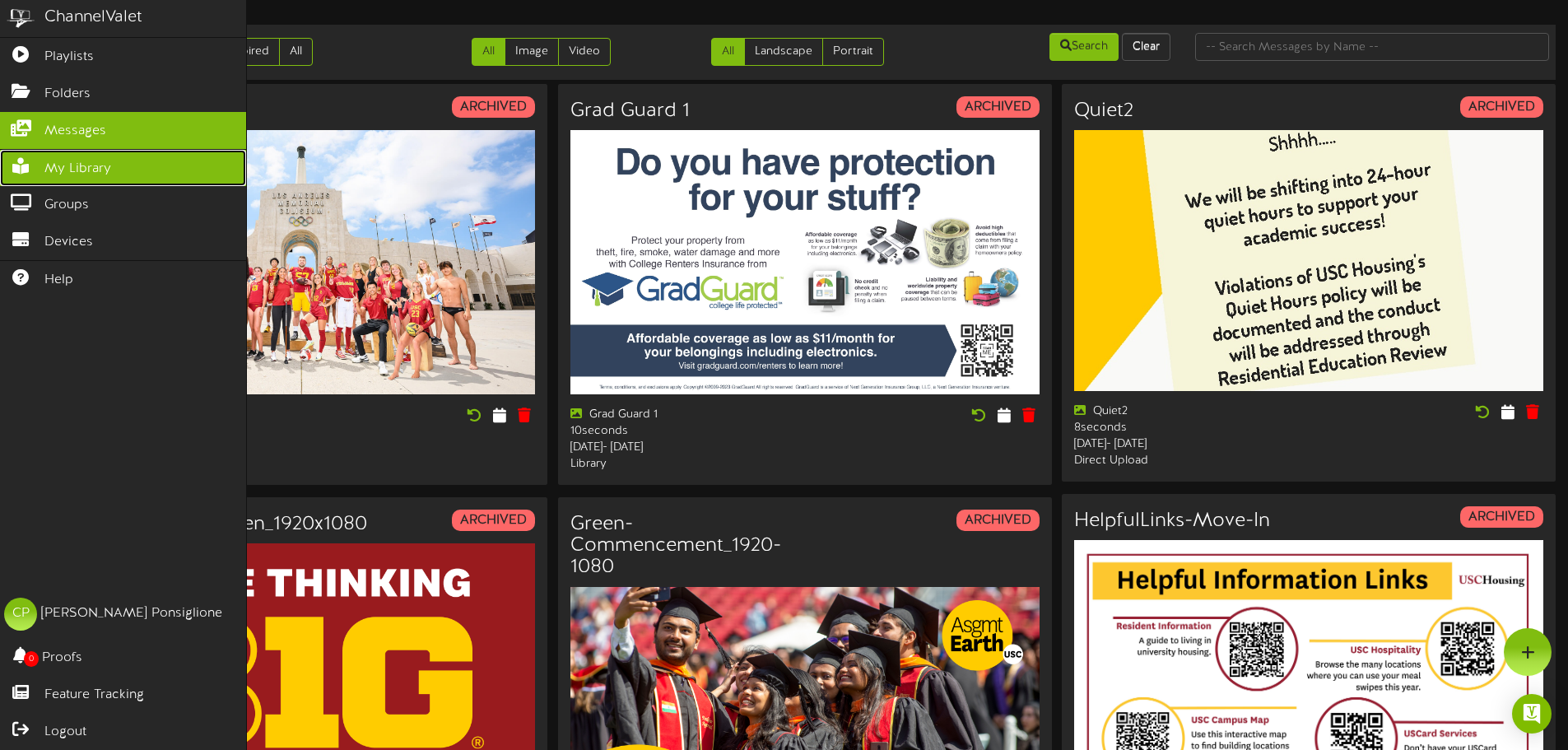
click at [105, 160] on span "My Library" at bounding box center [78, 169] width 66 height 19
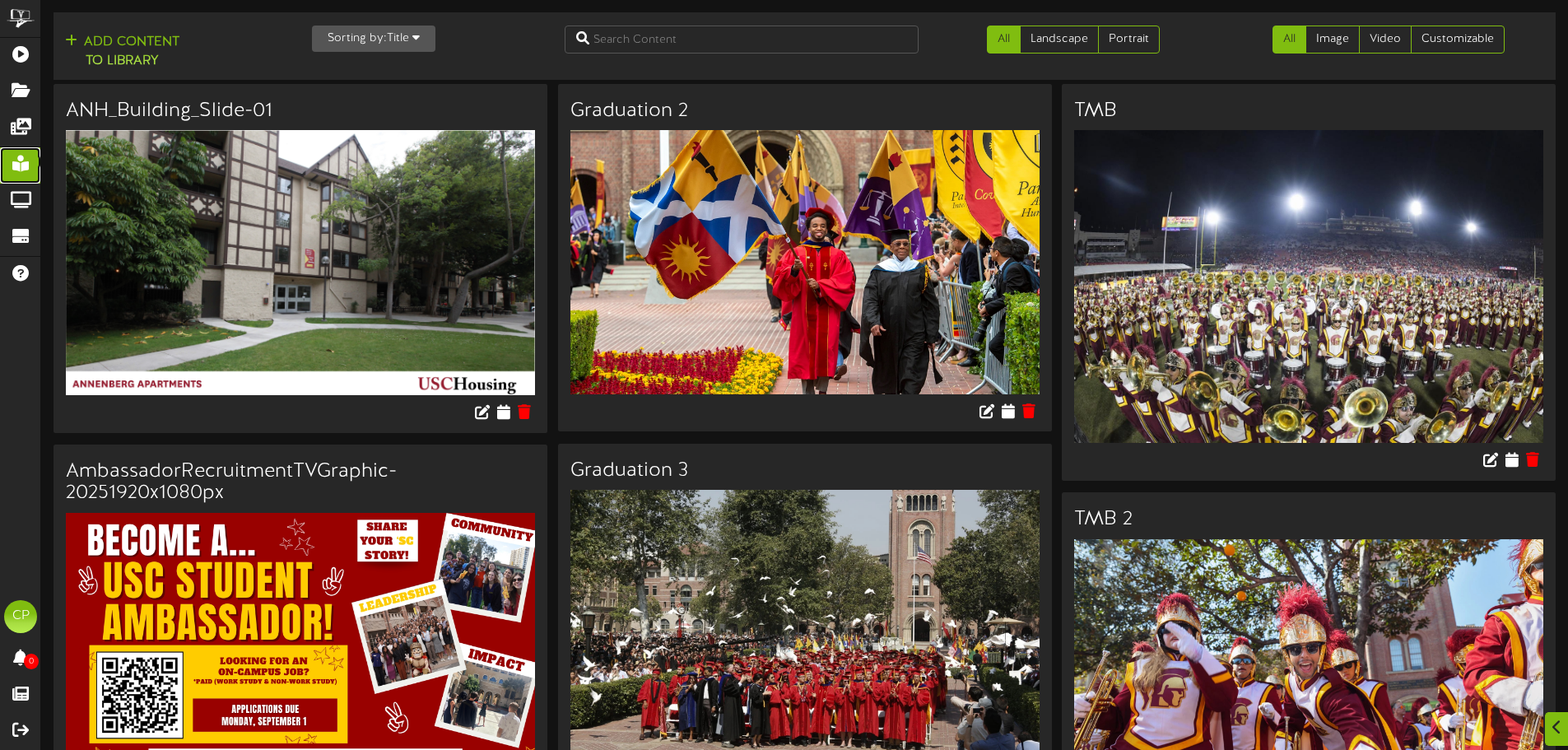
scroll to position [329, 0]
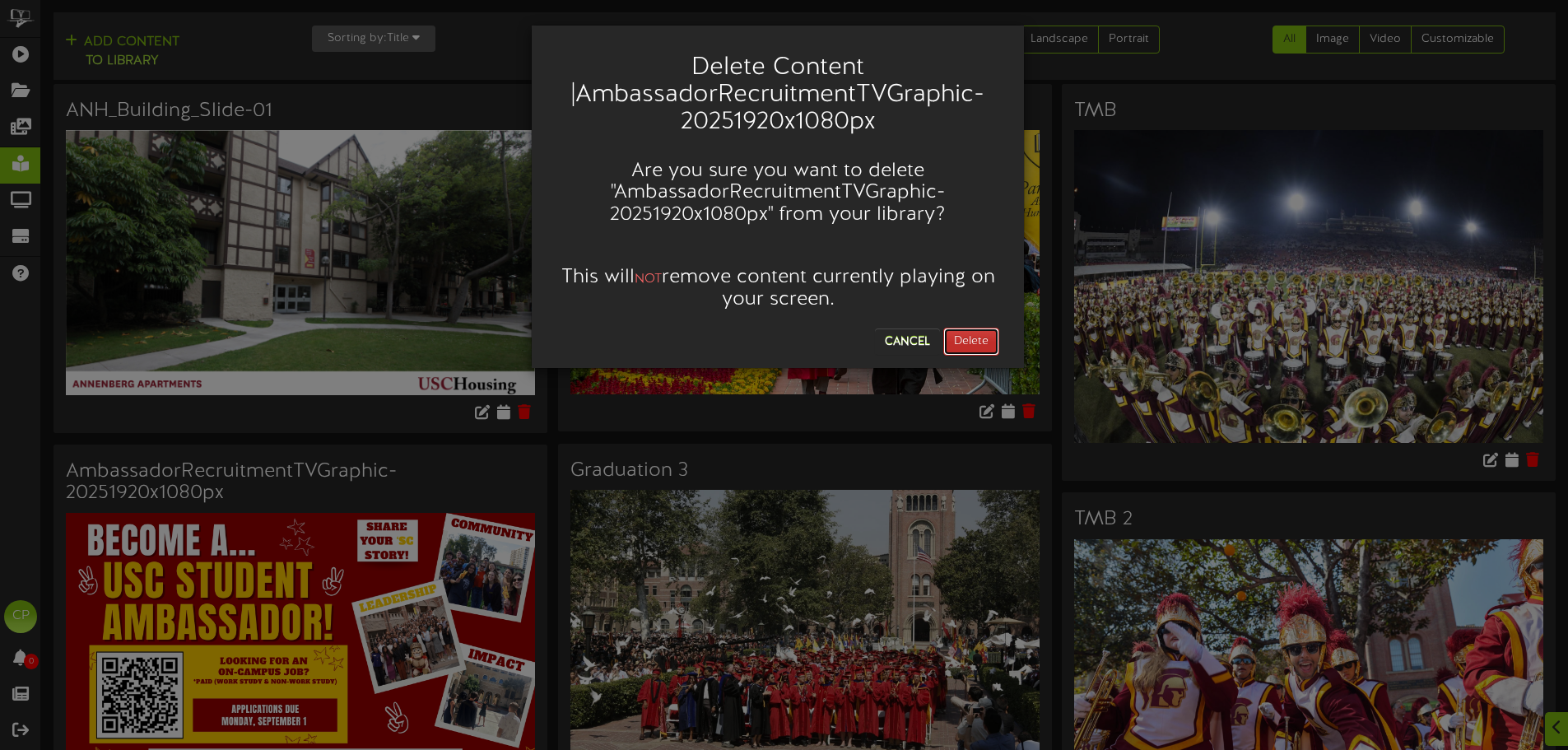
click at [983, 339] on button "Delete" at bounding box center [971, 341] width 56 height 28
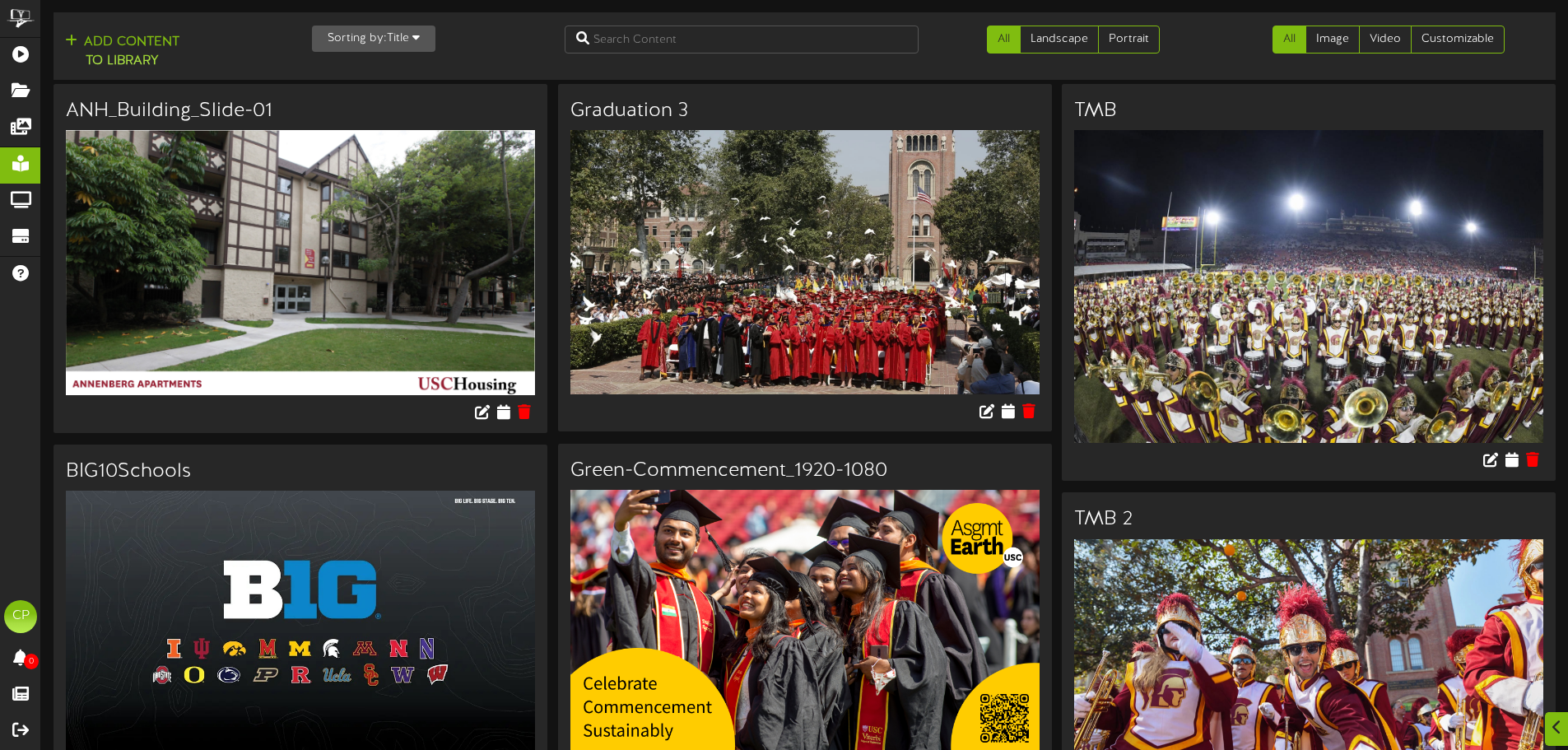
scroll to position [1399, 0]
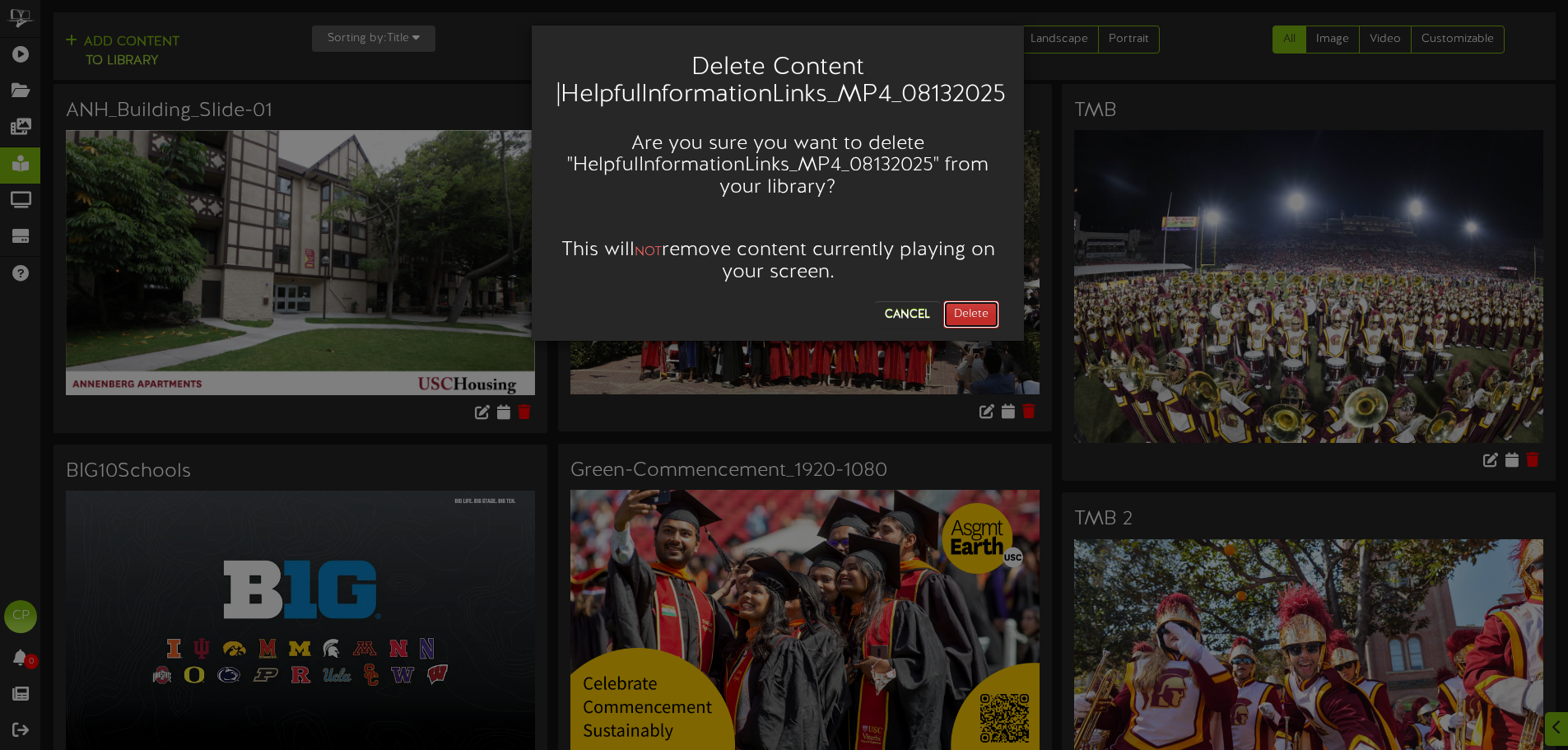
click at [975, 317] on button "Delete" at bounding box center [971, 314] width 56 height 28
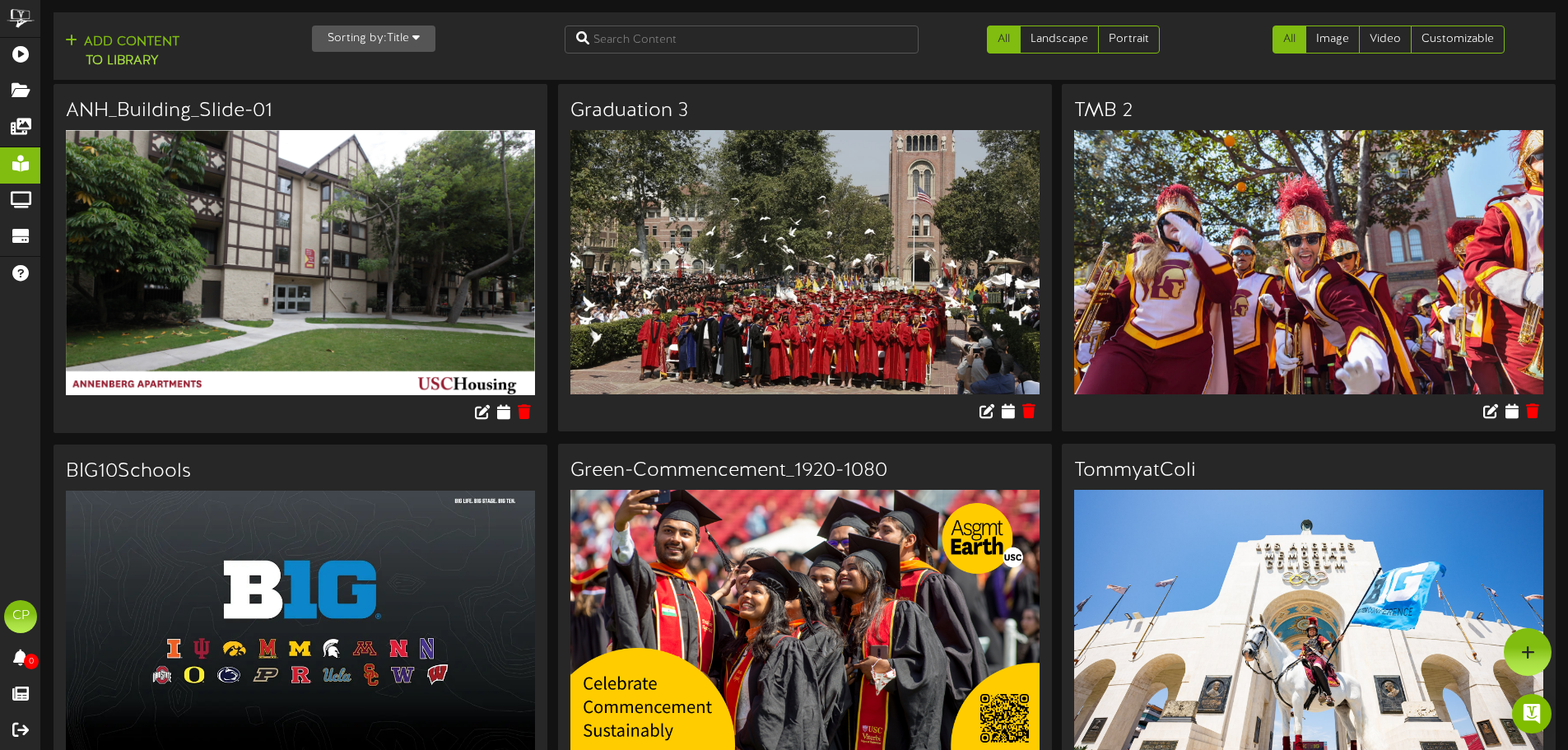
scroll to position [0, 0]
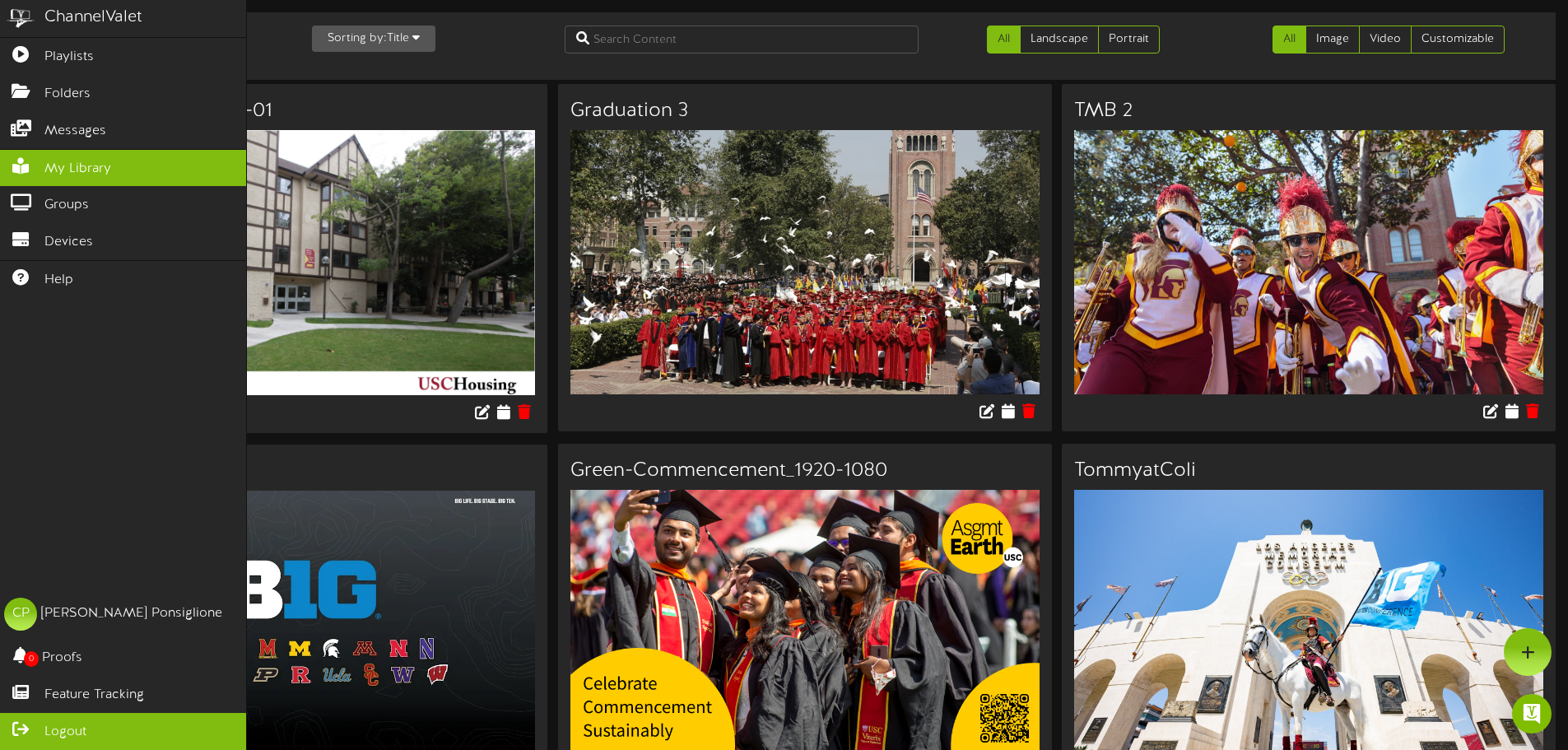
click at [62, 730] on span "Logout" at bounding box center [65, 732] width 42 height 19
